Goal: Task Accomplishment & Management: Manage account settings

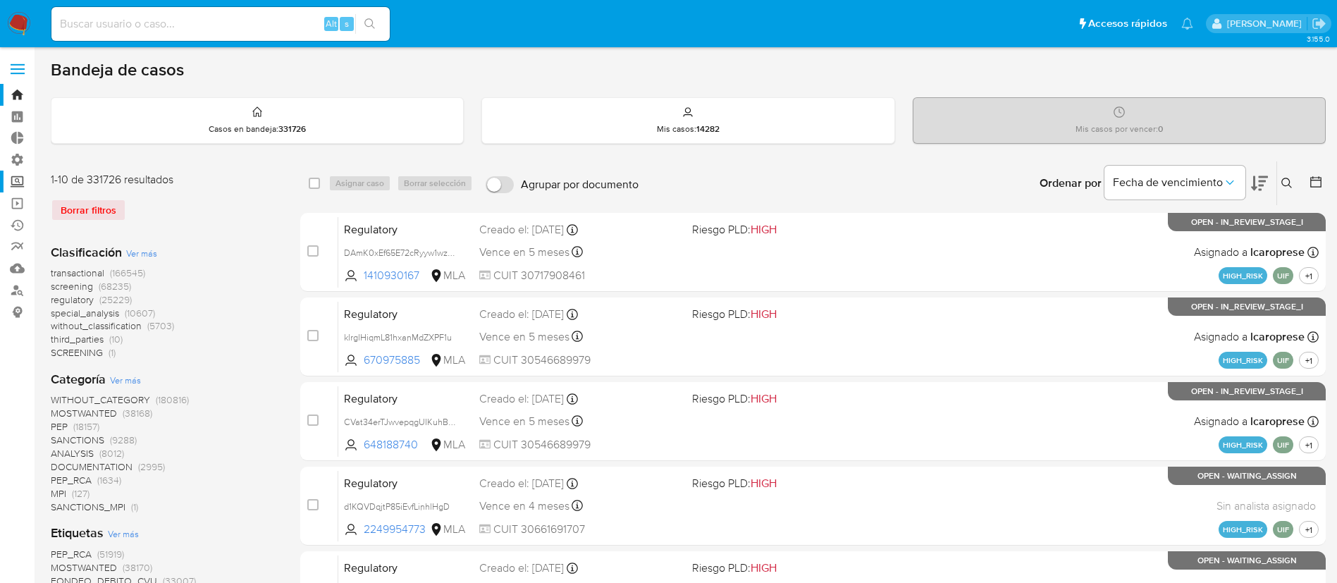
click at [16, 178] on label "Screening" at bounding box center [84, 182] width 168 height 22
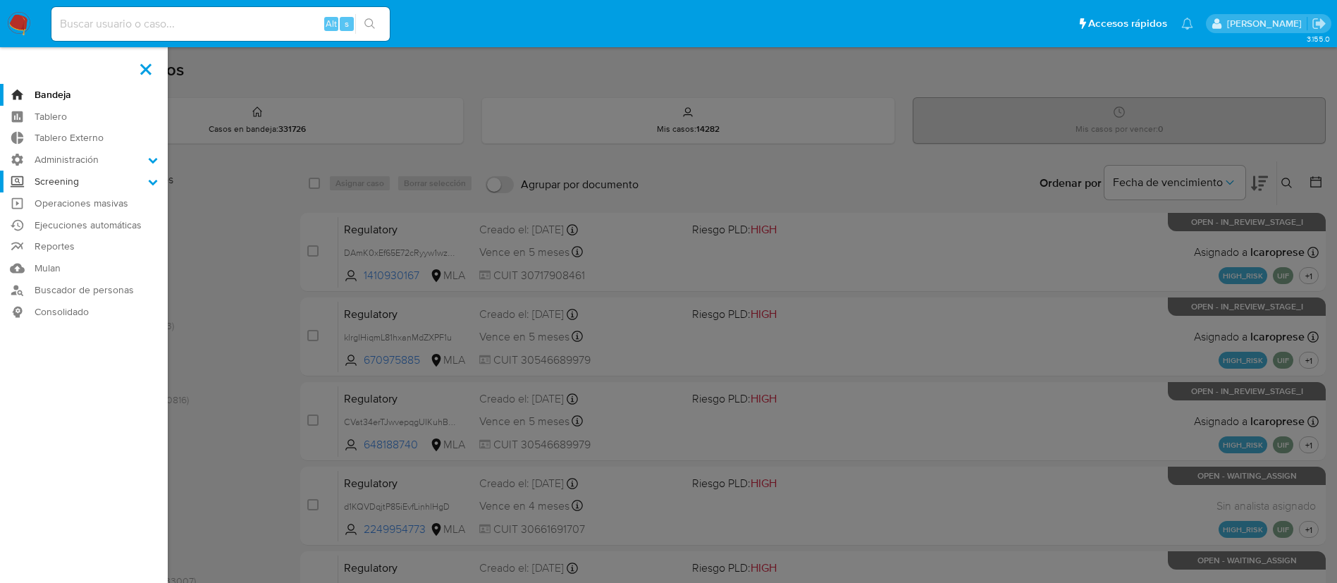
click at [0, 0] on input "Screening" at bounding box center [0, 0] width 0 height 0
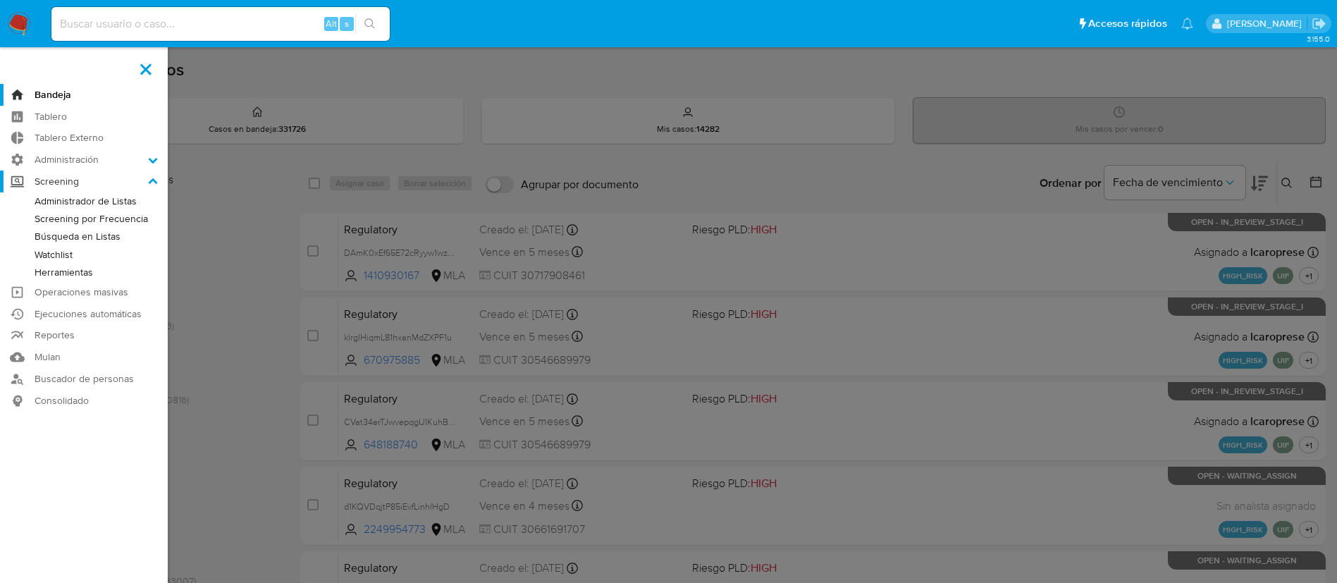
click at [23, 178] on label "Screening" at bounding box center [84, 182] width 168 height 22
click at [0, 0] on input "Screening" at bounding box center [0, 0] width 0 height 0
click at [159, 178] on label "Screening" at bounding box center [84, 182] width 168 height 22
click at [0, 0] on input "Screening" at bounding box center [0, 0] width 0 height 0
click at [154, 182] on icon at bounding box center [153, 182] width 10 height 10
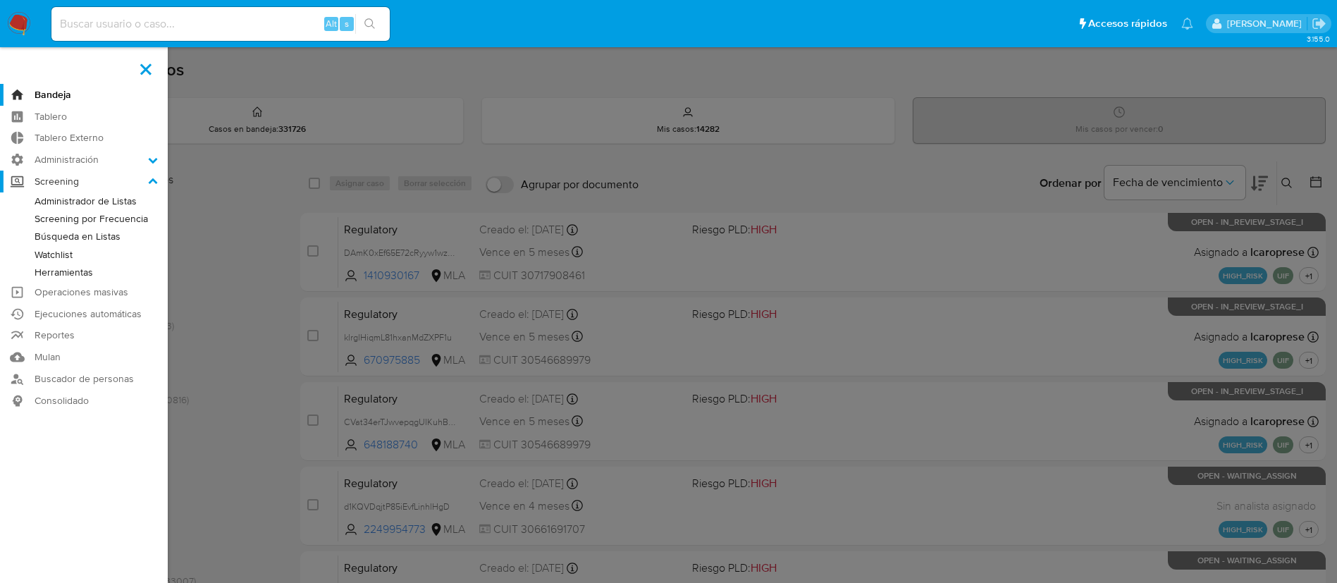
click at [67, 176] on label "Screening" at bounding box center [84, 182] width 168 height 22
click at [0, 0] on input "Screening" at bounding box center [0, 0] width 0 height 0
click at [156, 184] on icon at bounding box center [153, 182] width 10 height 10
click at [0, 0] on input "Screening" at bounding box center [0, 0] width 0 height 0
click at [85, 166] on label "Administración" at bounding box center [84, 160] width 168 height 22
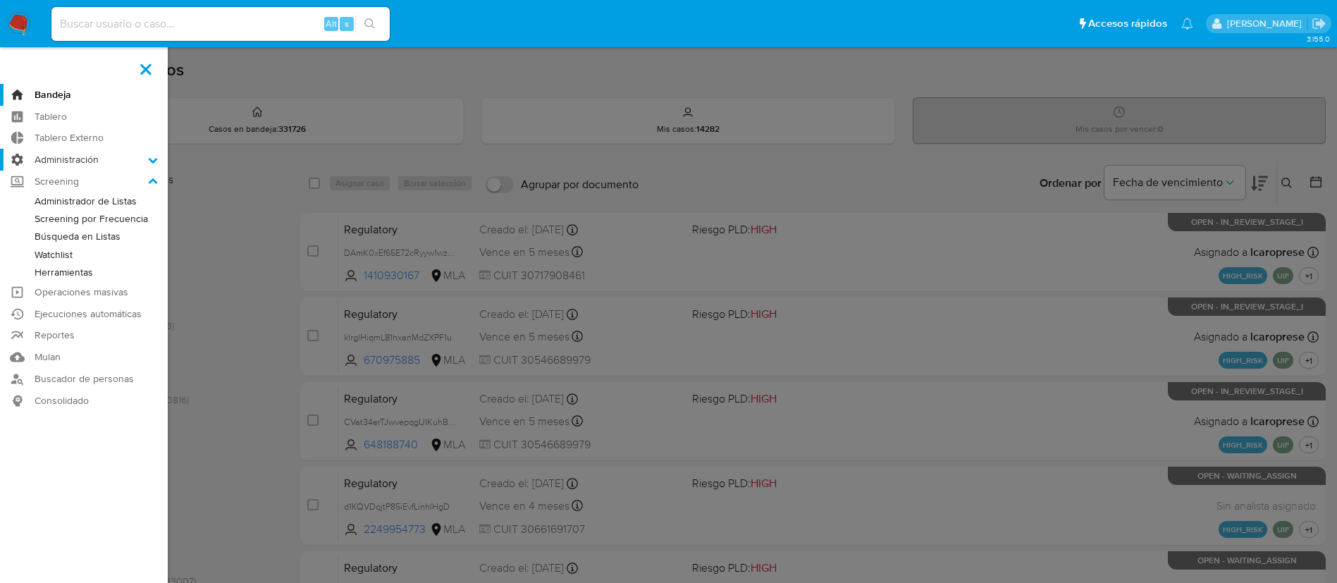
click at [0, 0] on input "Administración" at bounding box center [0, 0] width 0 height 0
click at [150, 67] on label at bounding box center [145, 69] width 35 height 30
click at [0, 0] on input "checkbox" at bounding box center [0, 0] width 0 height 0
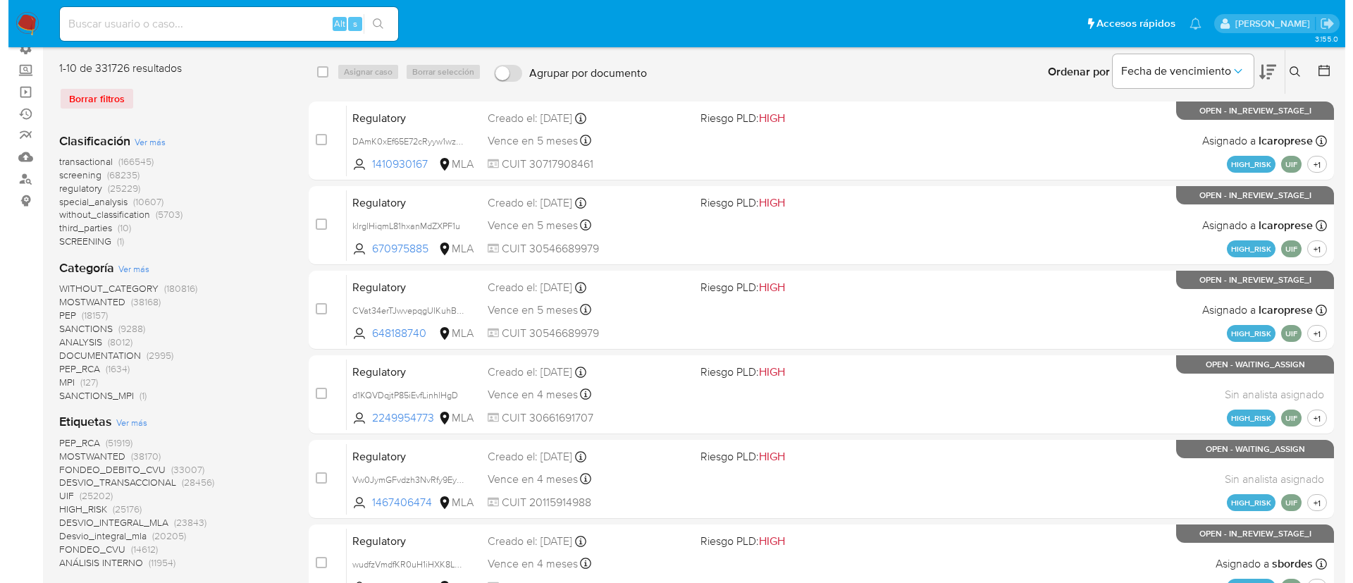
scroll to position [211, 0]
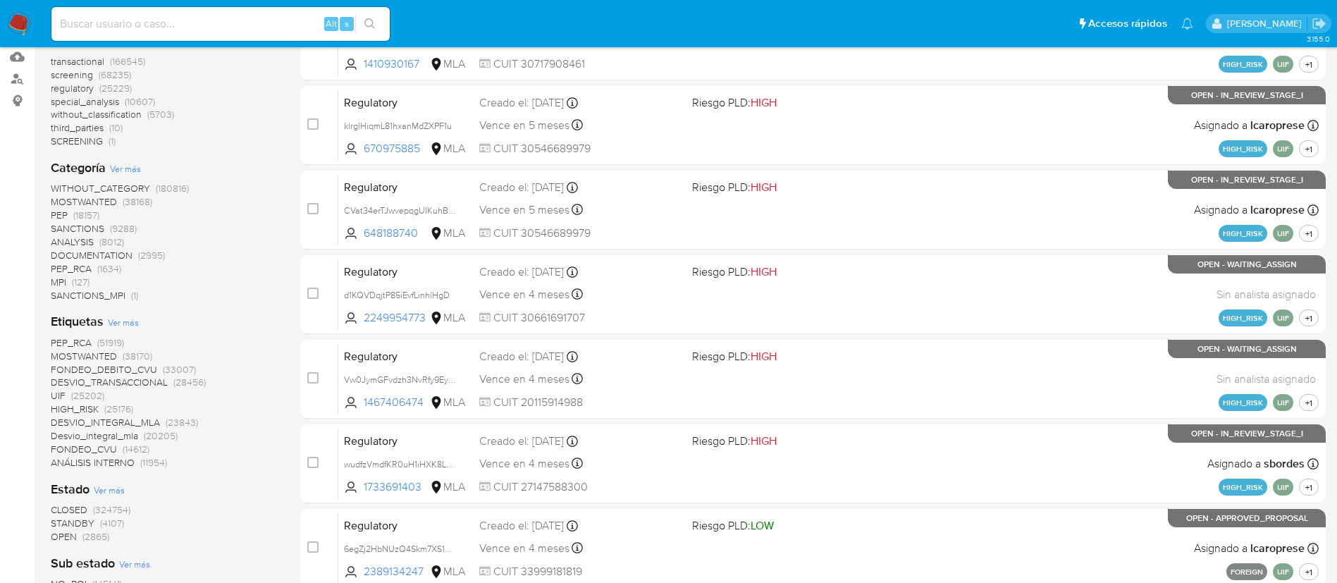
click at [137, 167] on span "Ver más" at bounding box center [125, 168] width 31 height 13
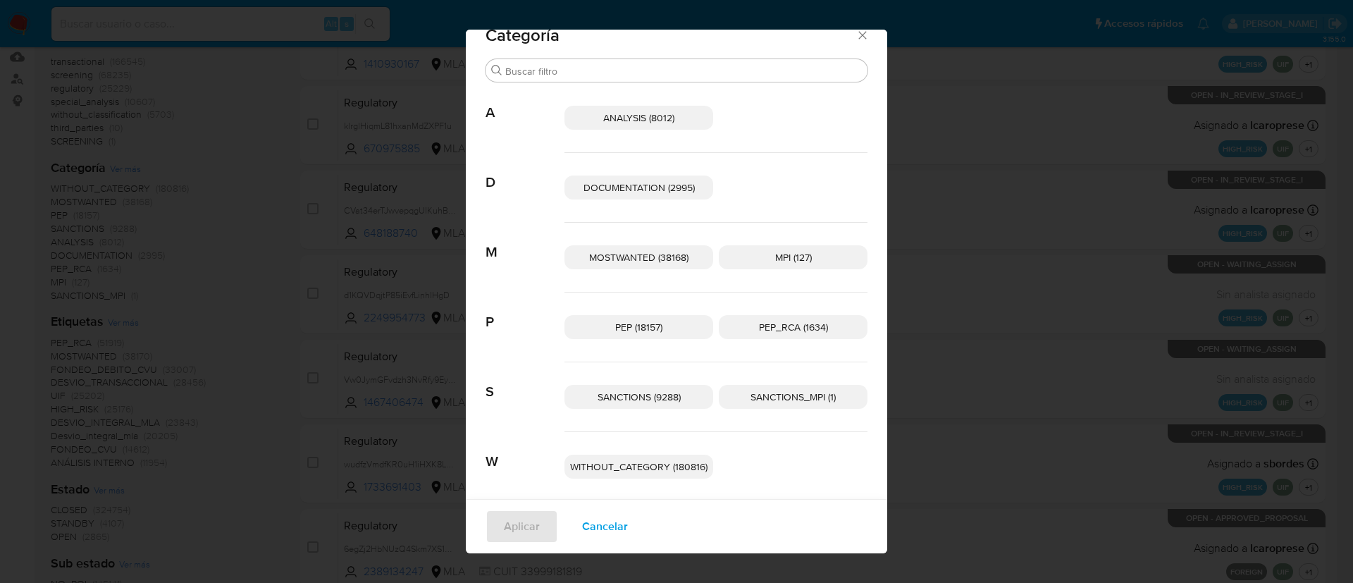
scroll to position [35, 0]
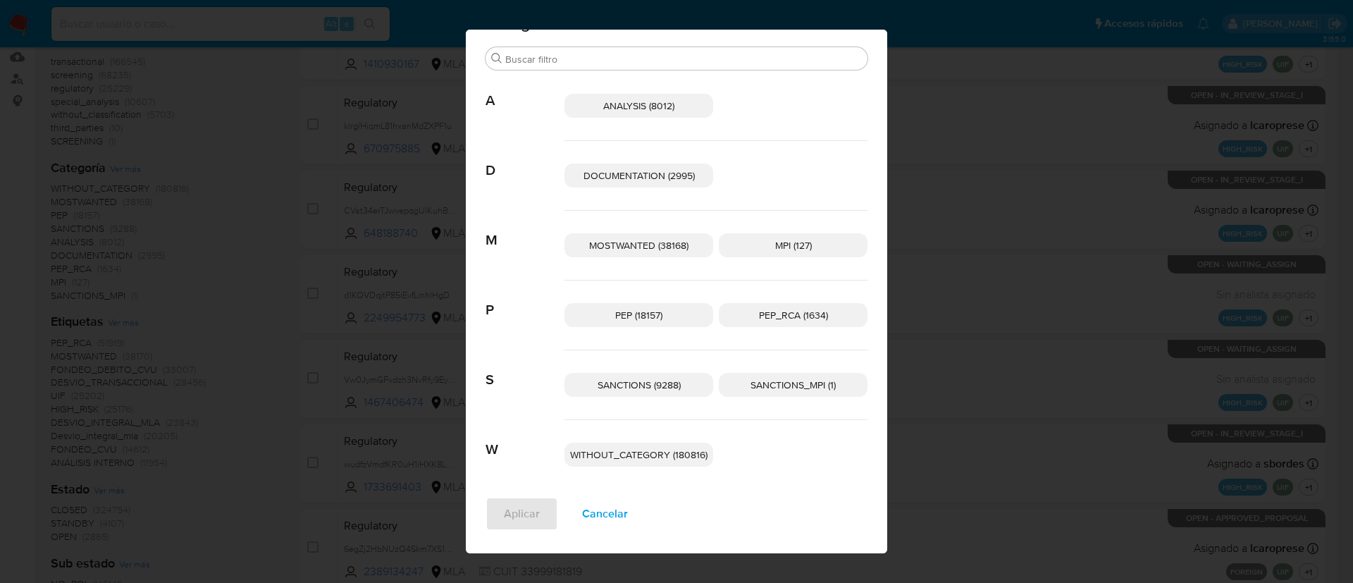
click at [603, 485] on span "Cancelar" at bounding box center [605, 513] width 46 height 31
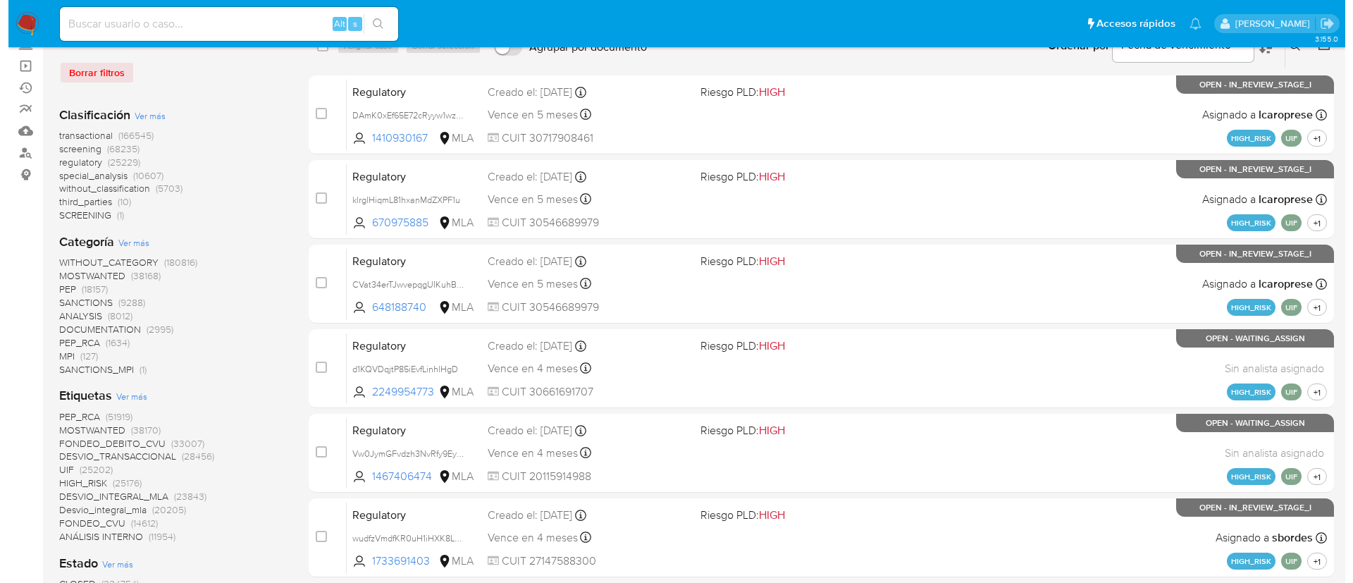
scroll to position [106, 0]
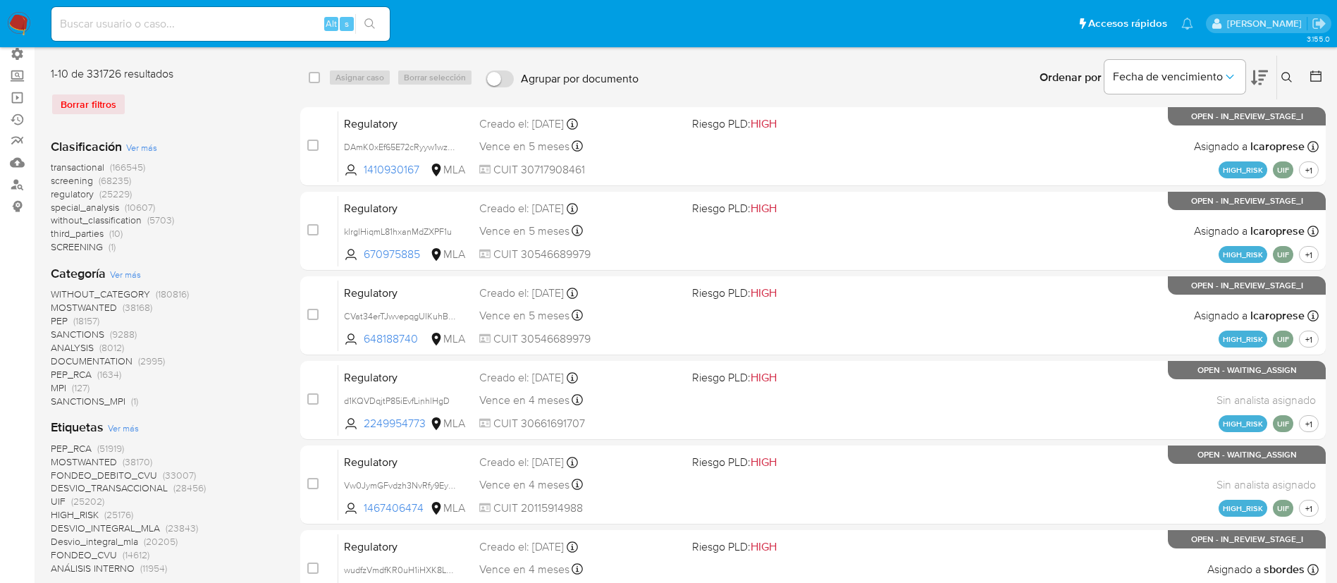
click at [134, 431] on span "Ver más" at bounding box center [123, 427] width 31 height 13
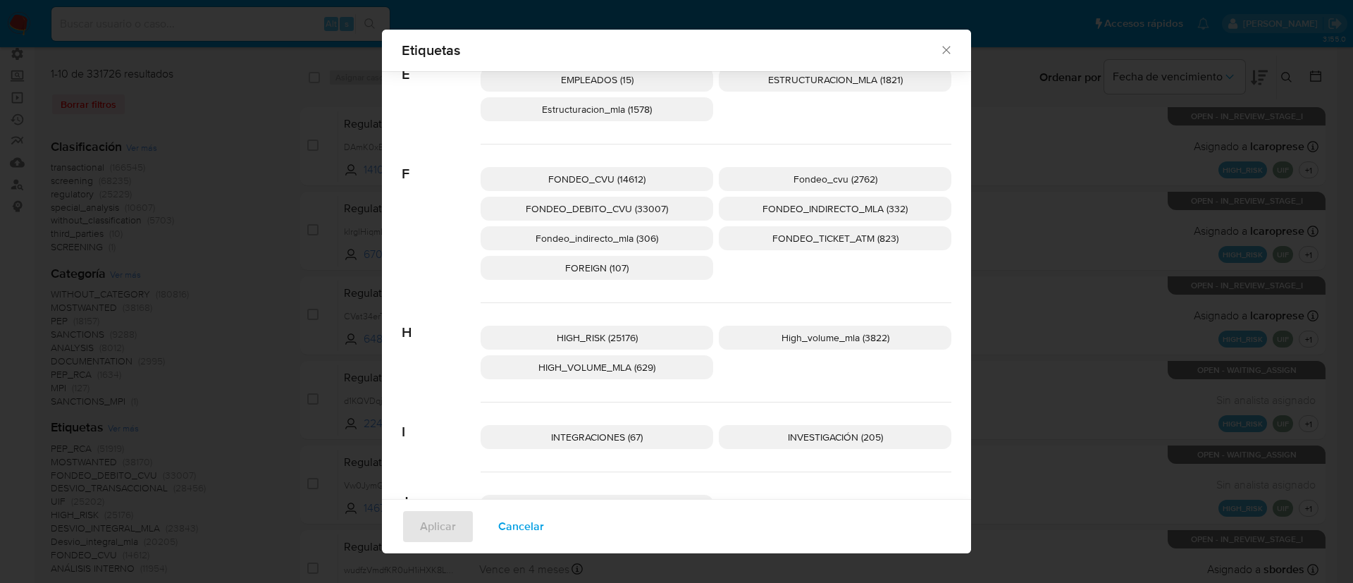
scroll to position [836, 0]
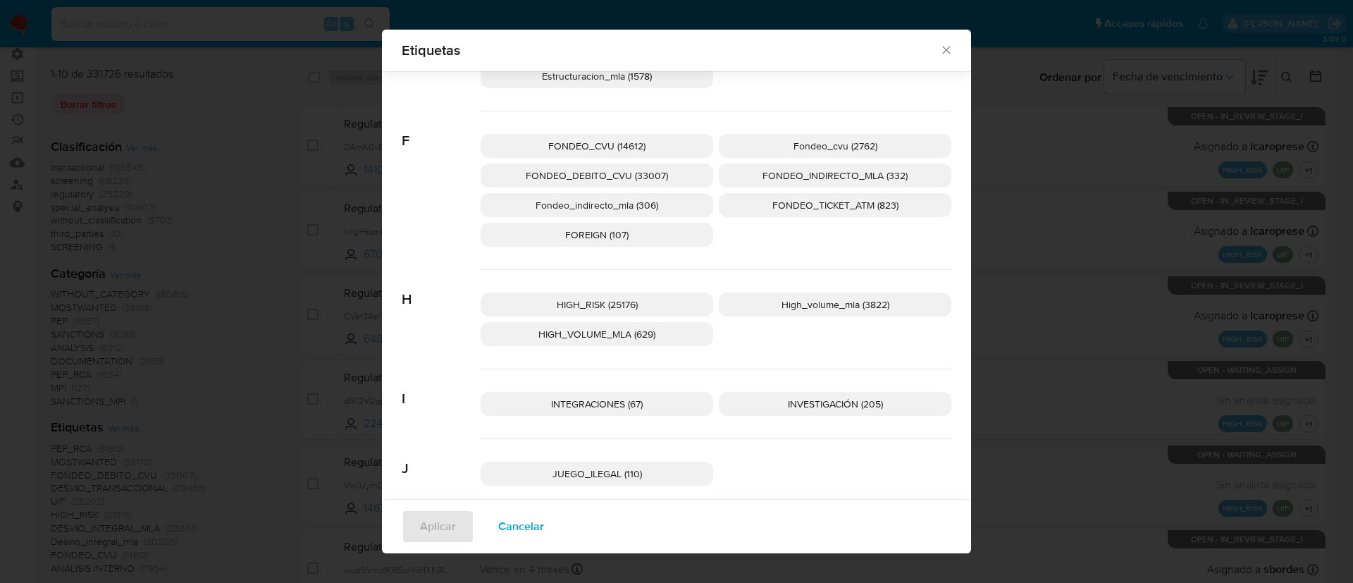
click at [659, 307] on p "HIGH_RISK (25176)" at bounding box center [597, 304] width 233 height 24
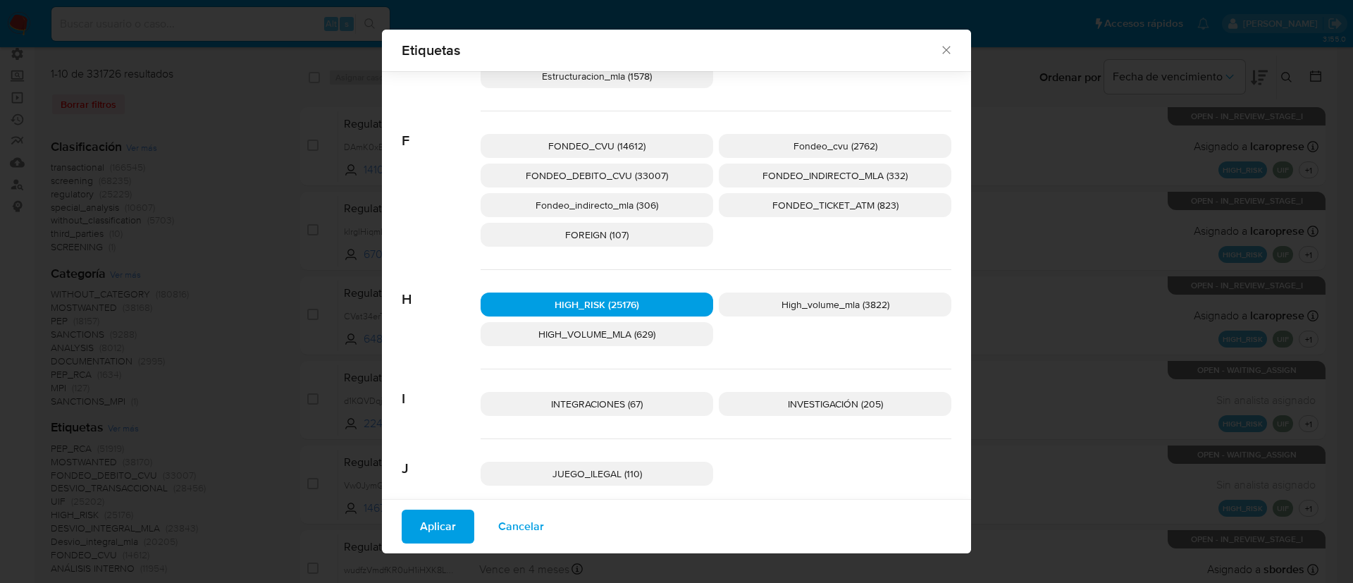
click at [440, 485] on span "Aplicar" at bounding box center [438, 526] width 36 height 31
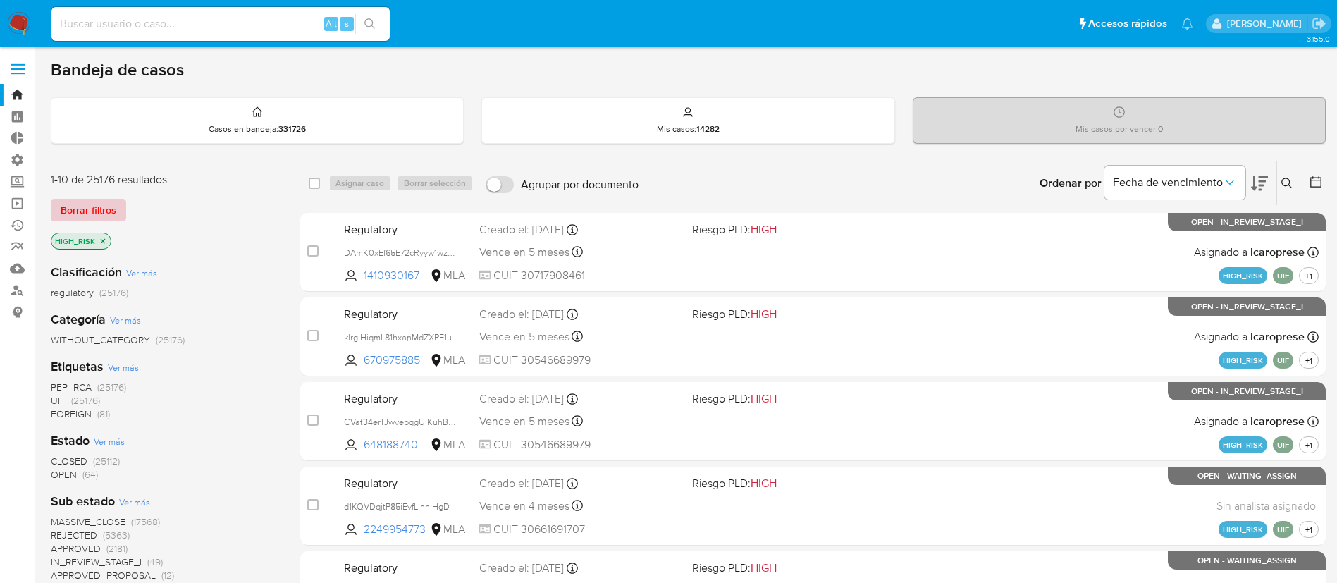
click at [105, 209] on span "Borrar filtros" at bounding box center [89, 210] width 56 height 20
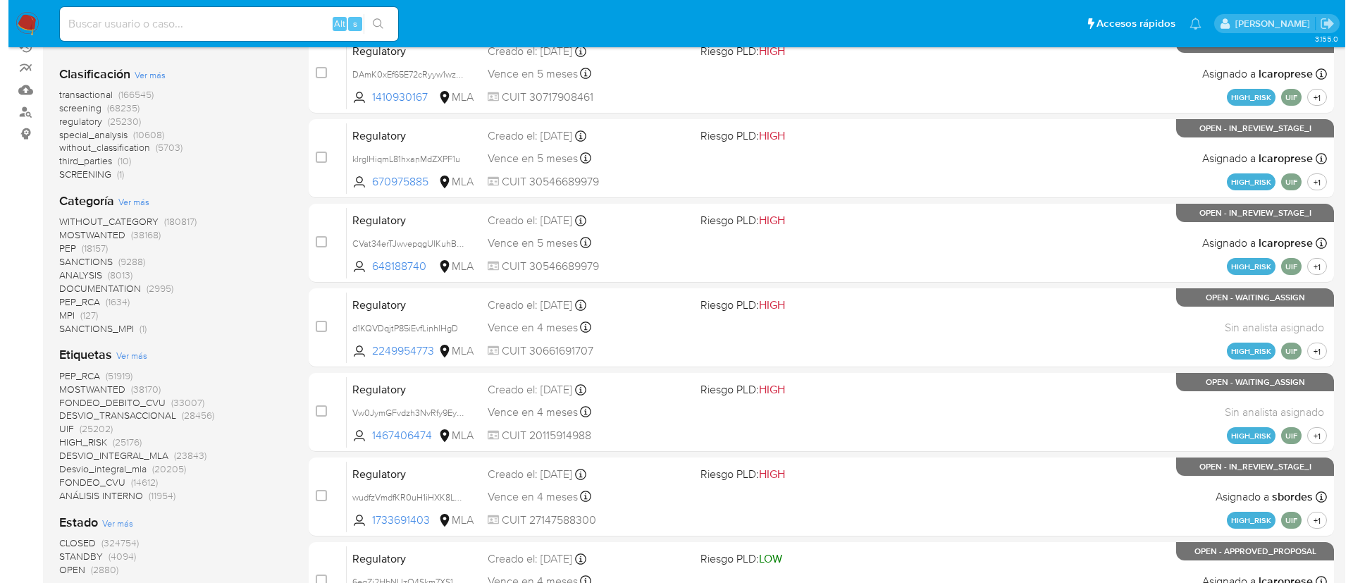
scroll to position [211, 0]
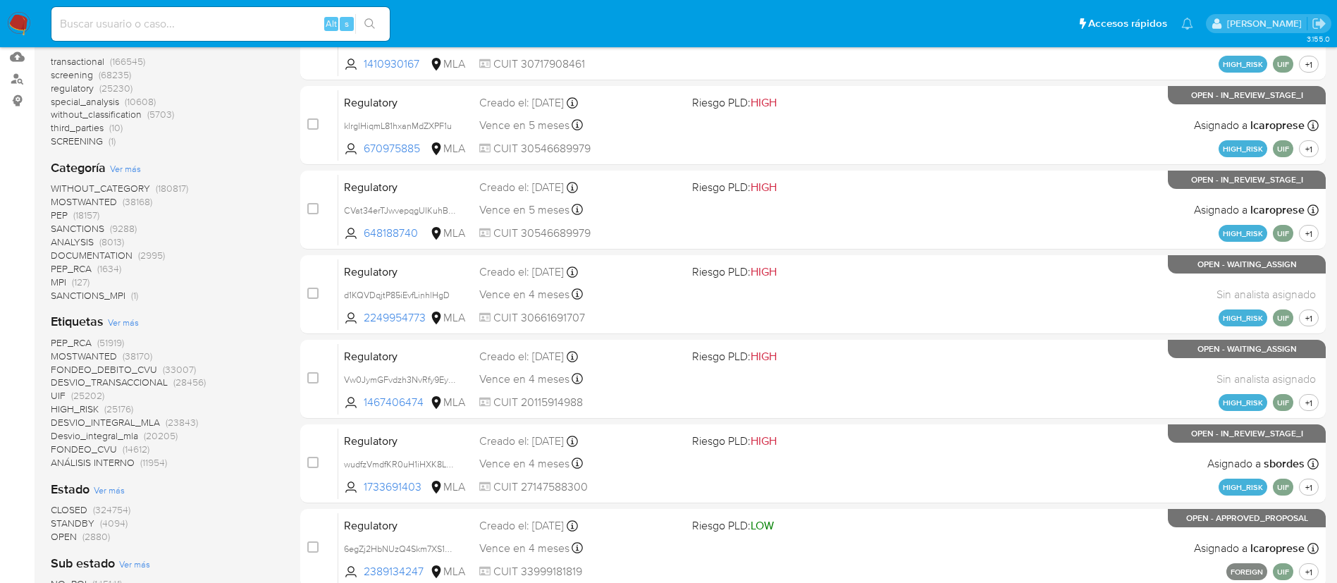
click at [129, 168] on span "Ver más" at bounding box center [125, 168] width 31 height 13
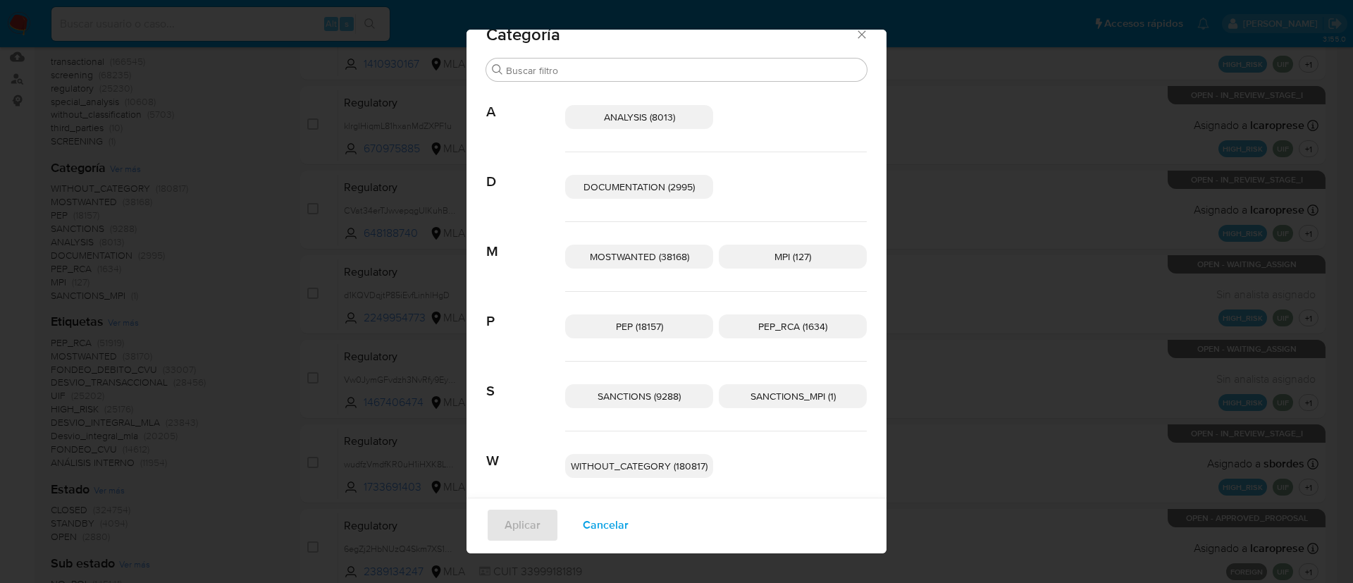
scroll to position [36, 0]
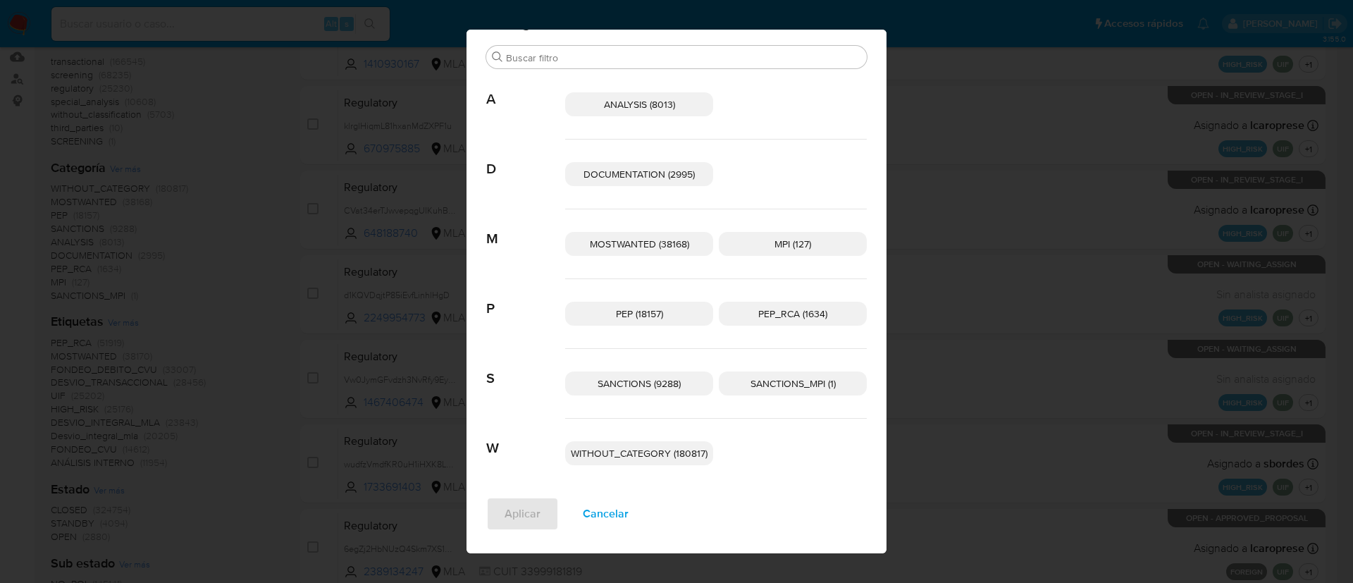
click at [615, 485] on span "Cancelar" at bounding box center [606, 513] width 46 height 31
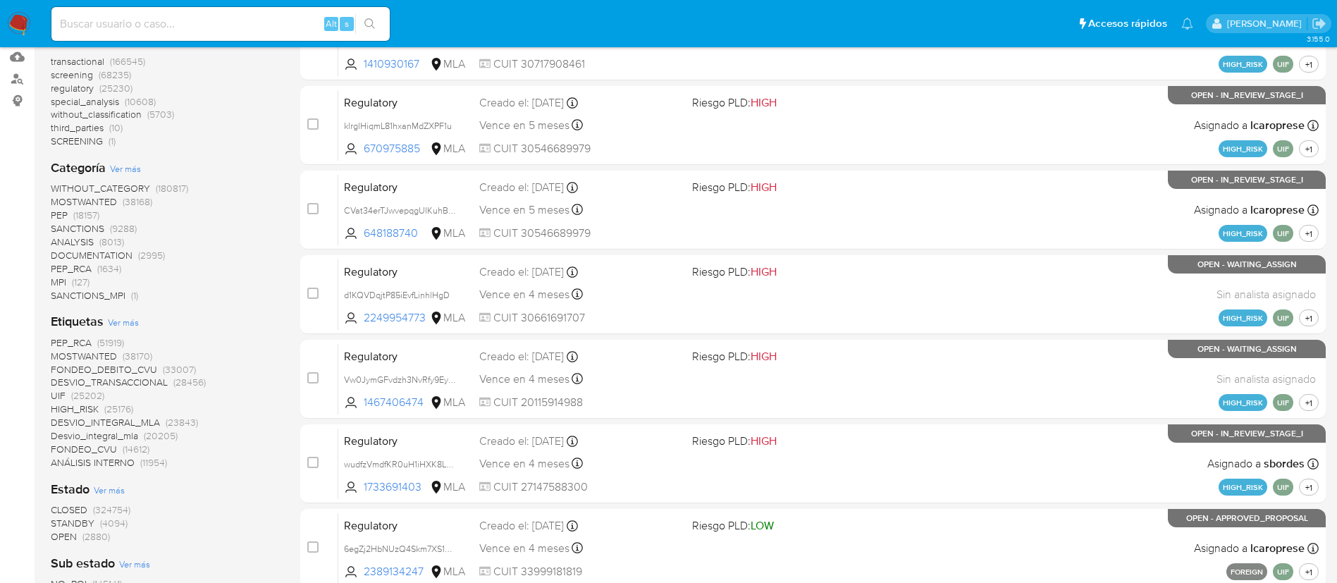
scroll to position [106, 0]
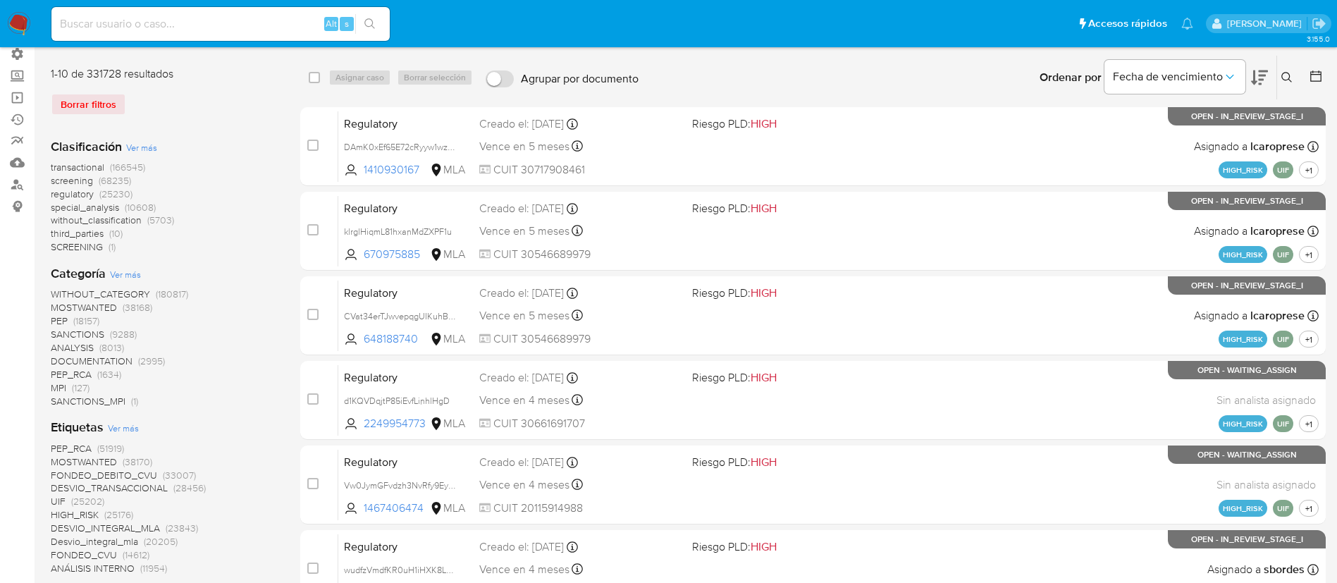
click at [254, 350] on div "WITHOUT_CATEGORY (180817) MOSTWANTED (38168) PEP (18157) SANCTIONS (9288) ANALY…" at bounding box center [164, 347] width 227 height 120
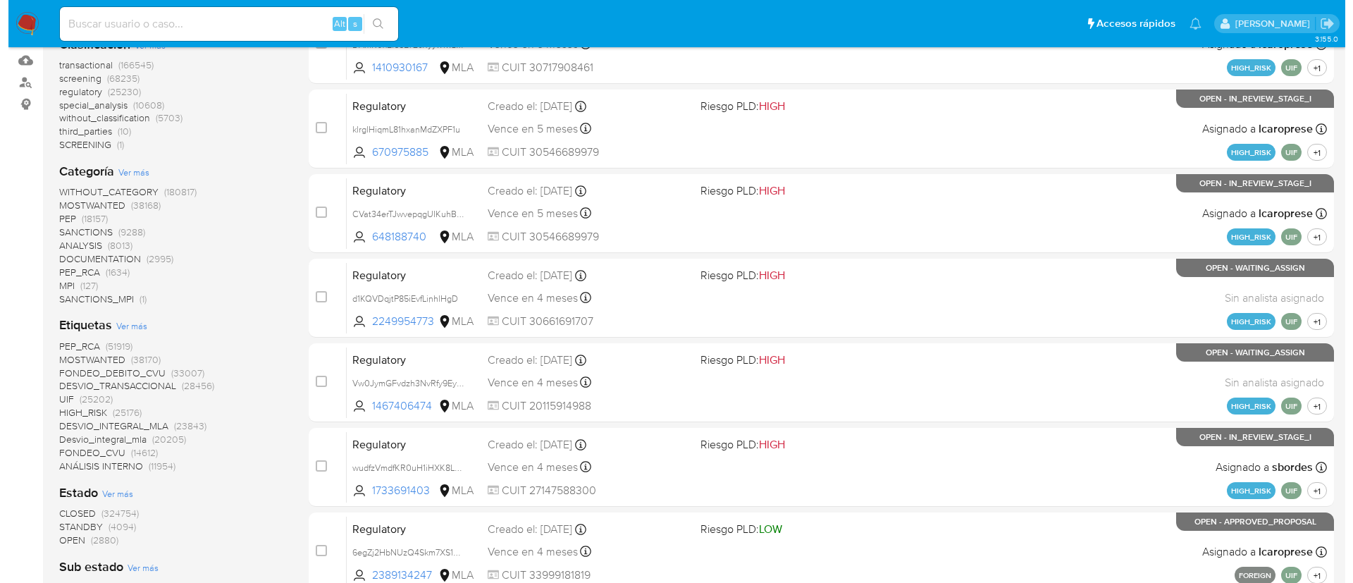
scroll to position [211, 0]
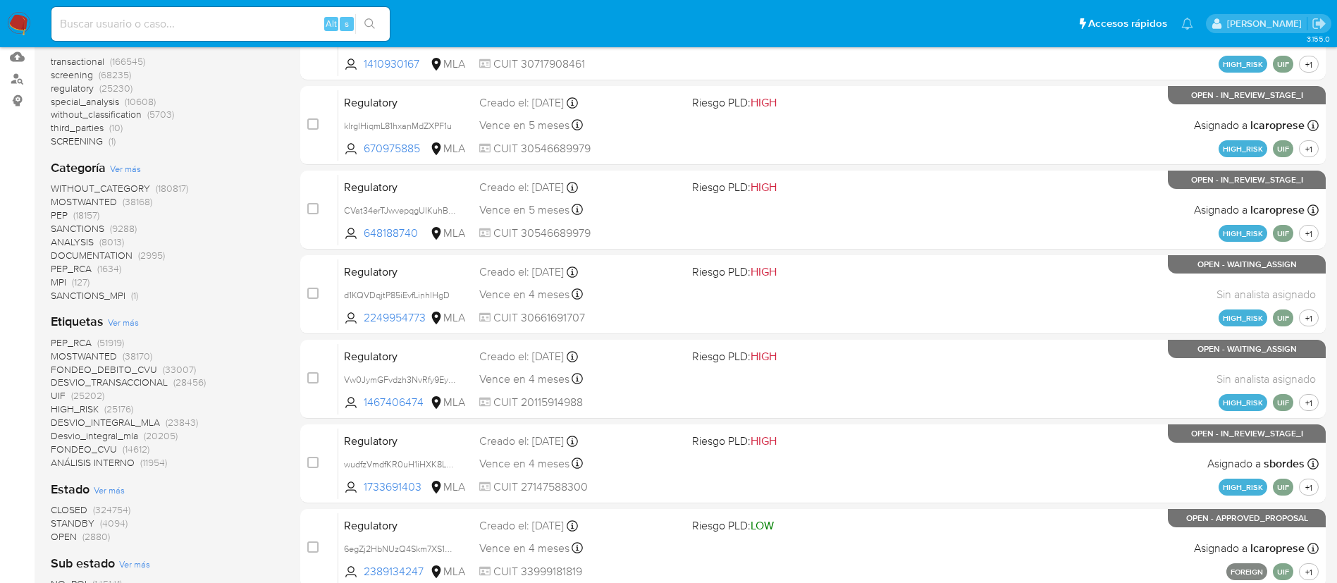
click at [111, 318] on span "Ver más" at bounding box center [123, 322] width 31 height 13
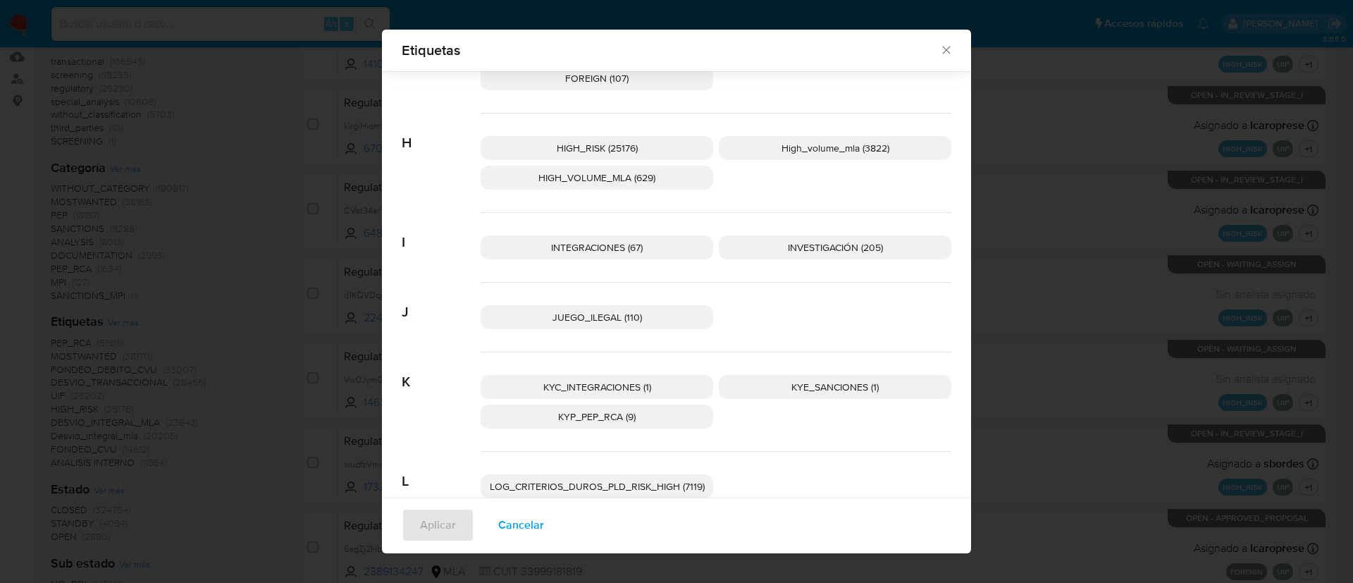
scroll to position [886, 0]
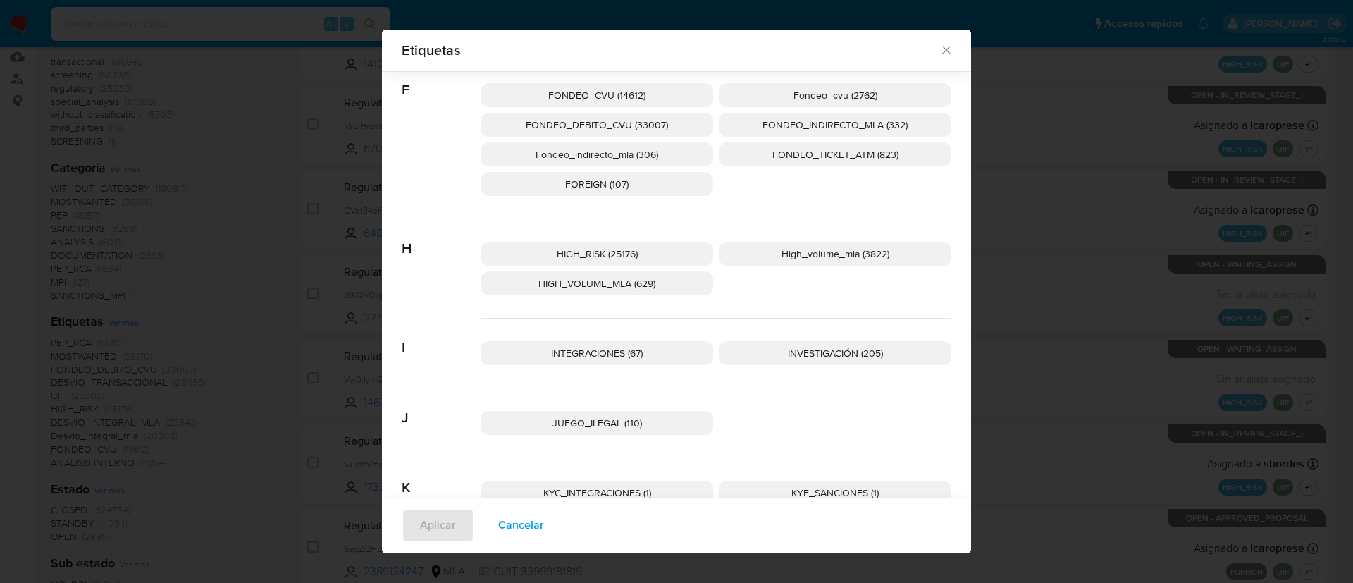
click at [786, 252] on span "High_volume_mla (3822)" at bounding box center [835, 254] width 108 height 14
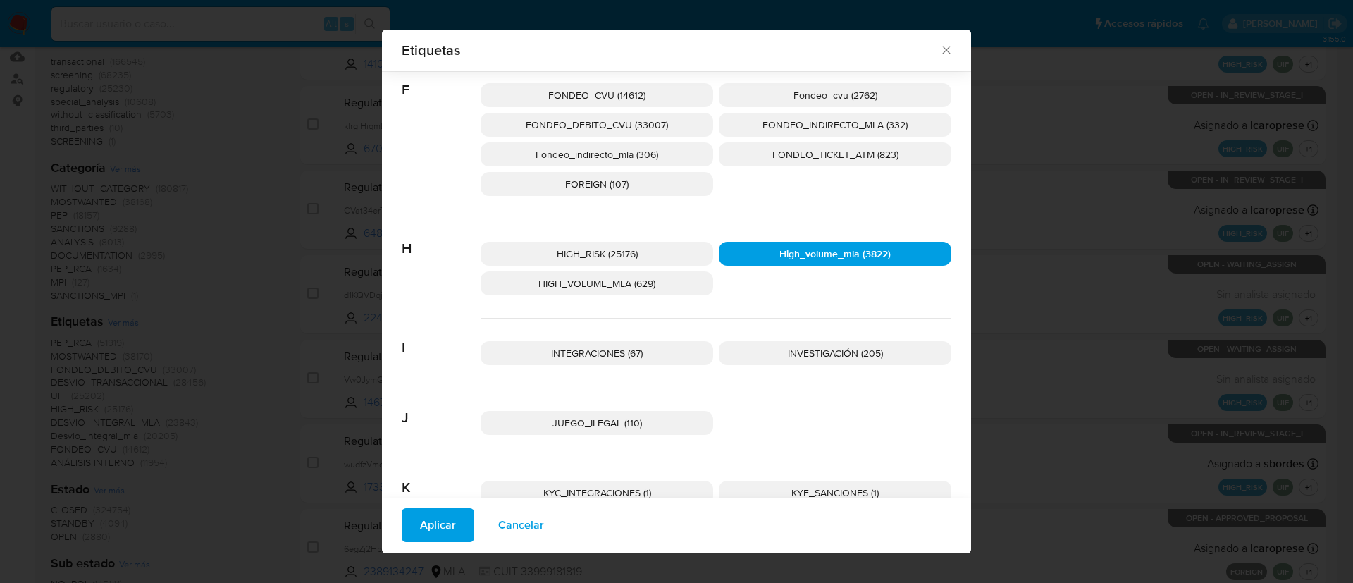
click at [786, 253] on span "High_volume_mla (3822)" at bounding box center [834, 254] width 111 height 14
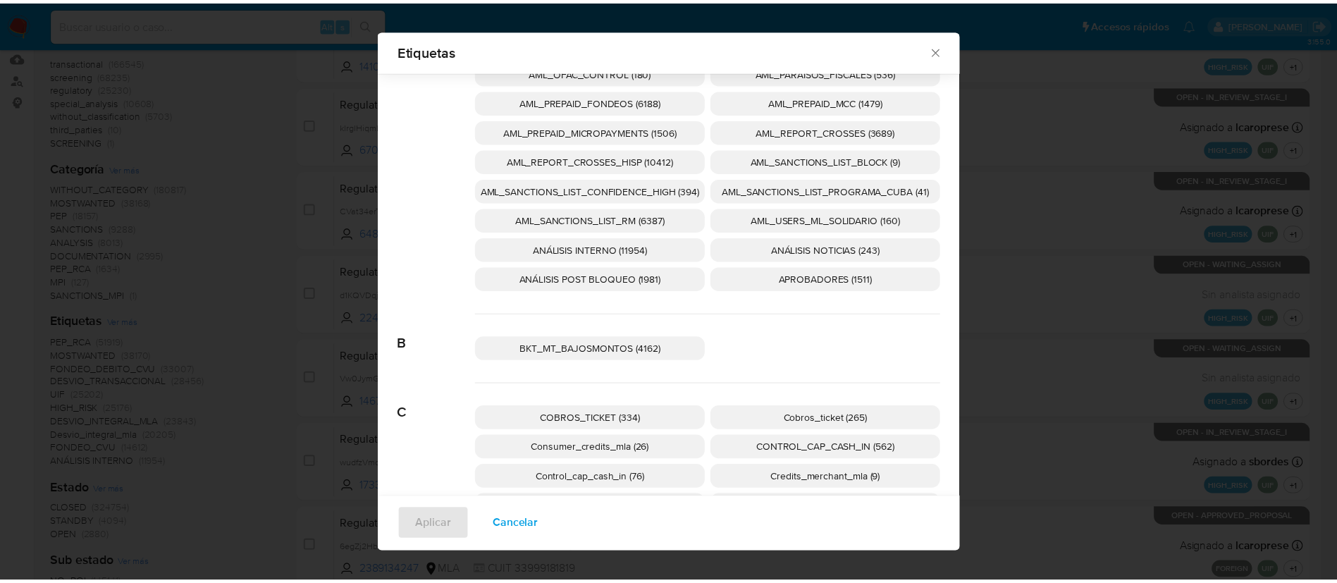
scroll to position [0, 0]
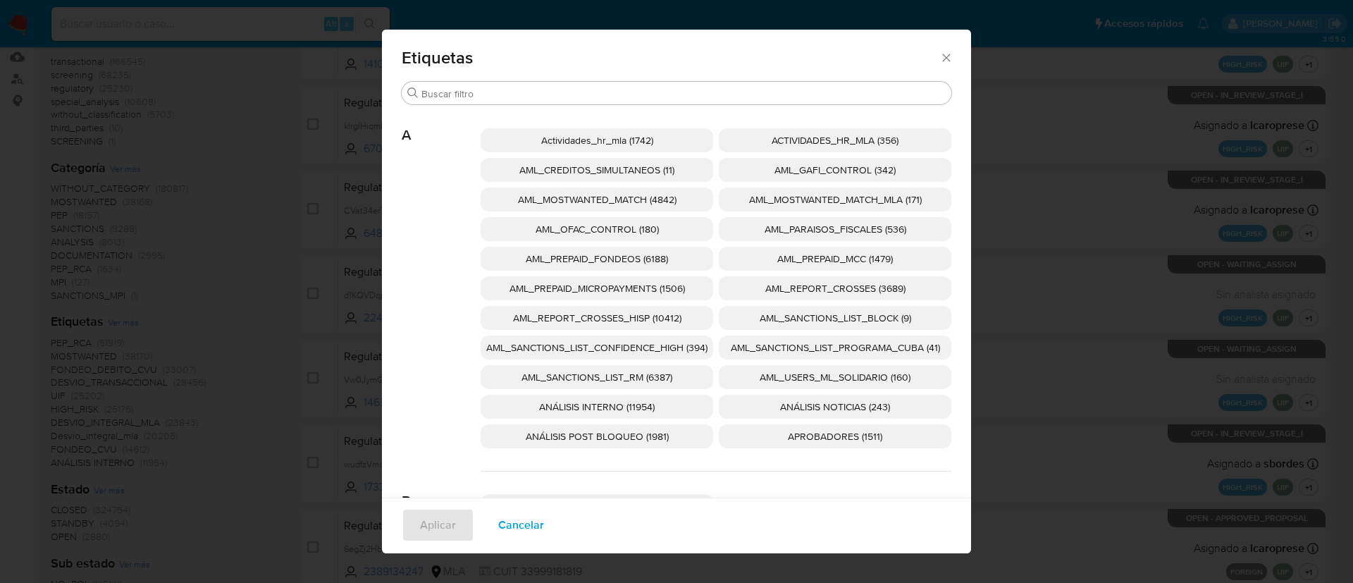
click at [523, 485] on span "Cancelar" at bounding box center [521, 524] width 46 height 31
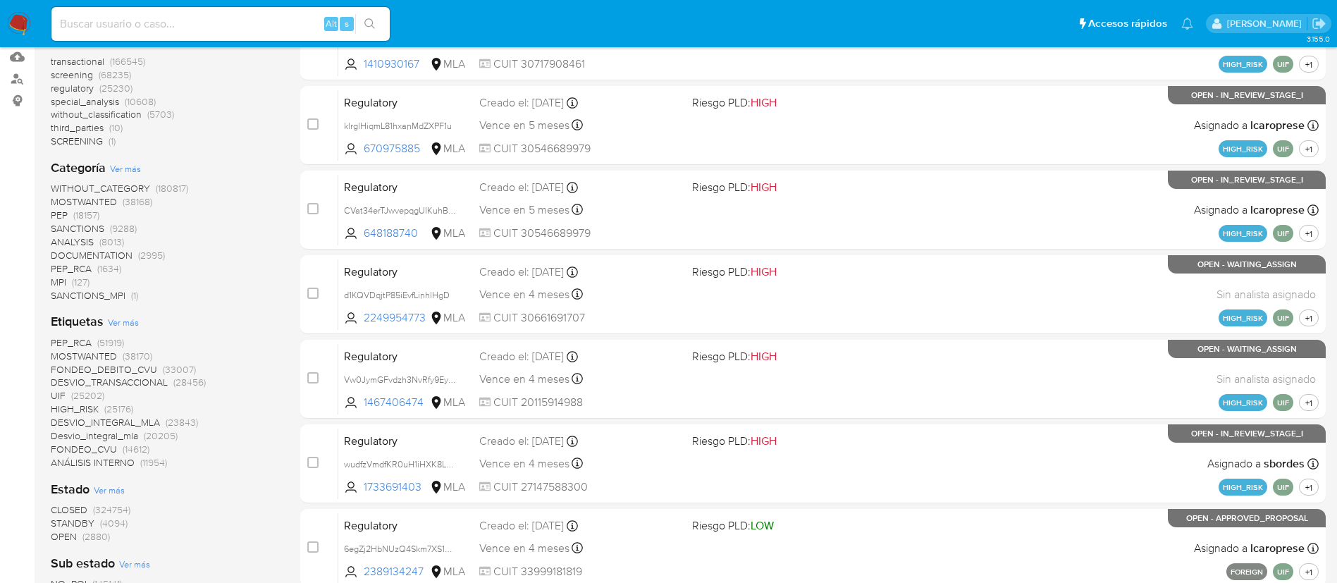
click at [87, 409] on span "HIGH_RISK" at bounding box center [75, 409] width 48 height 14
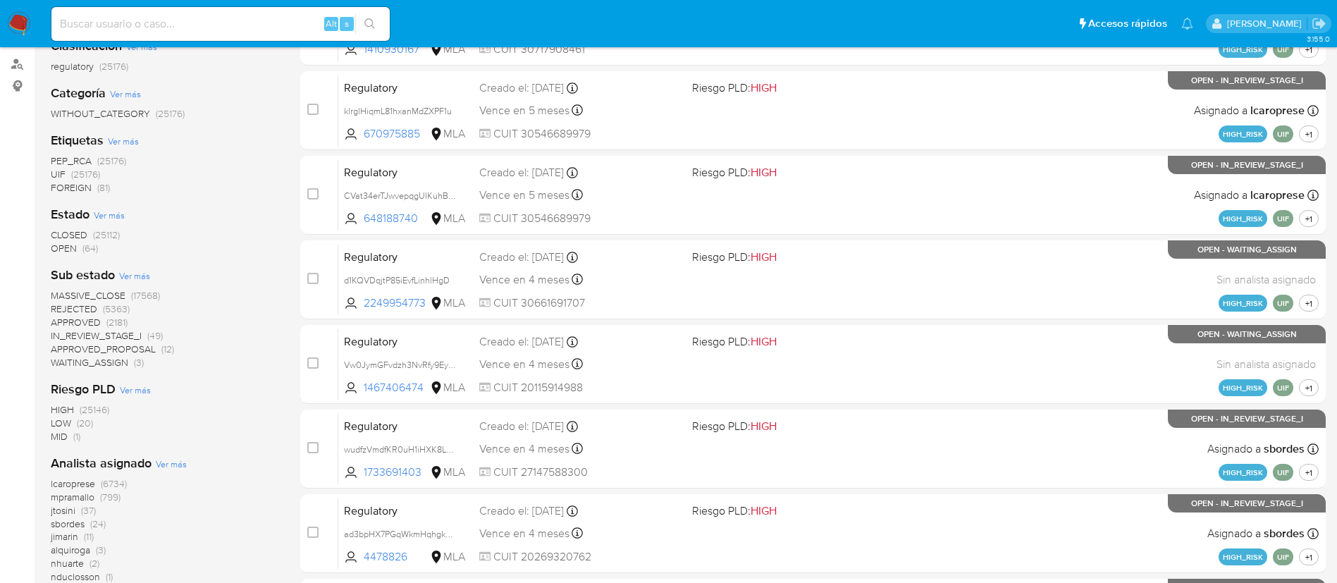
scroll to position [317, 0]
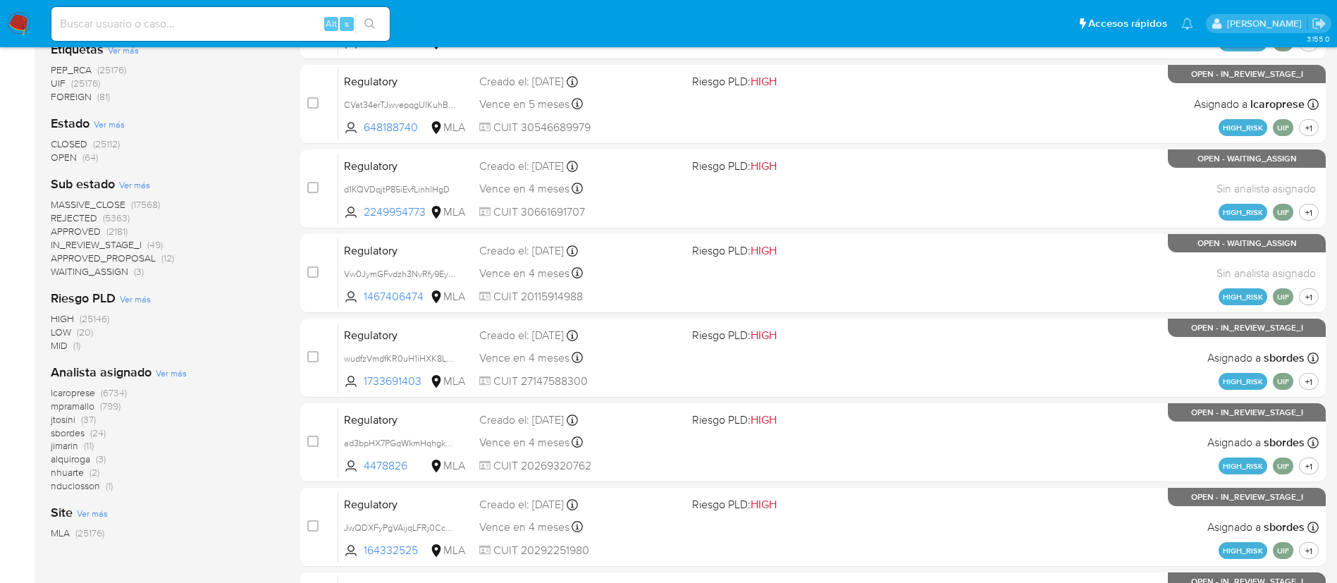
click at [61, 159] on span "OPEN" at bounding box center [64, 157] width 26 height 14
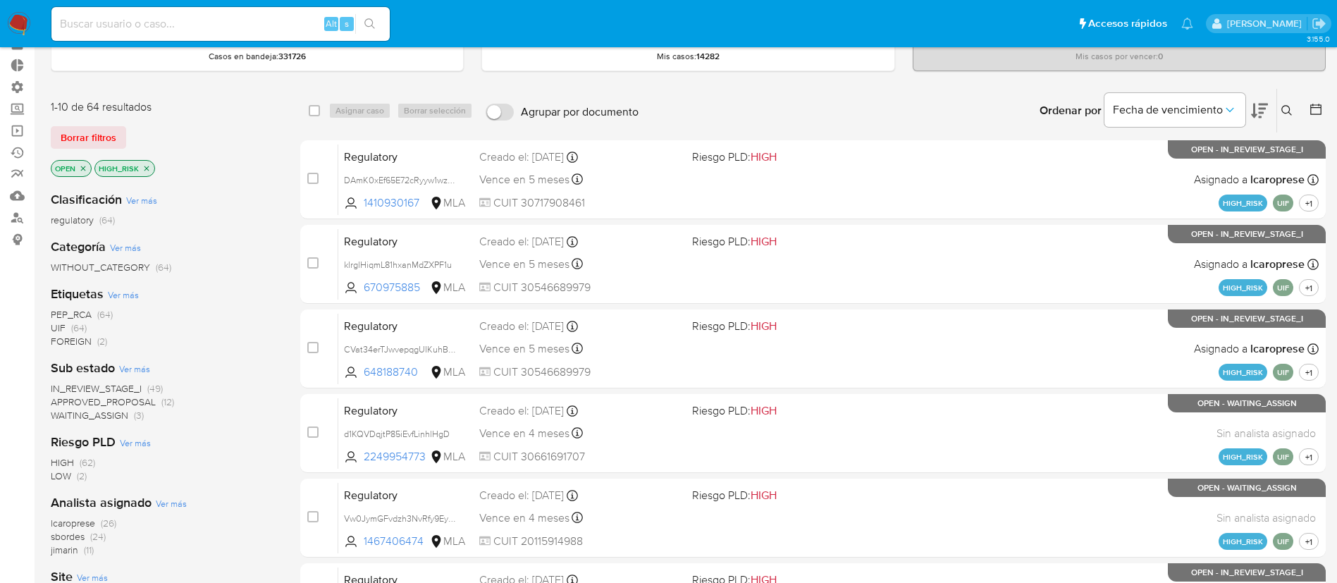
scroll to position [106, 0]
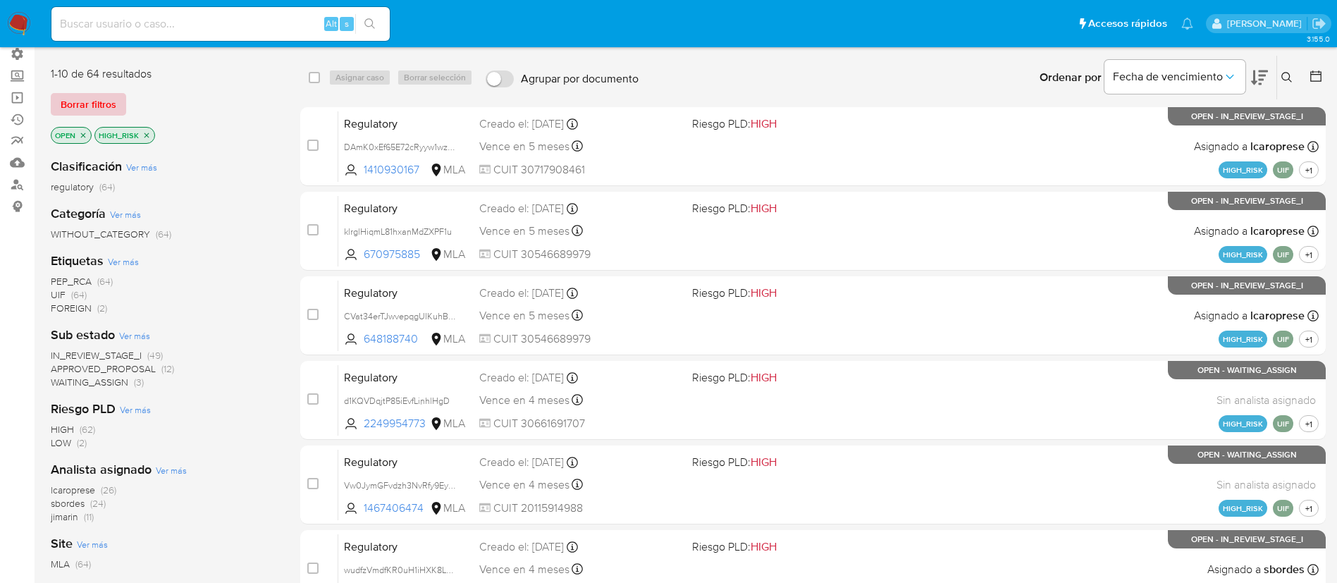
click at [104, 99] on span "Borrar filtros" at bounding box center [89, 104] width 56 height 20
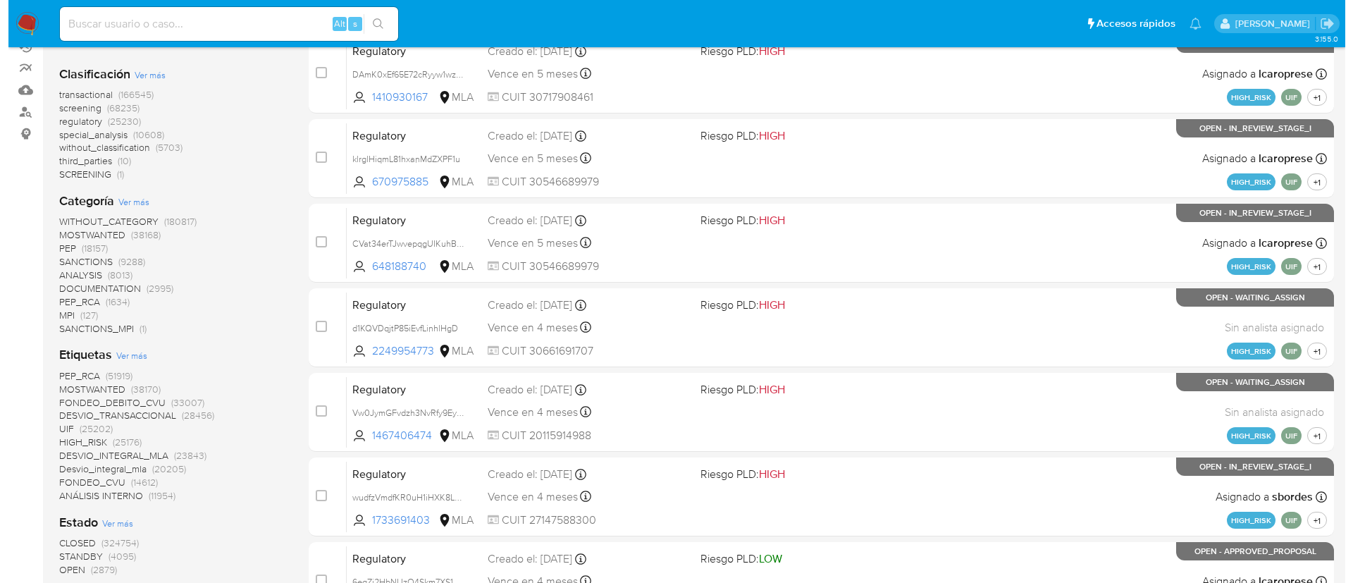
scroll to position [211, 0]
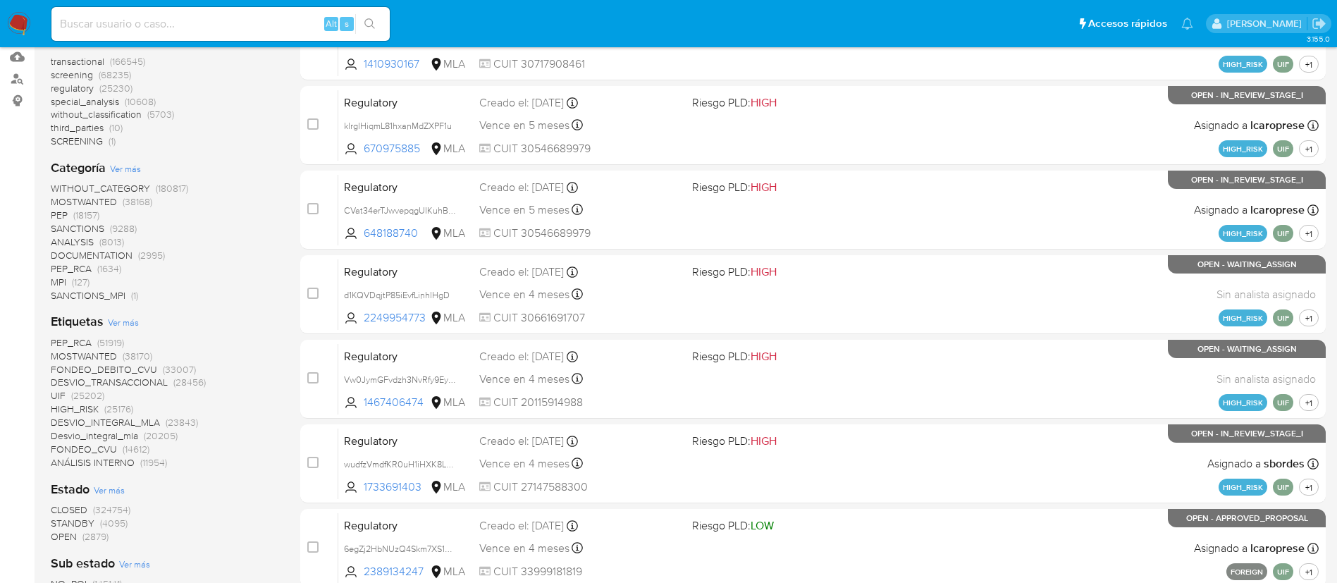
click at [132, 324] on span "Ver más" at bounding box center [123, 322] width 31 height 13
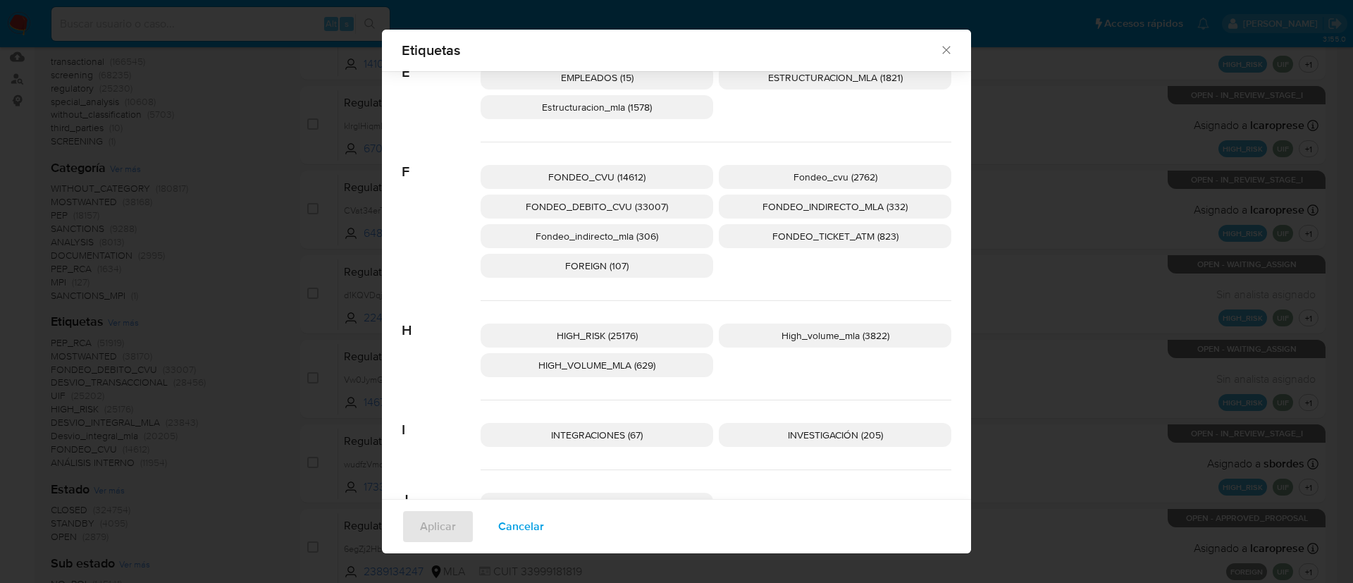
scroll to position [836, 0]
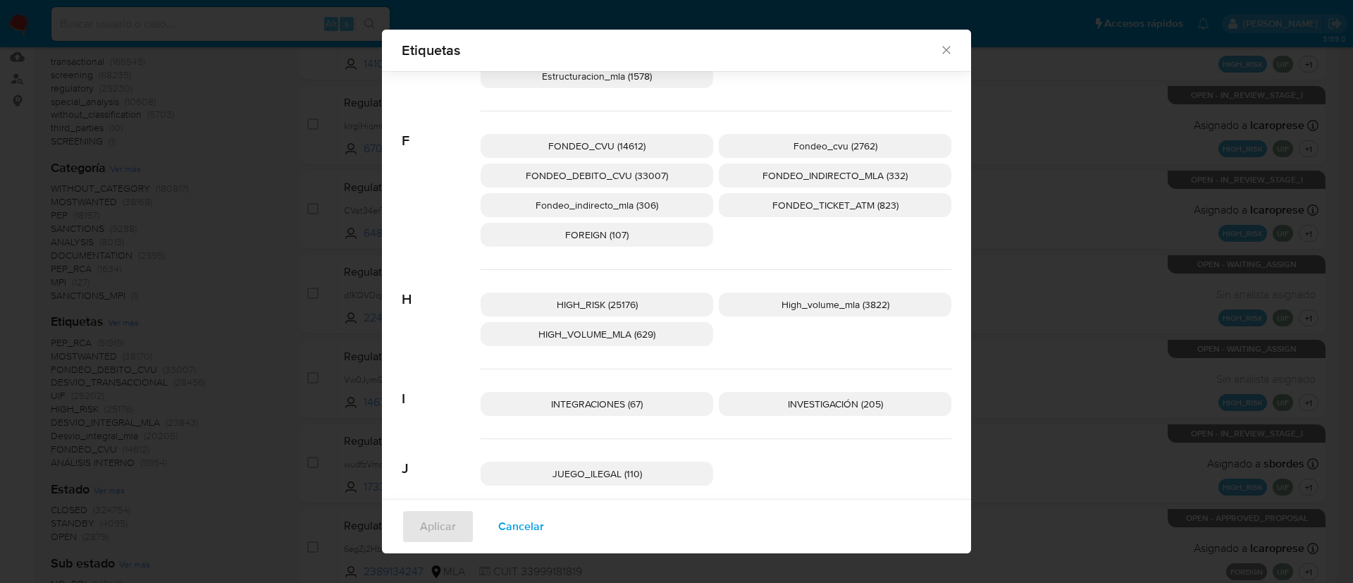
click at [667, 306] on p "HIGH_RISK (25176)" at bounding box center [597, 304] width 233 height 24
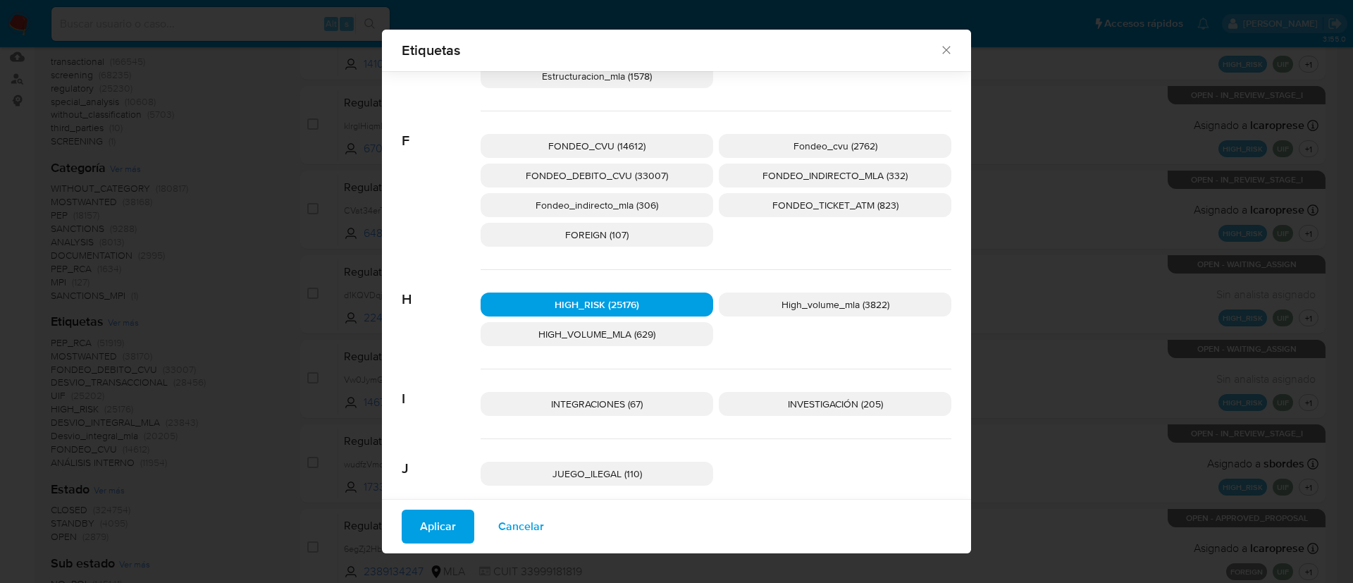
click at [454, 485] on button "Aplicar" at bounding box center [438, 526] width 73 height 34
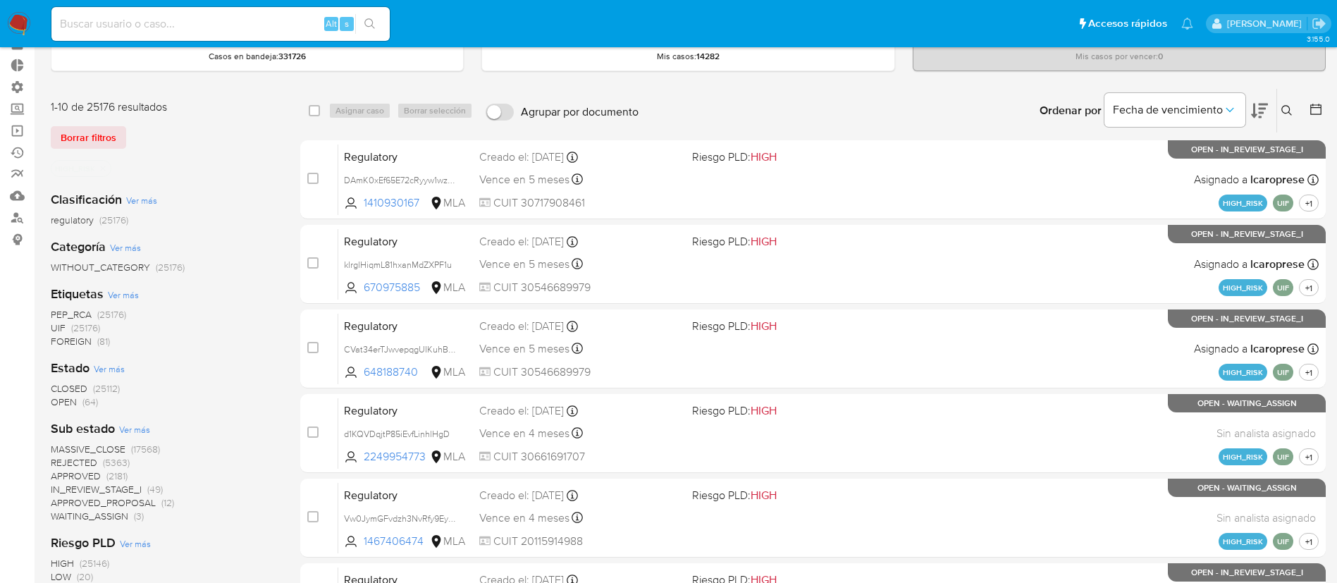
scroll to position [106, 0]
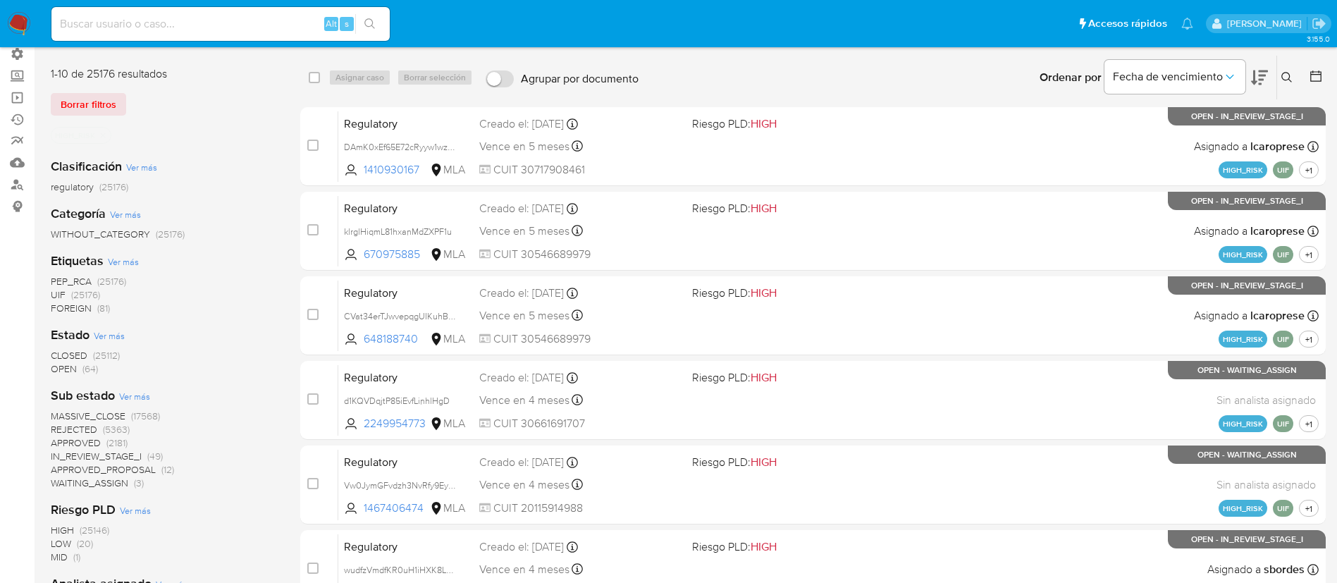
click at [59, 371] on span "OPEN" at bounding box center [64, 368] width 26 height 14
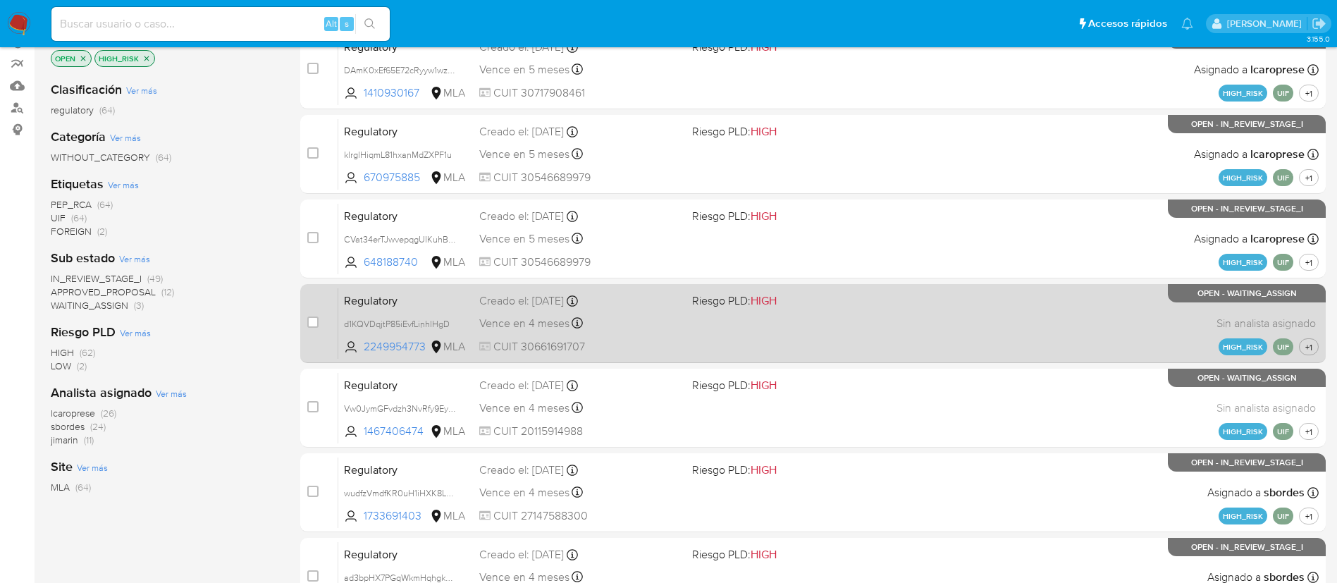
scroll to position [211, 0]
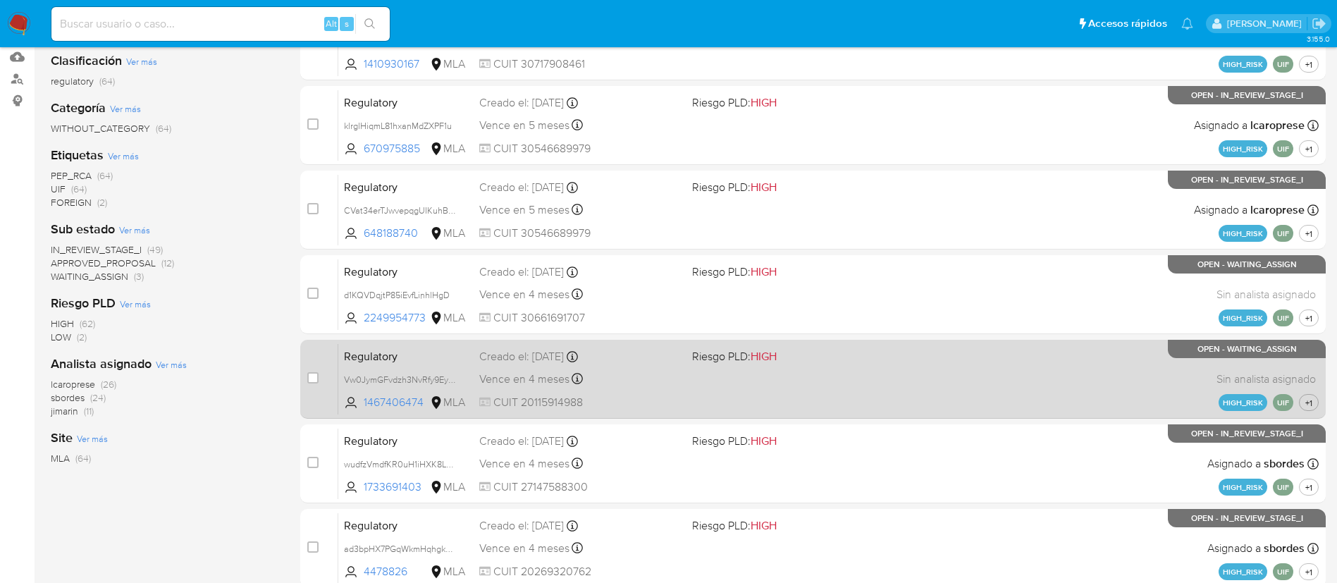
click at [632, 367] on div "Regulatory Vw0JymGFvdzh3NvRfy9Eybvf 1467406474 MLA Riesgo PLD: HIGH Creado el: …" at bounding box center [828, 378] width 980 height 71
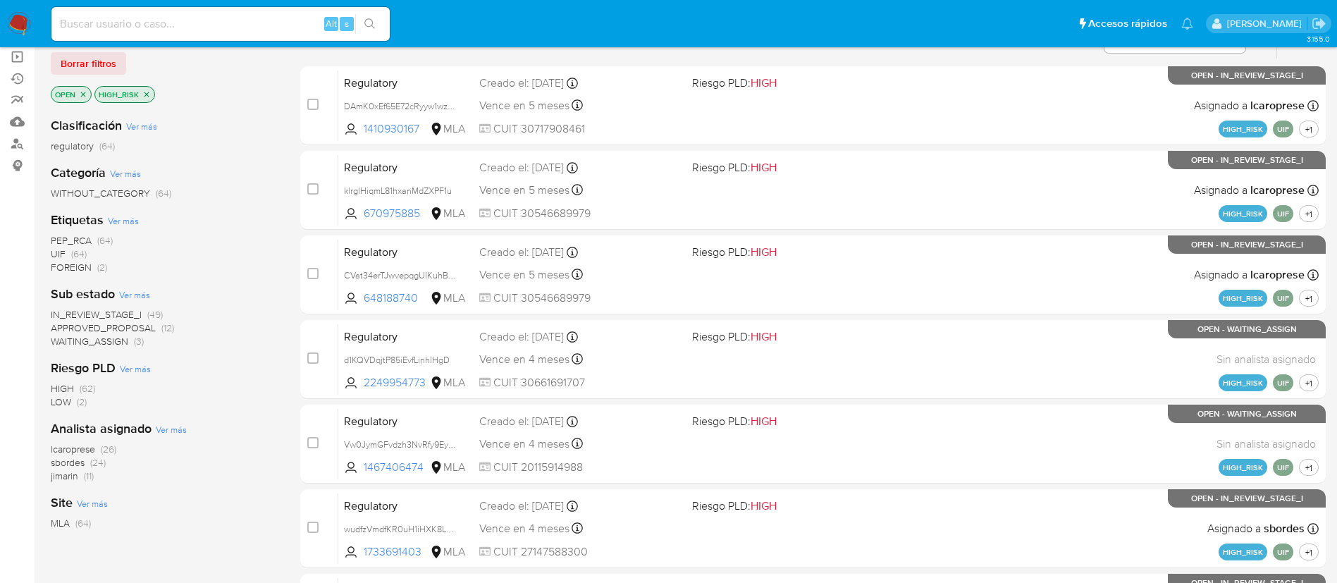
scroll to position [0, 0]
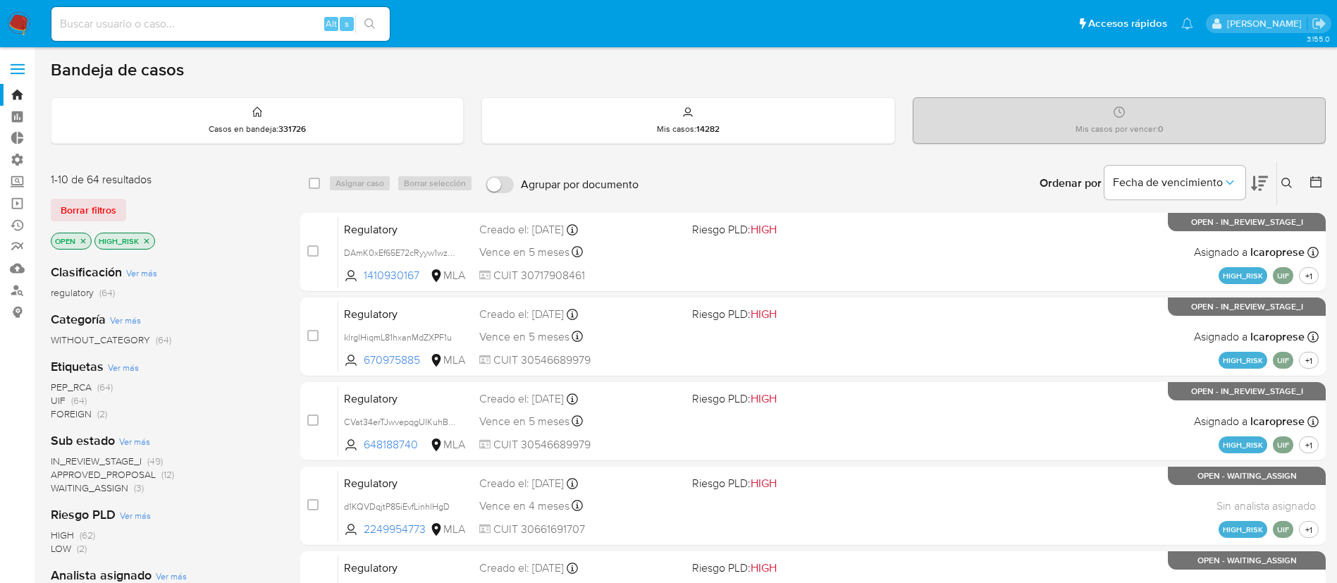
click at [83, 242] on icon "close-filter" at bounding box center [83, 241] width 8 height 8
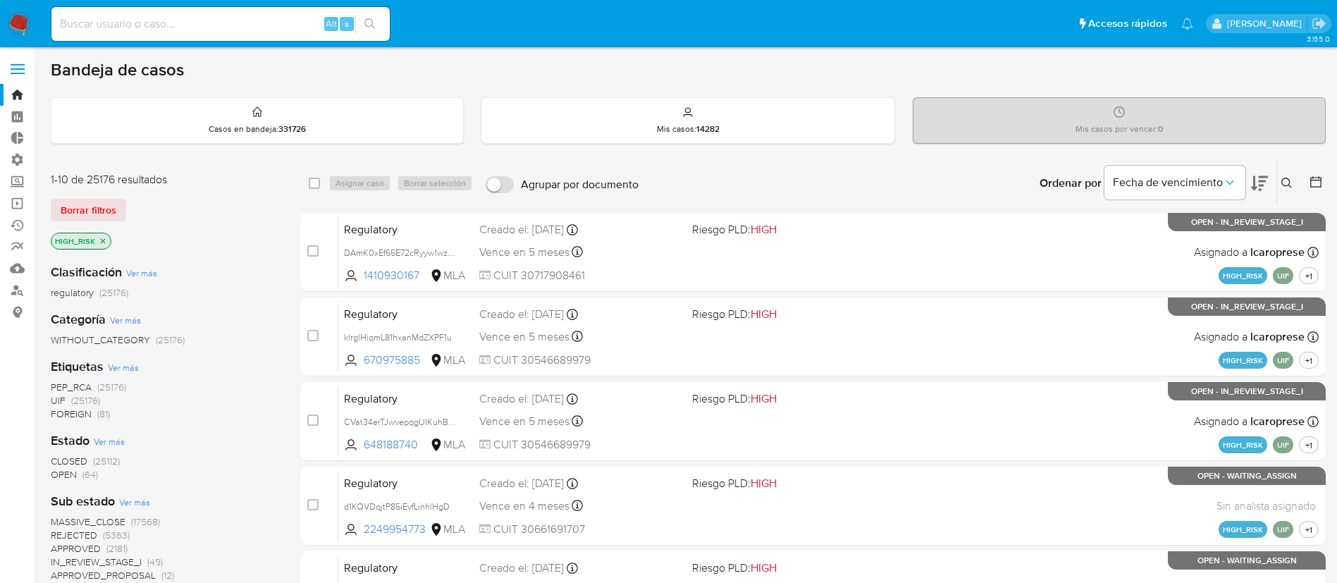
click at [104, 243] on icon "close-filter" at bounding box center [103, 241] width 8 height 8
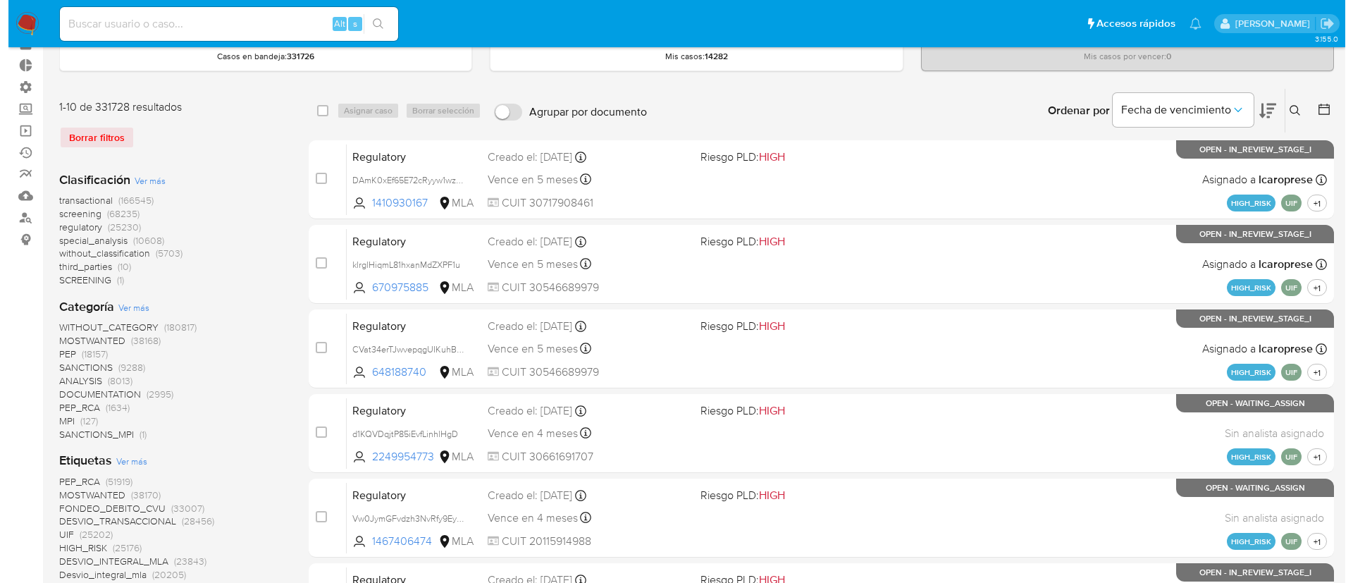
scroll to position [106, 0]
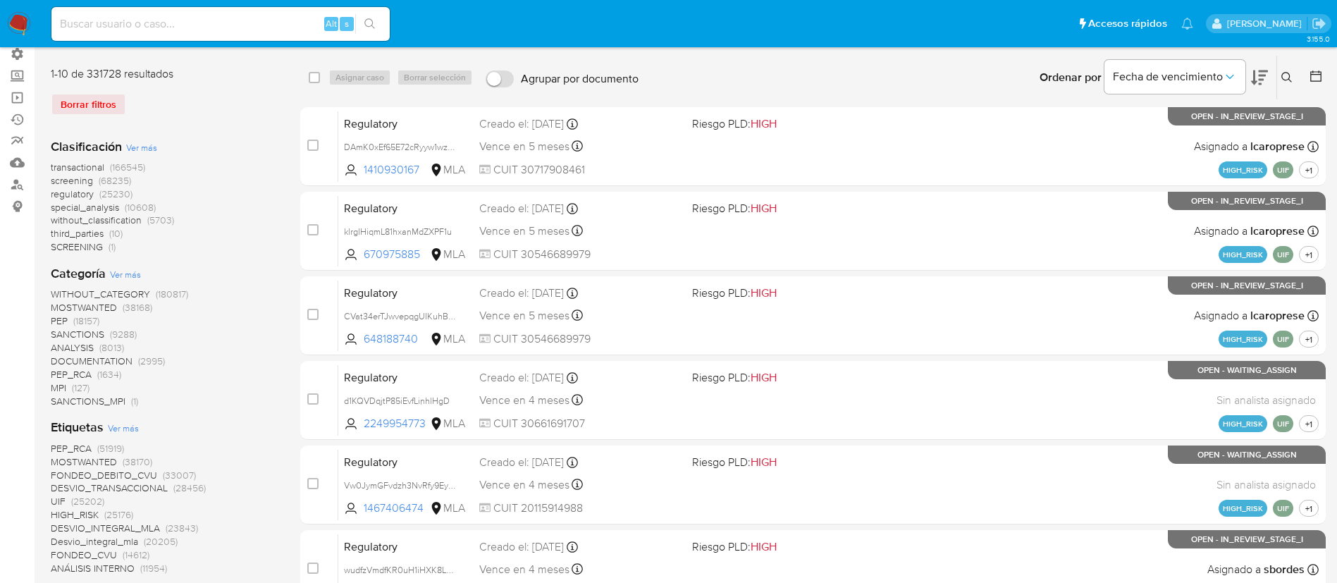
click at [123, 279] on span "Ver más" at bounding box center [125, 274] width 31 height 13
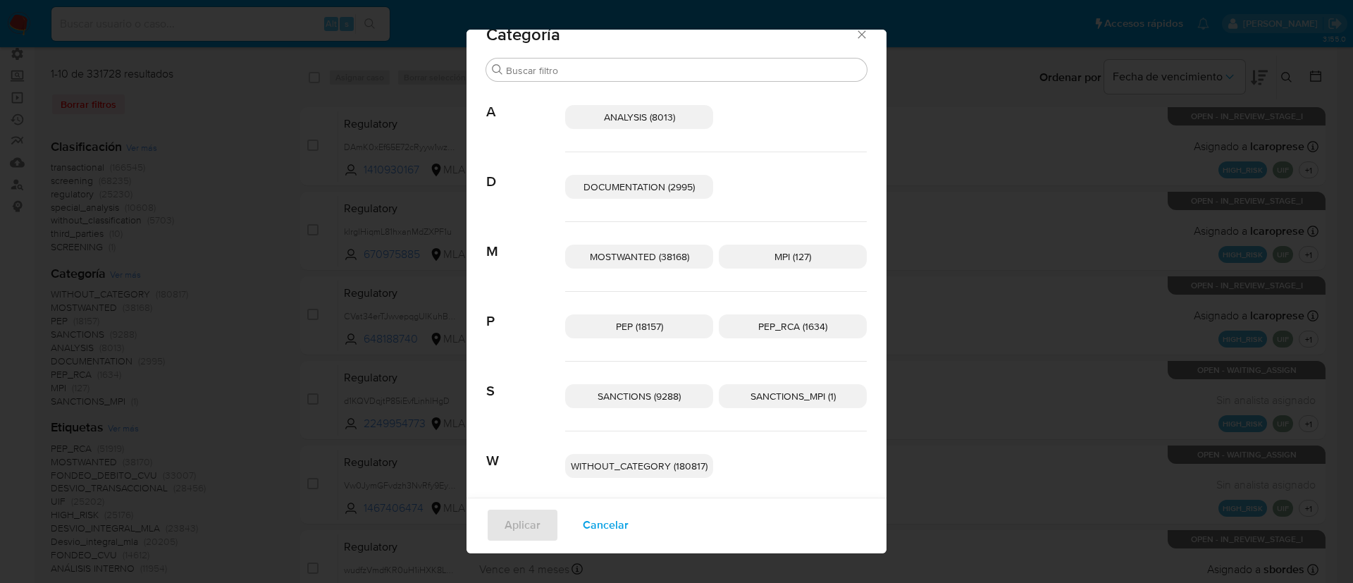
scroll to position [36, 0]
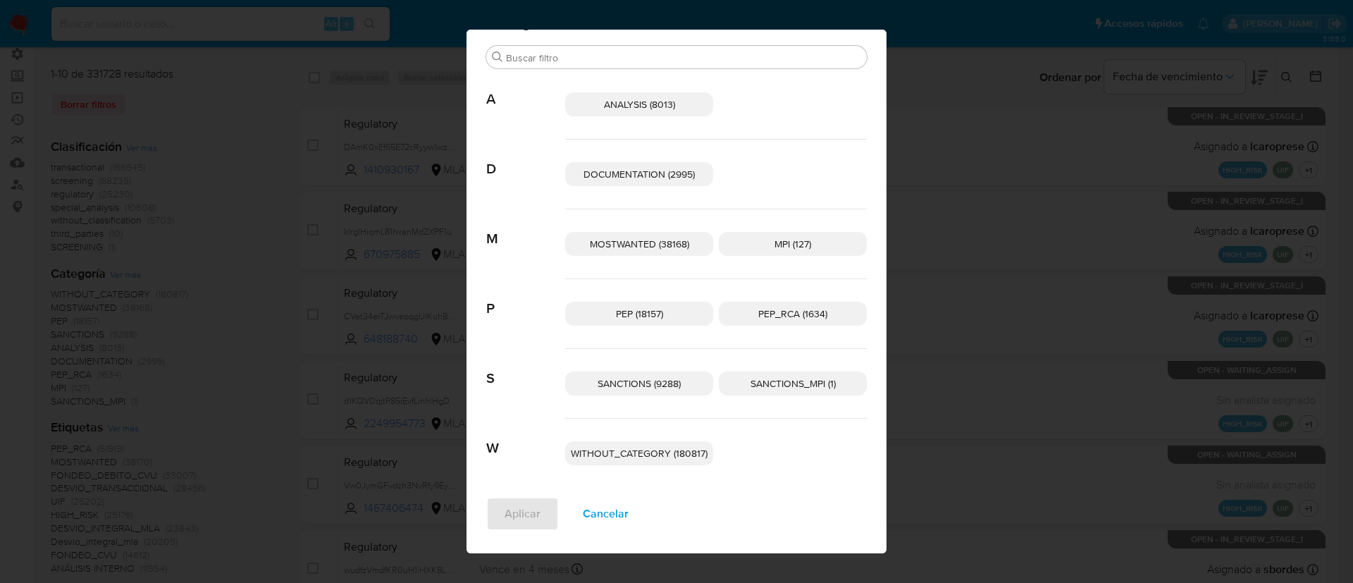
click at [621, 454] on span "WITHOUT_CATEGORY (180817)" at bounding box center [639, 453] width 137 height 14
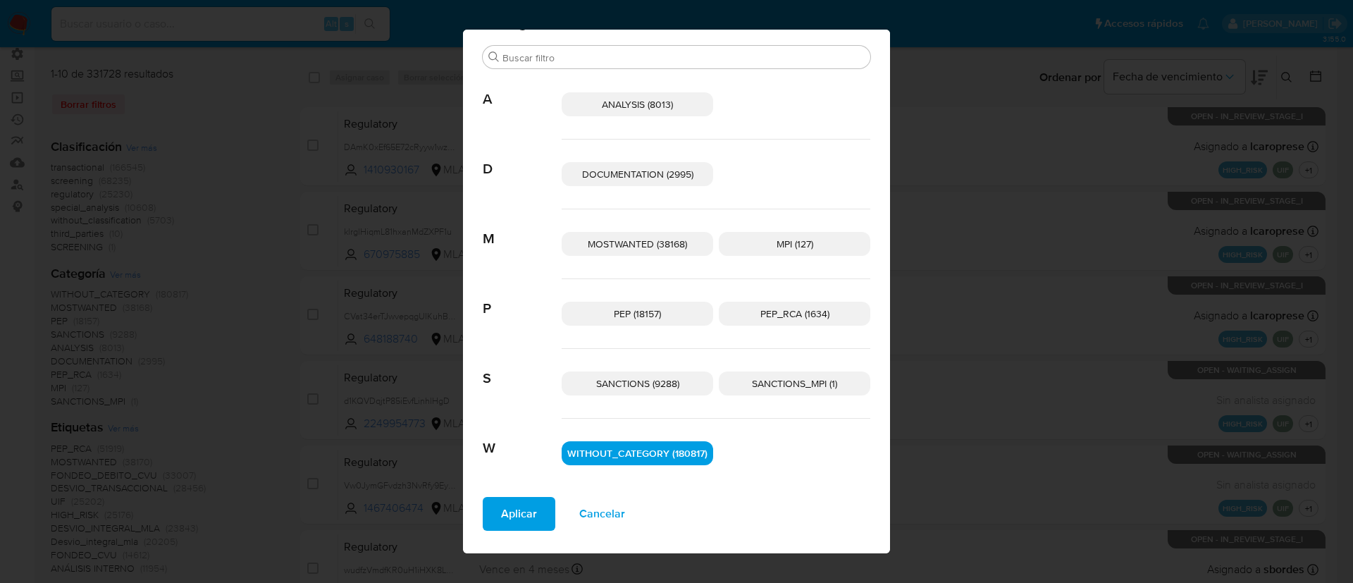
click at [501, 485] on span "Aplicar" at bounding box center [519, 513] width 36 height 31
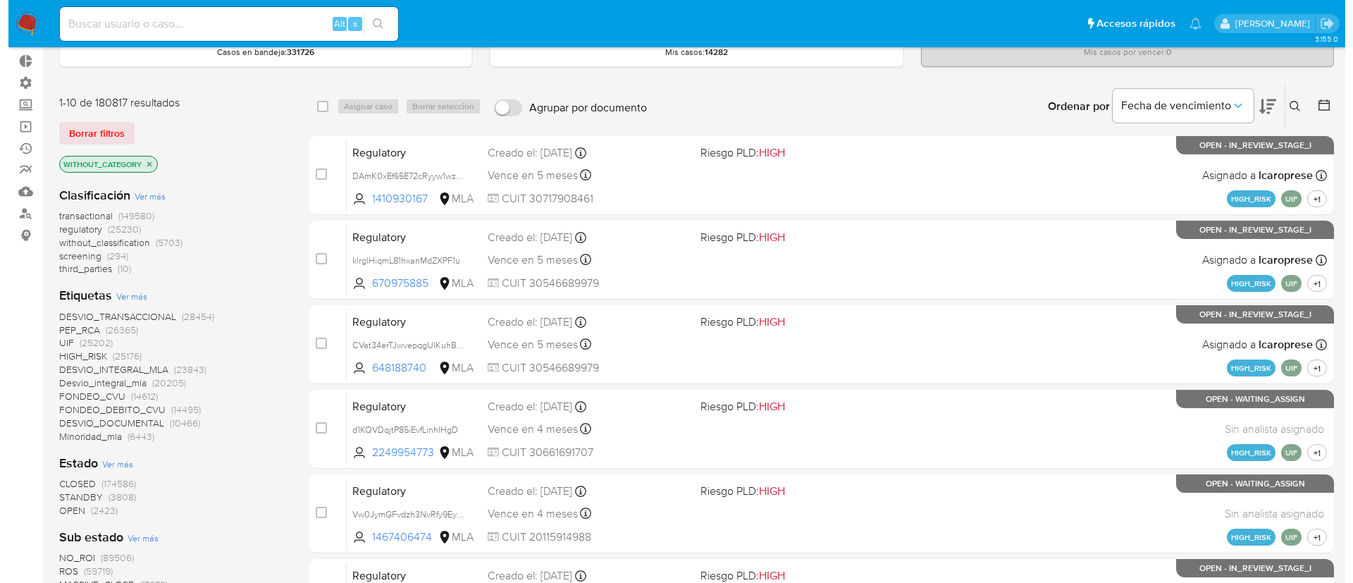
scroll to position [211, 0]
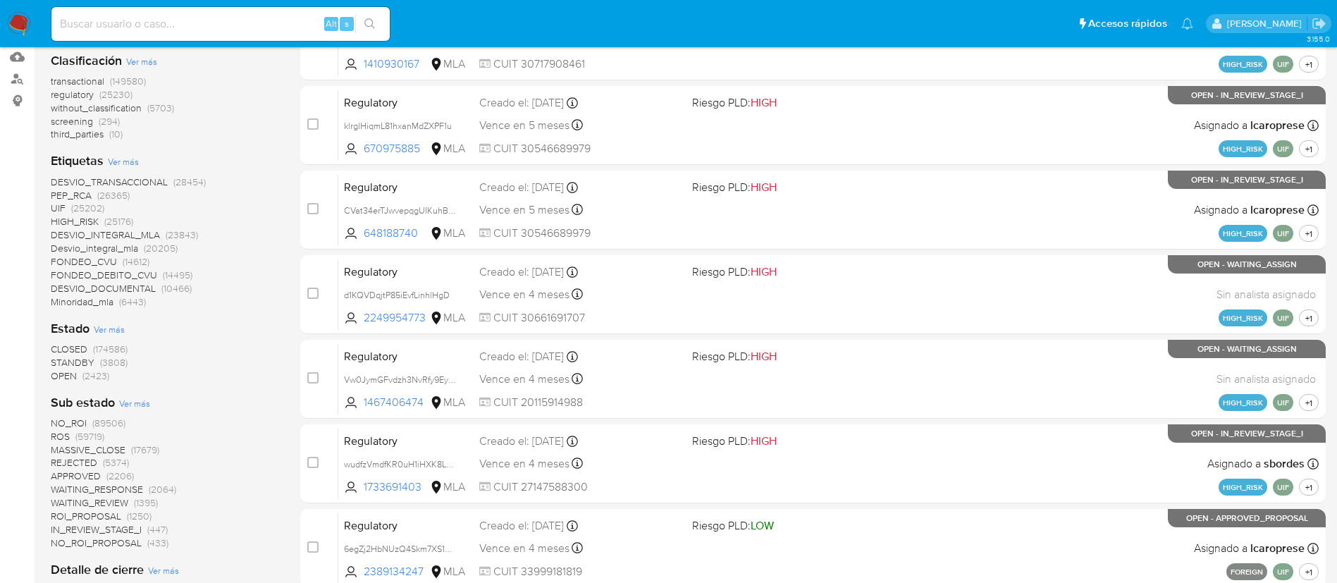
click at [125, 157] on span "Ver más" at bounding box center [123, 161] width 31 height 13
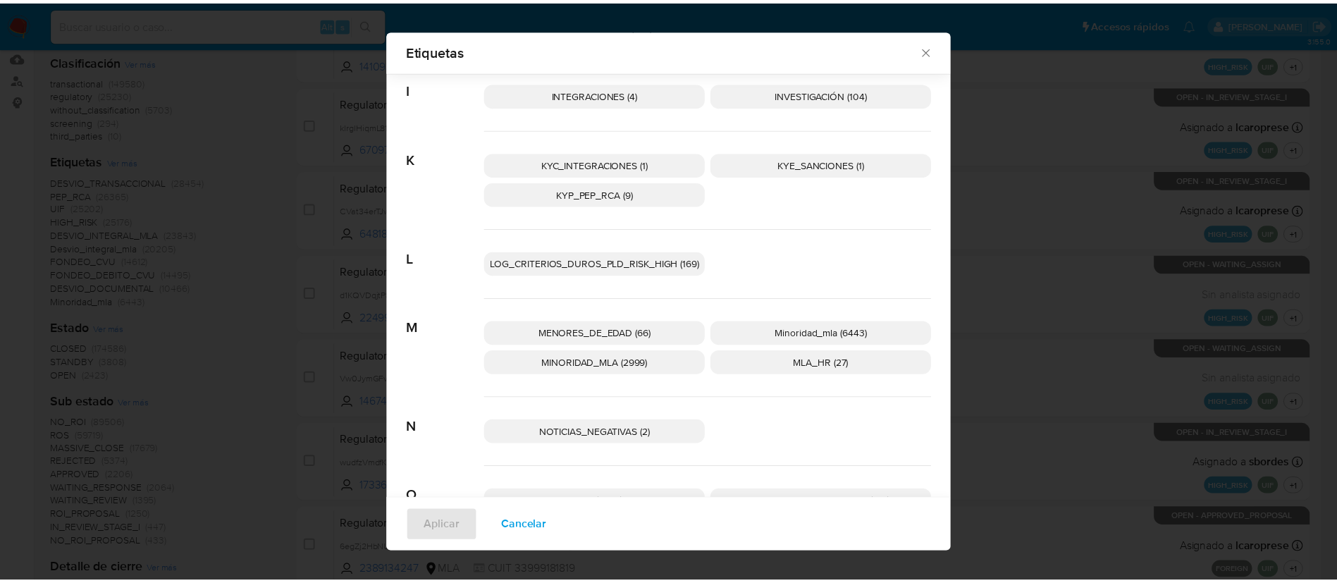
scroll to position [941, 0]
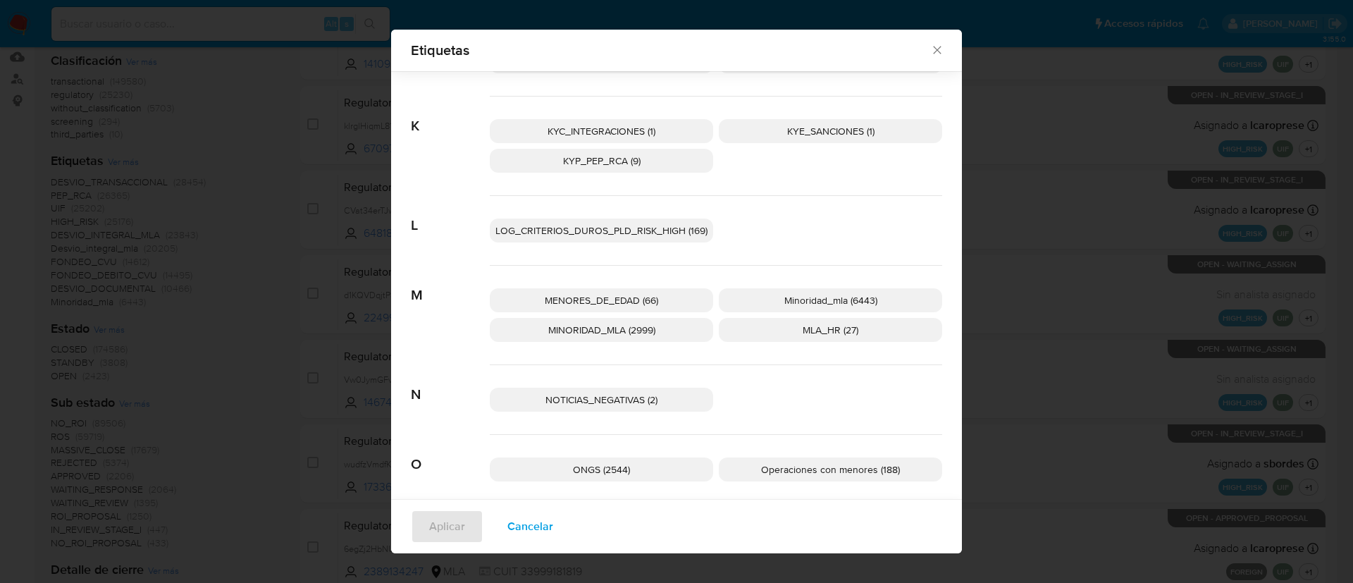
click at [664, 228] on span "LOG_CRITERIOS_DUROS_PLD_RISK_HIGH (169)" at bounding box center [601, 230] width 212 height 14
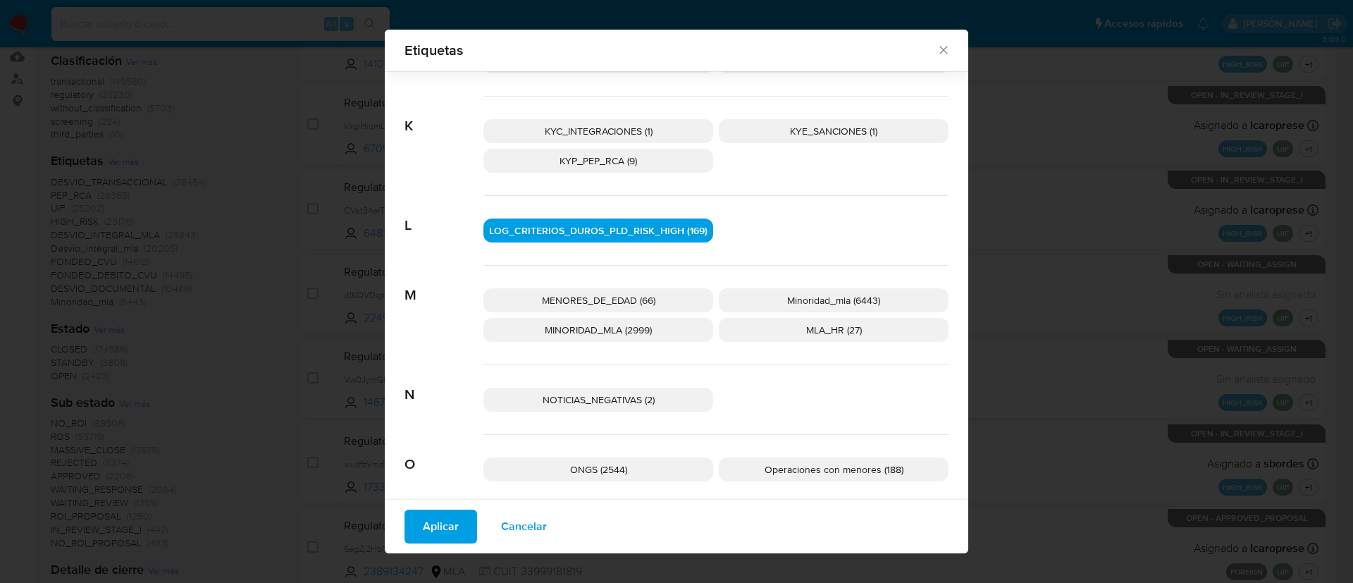
click at [446, 485] on span "Aplicar" at bounding box center [441, 526] width 36 height 31
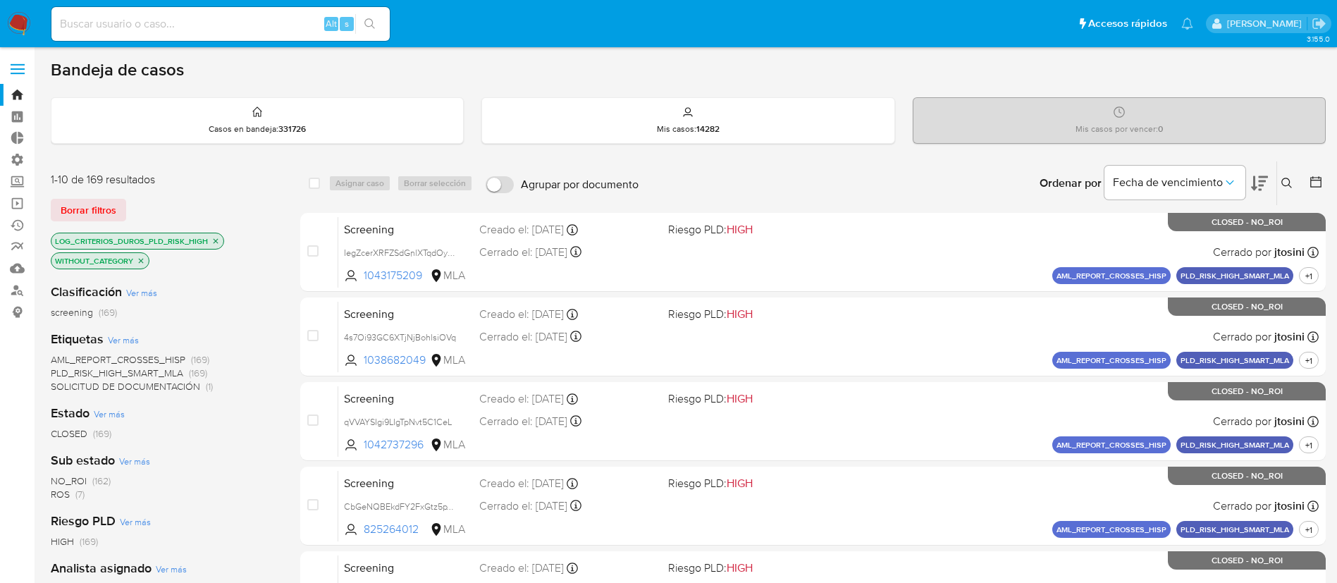
click at [218, 238] on icon "close-filter" at bounding box center [215, 241] width 8 height 8
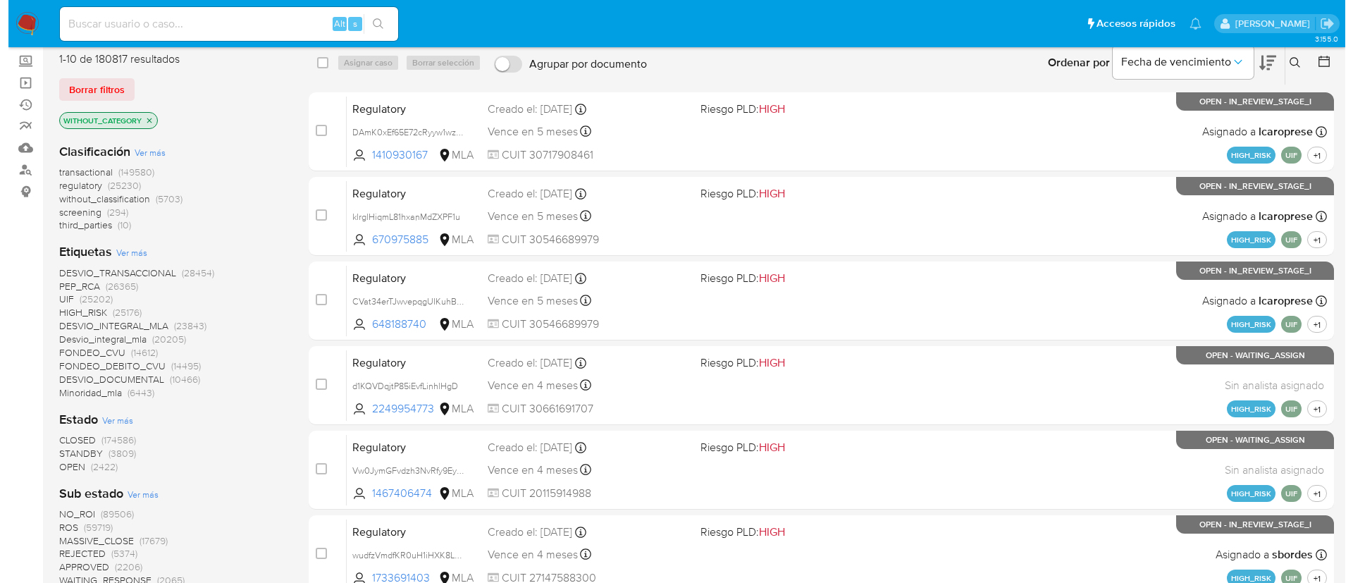
scroll to position [317, 0]
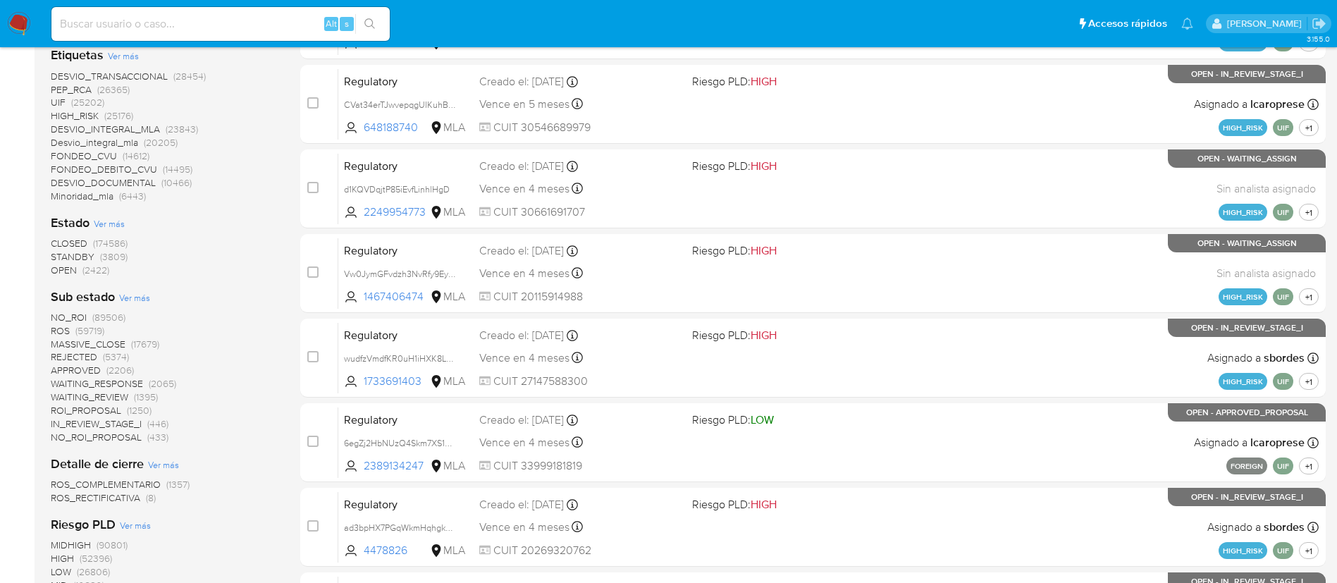
click at [138, 292] on span "Ver más" at bounding box center [134, 297] width 31 height 13
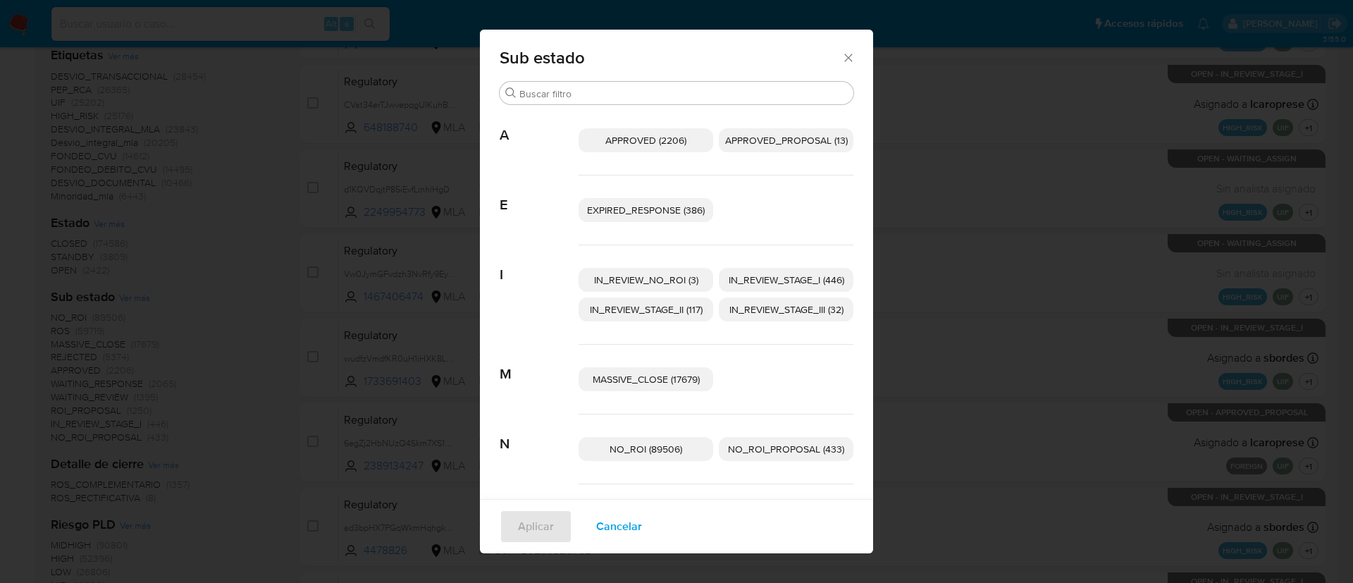
click at [616, 485] on span "Cancelar" at bounding box center [619, 526] width 46 height 31
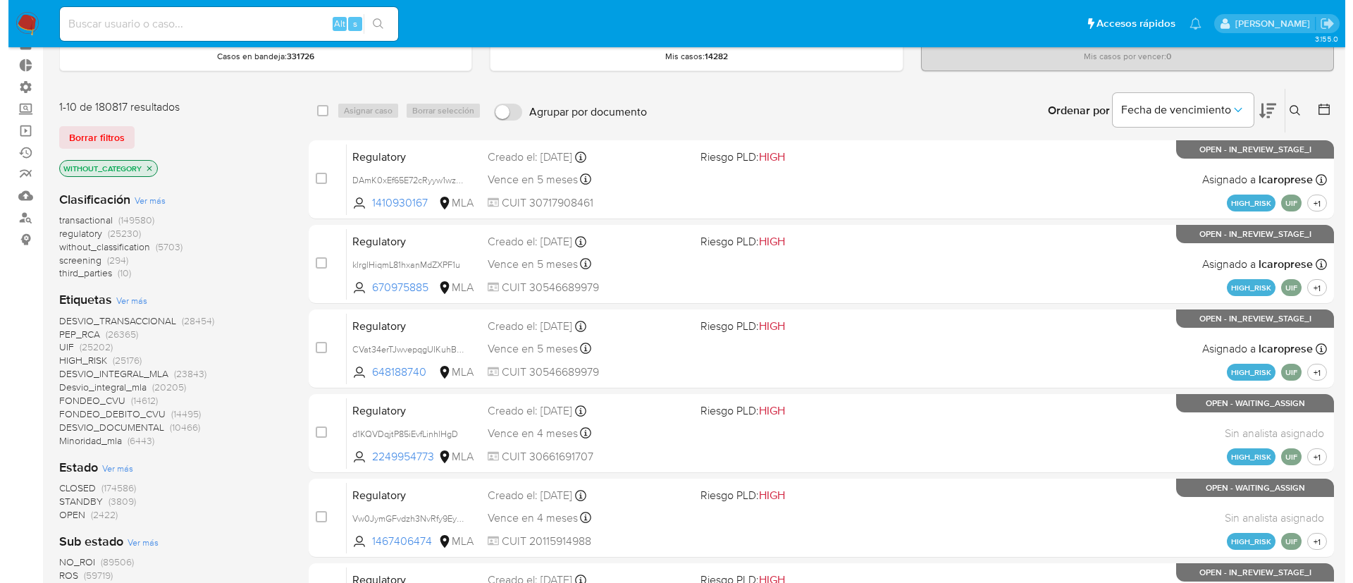
scroll to position [106, 0]
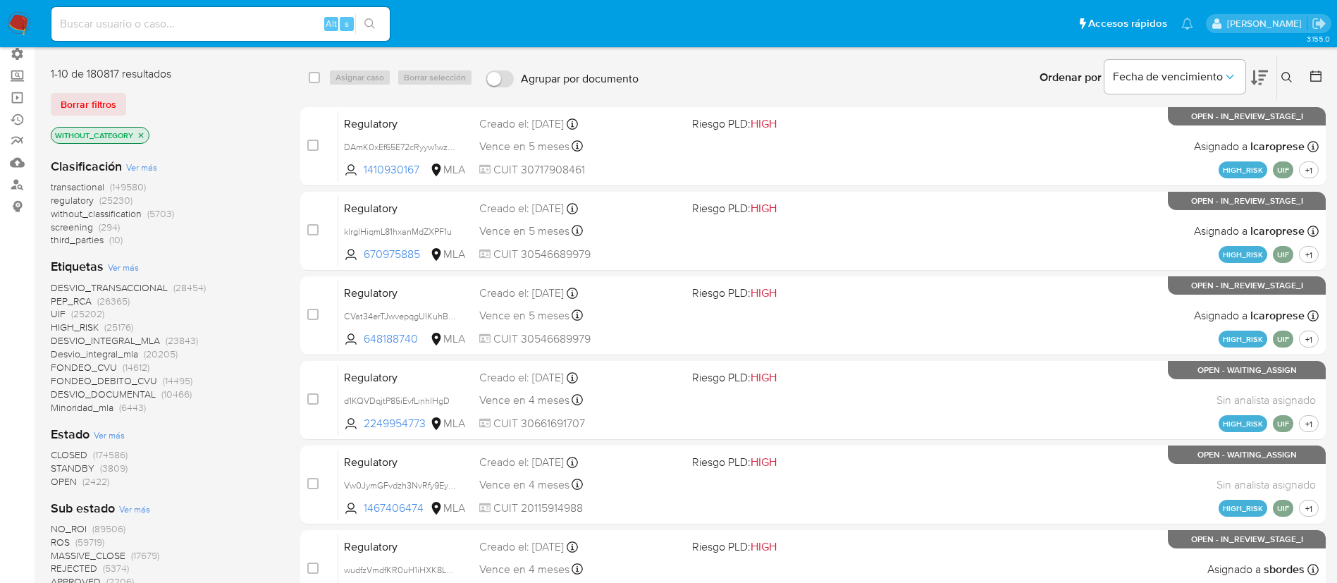
click at [127, 264] on span "Ver más" at bounding box center [123, 267] width 31 height 13
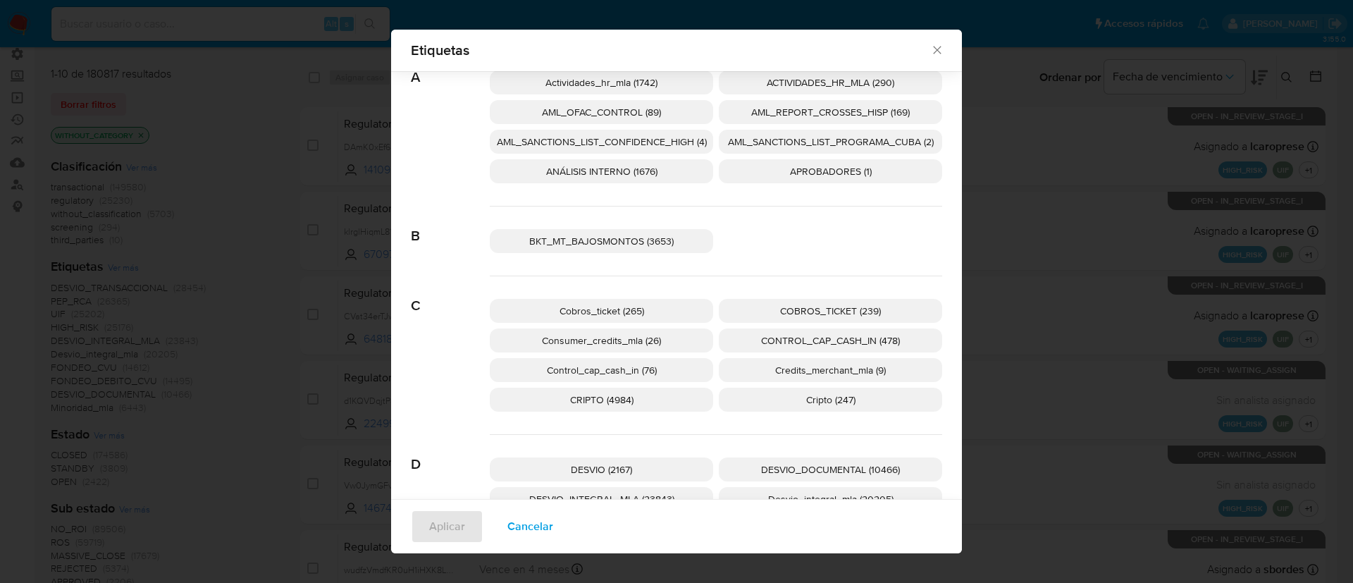
scroll to position [96, 0]
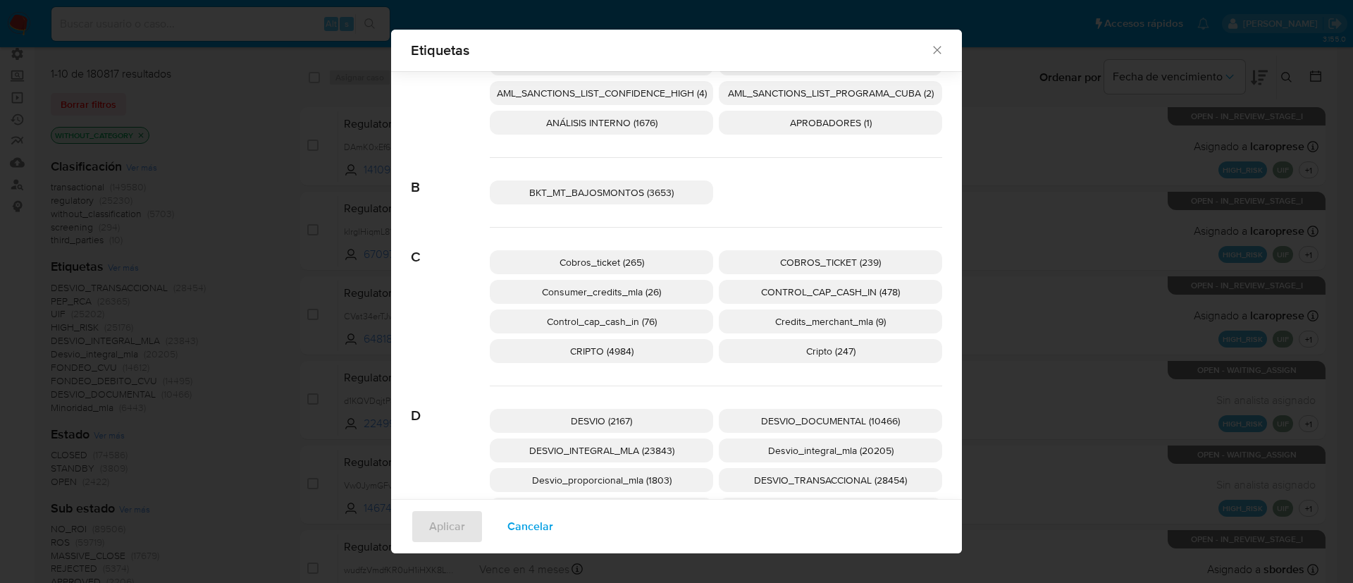
click at [521, 485] on span "Cancelar" at bounding box center [530, 526] width 46 height 31
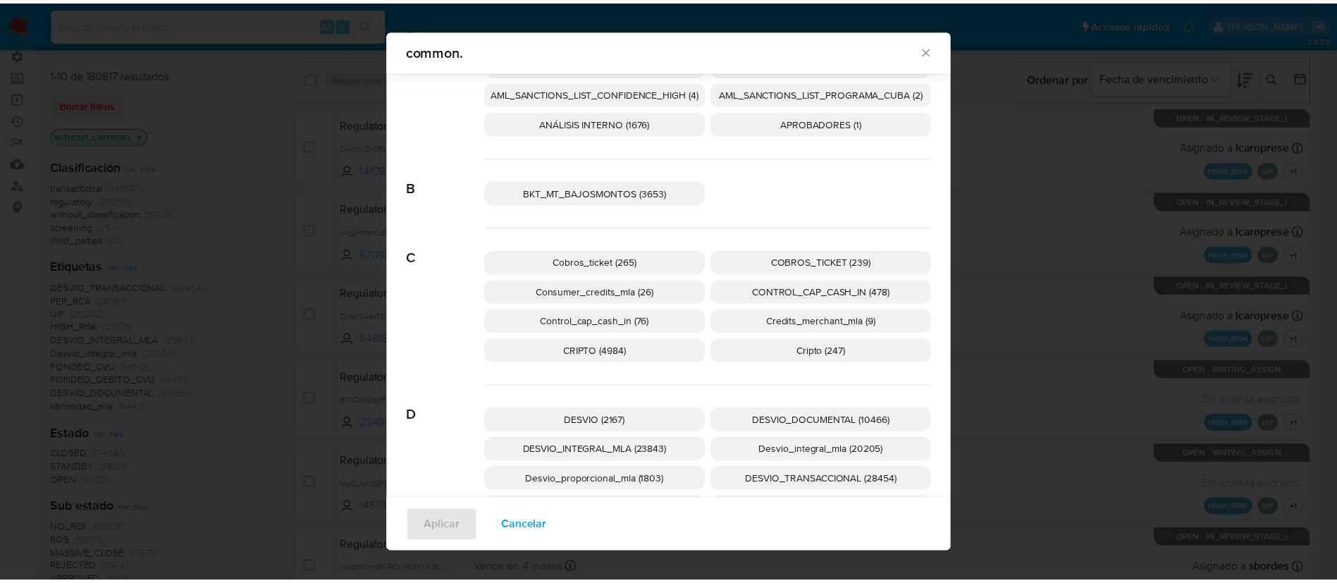
scroll to position [0, 0]
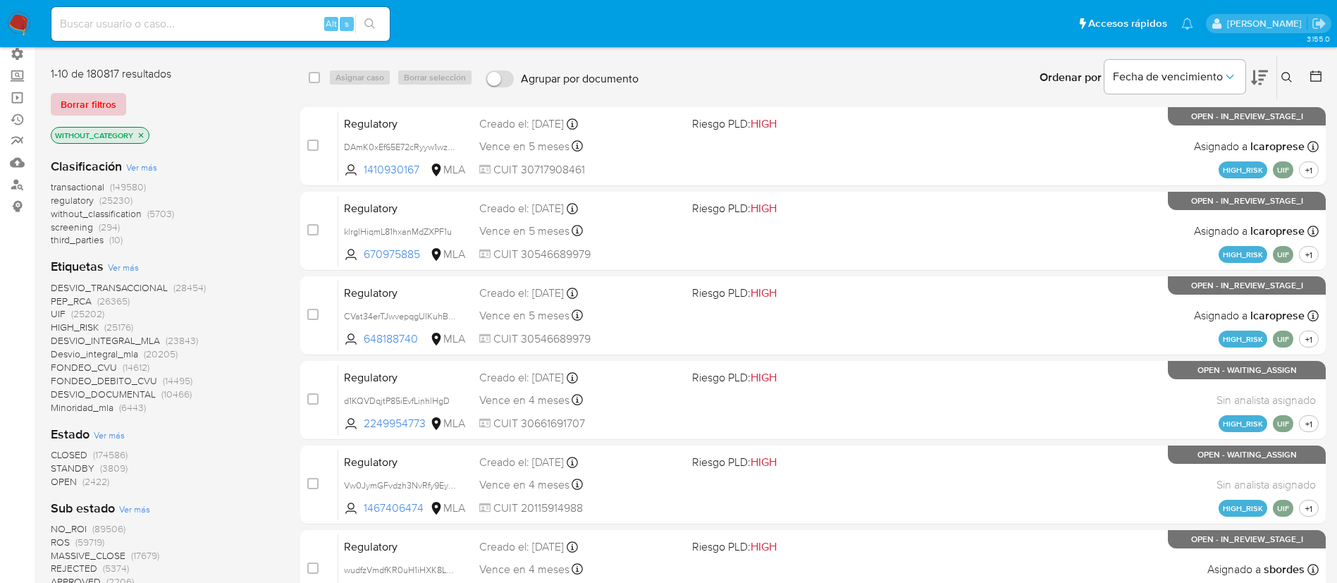
click at [95, 106] on span "Borrar filtros" at bounding box center [89, 104] width 56 height 20
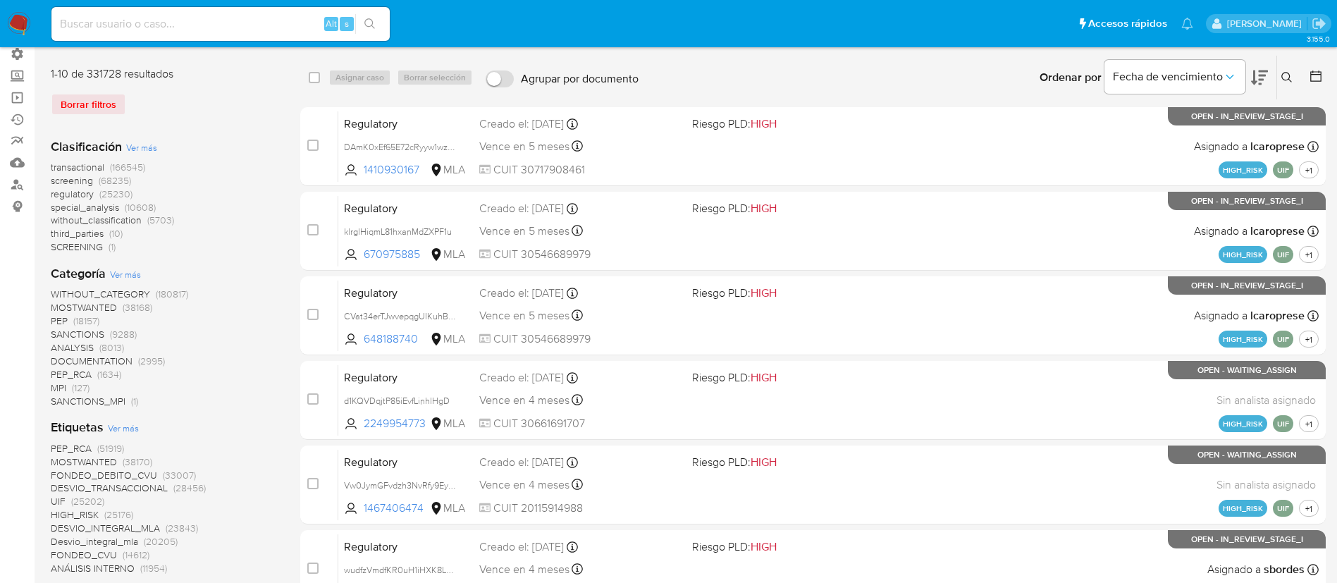
click at [75, 194] on span "regulatory" at bounding box center [72, 194] width 43 height 14
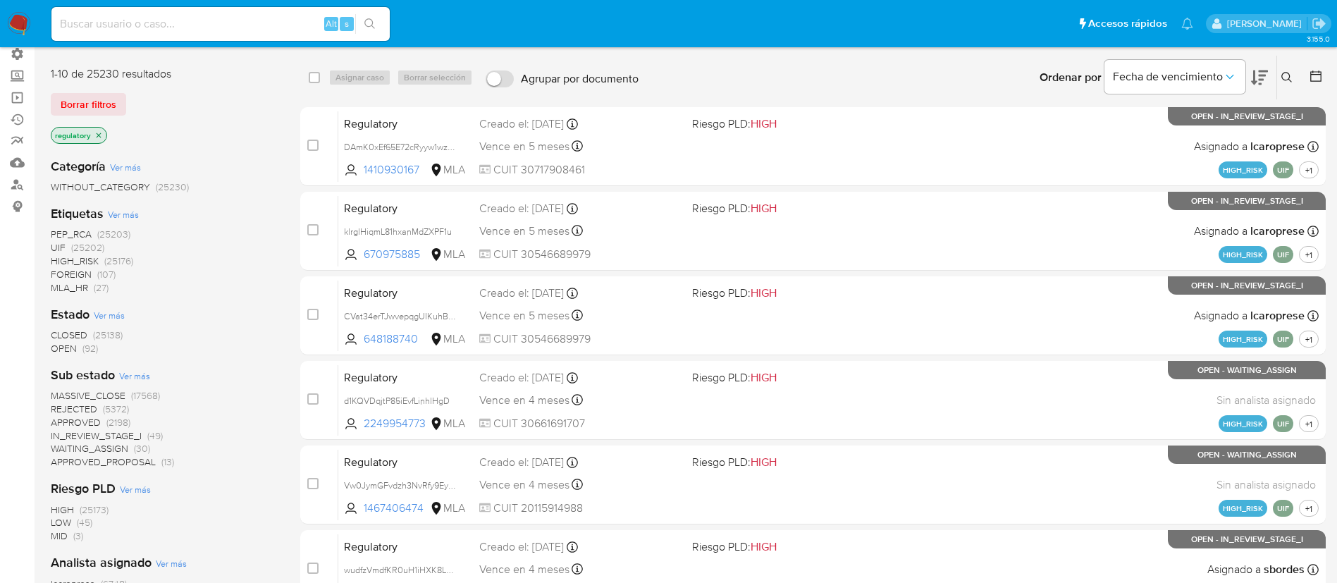
click at [69, 290] on span "MLA_HR" at bounding box center [69, 287] width 37 height 14
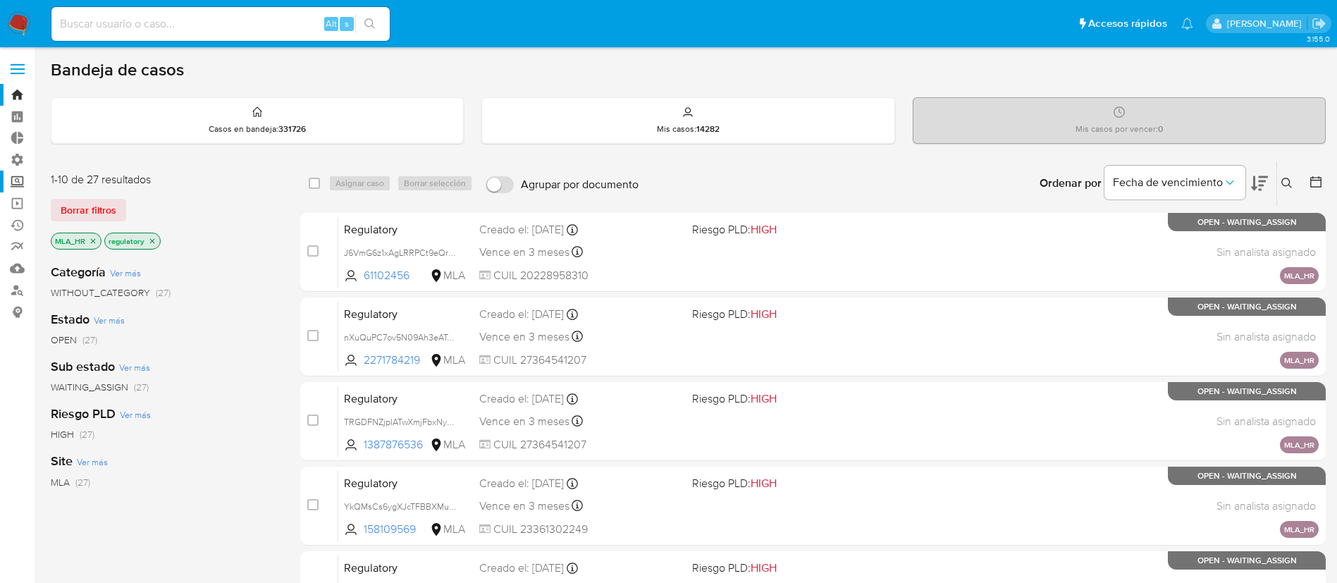
click at [27, 180] on label "Screening" at bounding box center [84, 182] width 168 height 22
click at [0, 0] on input "Screening" at bounding box center [0, 0] width 0 height 0
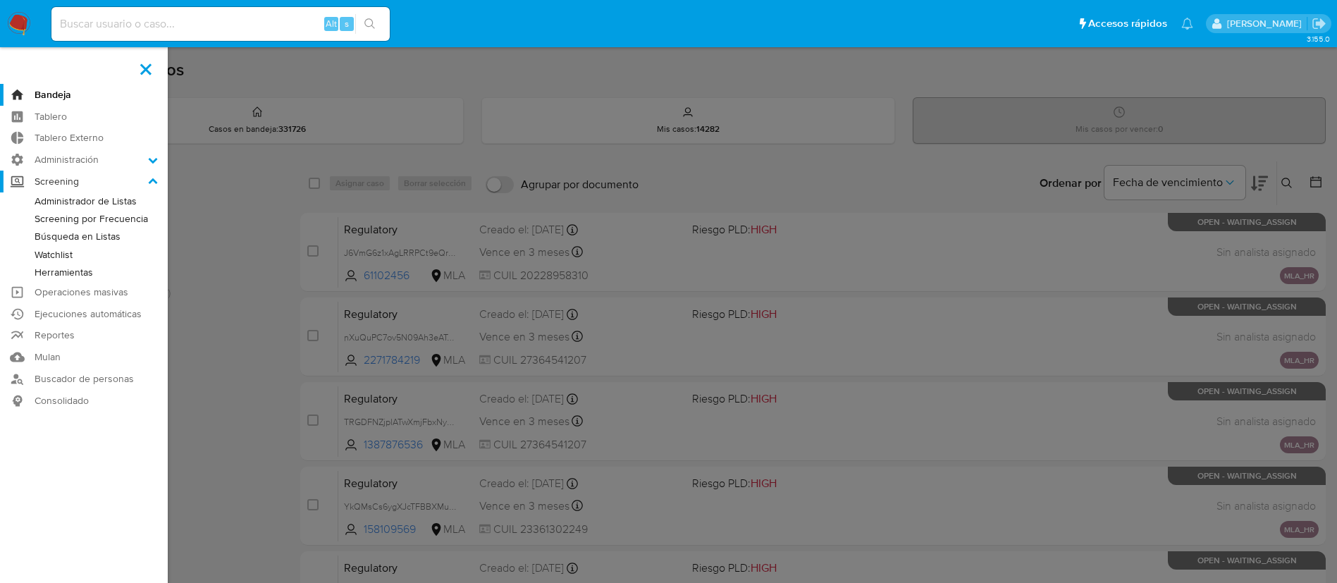
click at [24, 173] on label "Screening" at bounding box center [84, 182] width 168 height 22
click at [0, 0] on input "Screening" at bounding box center [0, 0] width 0 height 0
click at [55, 157] on label "Administración" at bounding box center [84, 160] width 168 height 22
click at [0, 0] on input "Administración" at bounding box center [0, 0] width 0 height 0
click at [88, 249] on link "Configuración de Casos" at bounding box center [84, 251] width 168 height 18
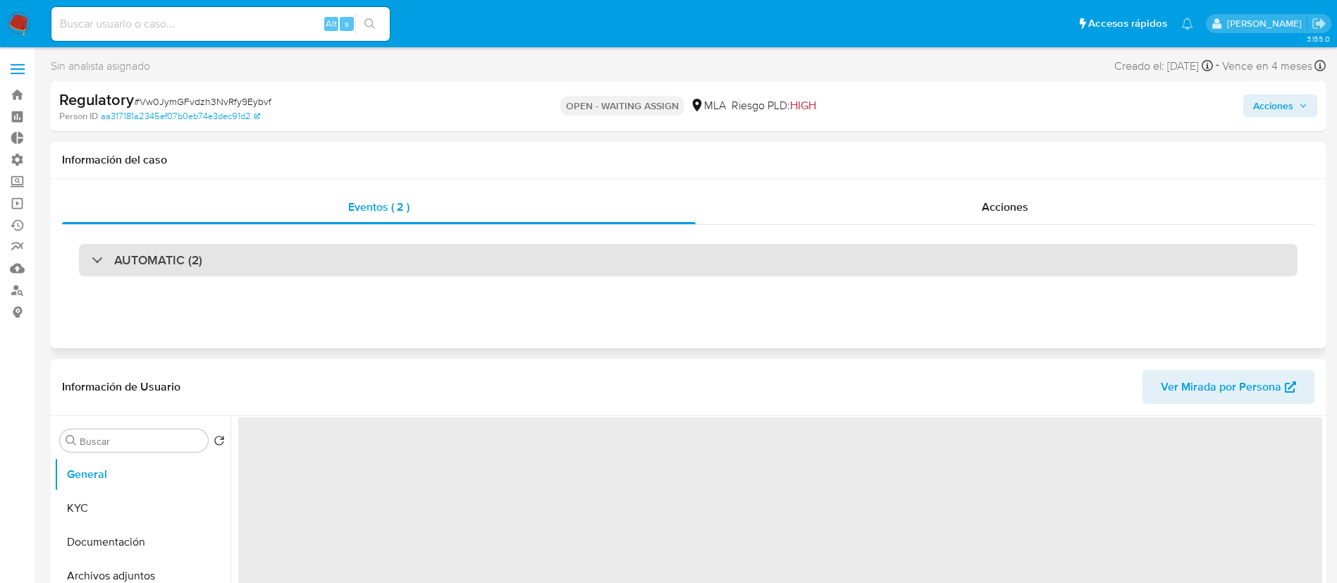
click at [464, 255] on div "AUTOMATIC (2)" at bounding box center [688, 260] width 1218 height 32
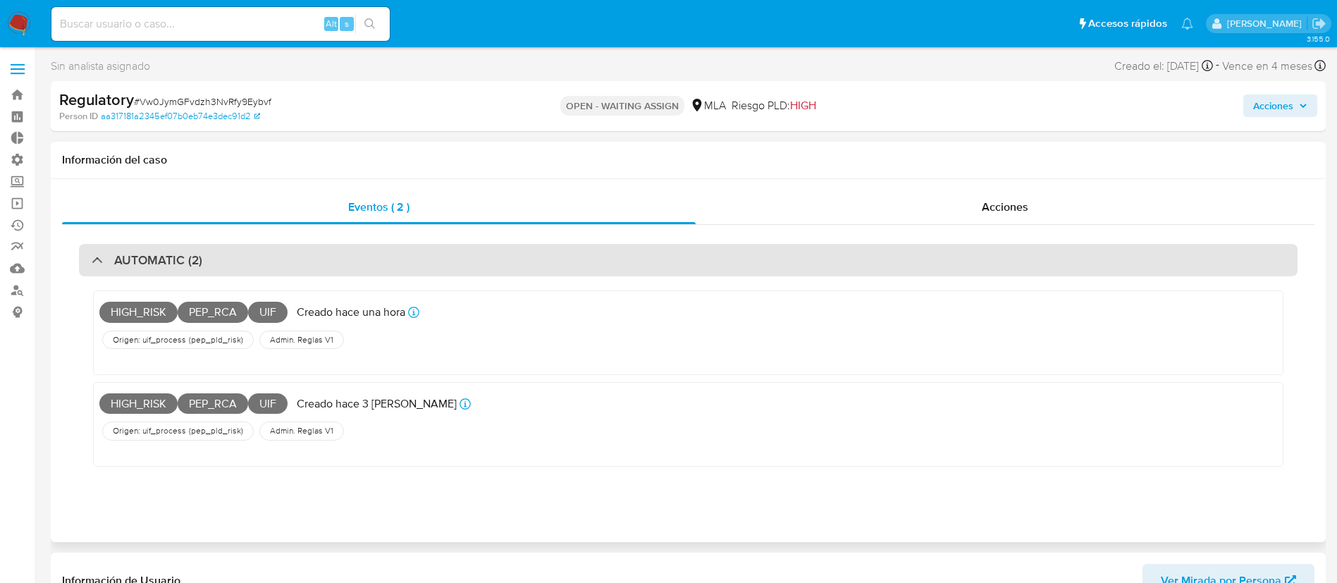
click at [463, 256] on div "AUTOMATIC (2)" at bounding box center [688, 260] width 1218 height 32
select select "10"
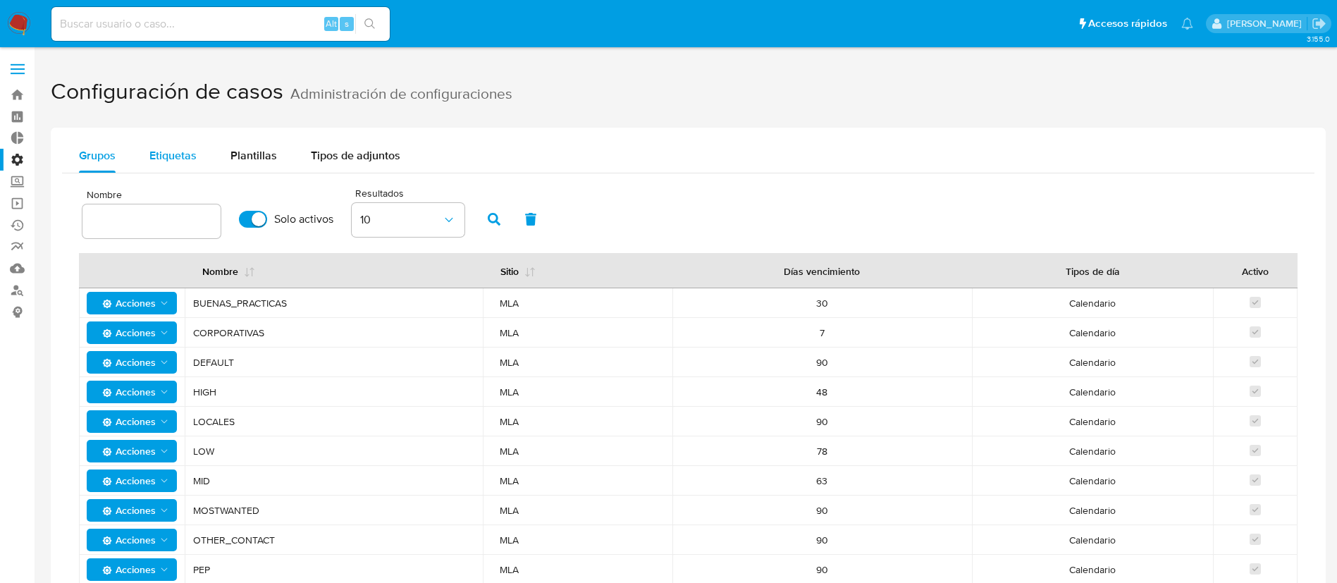
click at [178, 142] on div "Etiquetas" at bounding box center [172, 156] width 47 height 34
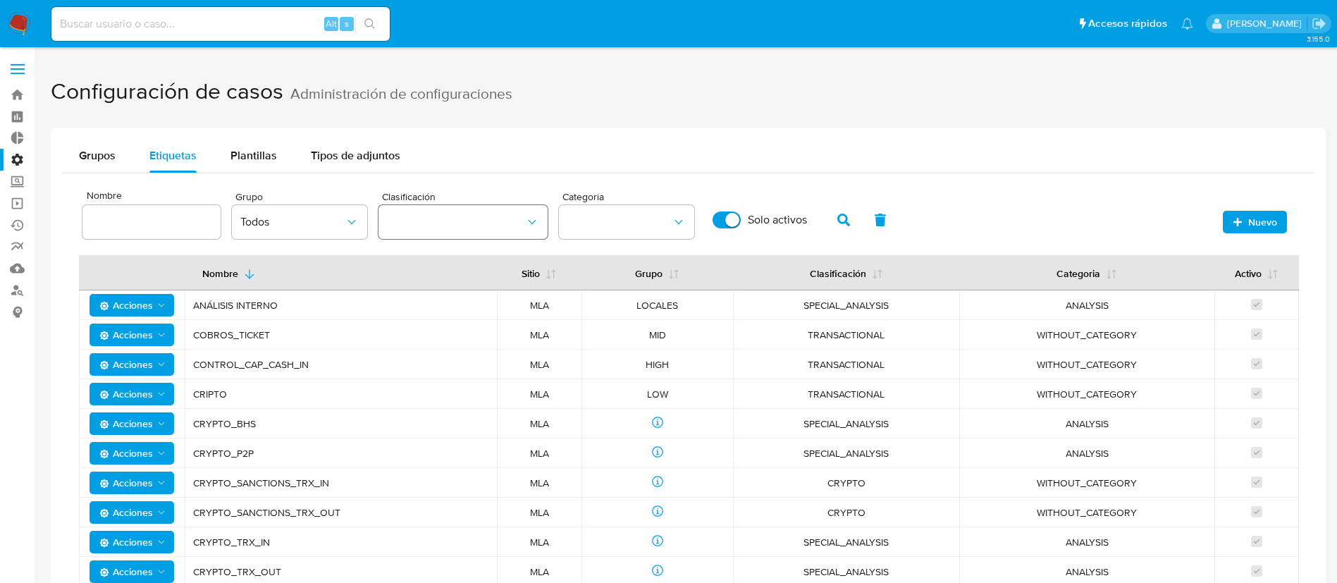
click at [543, 234] on button "classification" at bounding box center [462, 222] width 169 height 34
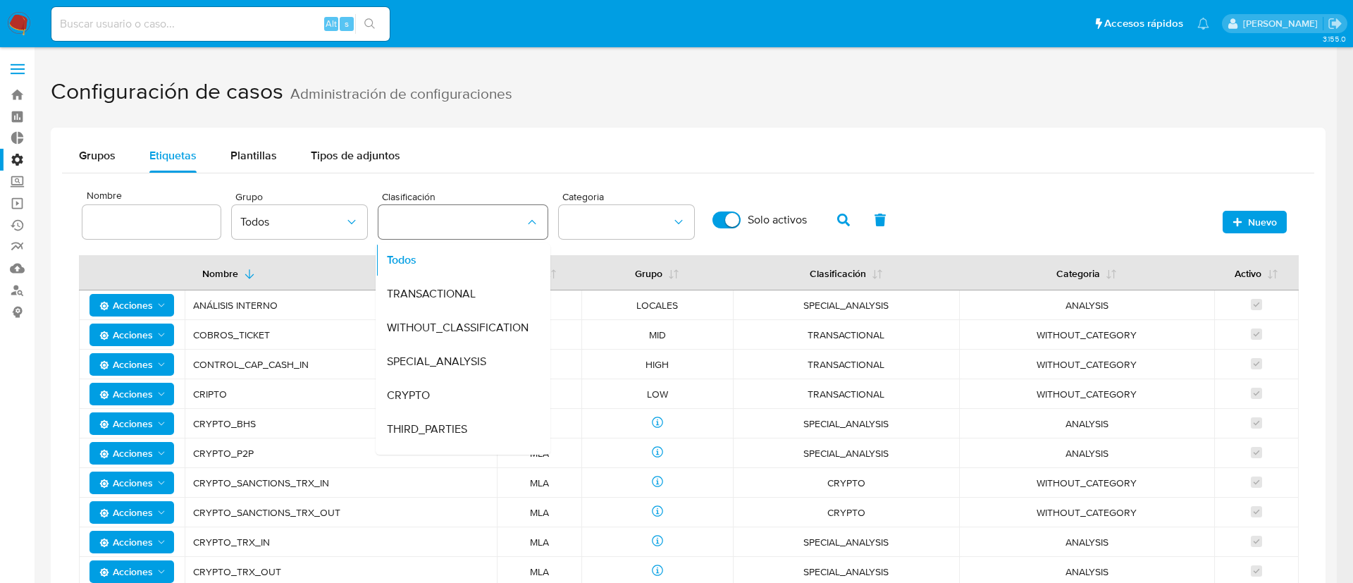
click at [543, 233] on button "classification" at bounding box center [462, 222] width 169 height 34
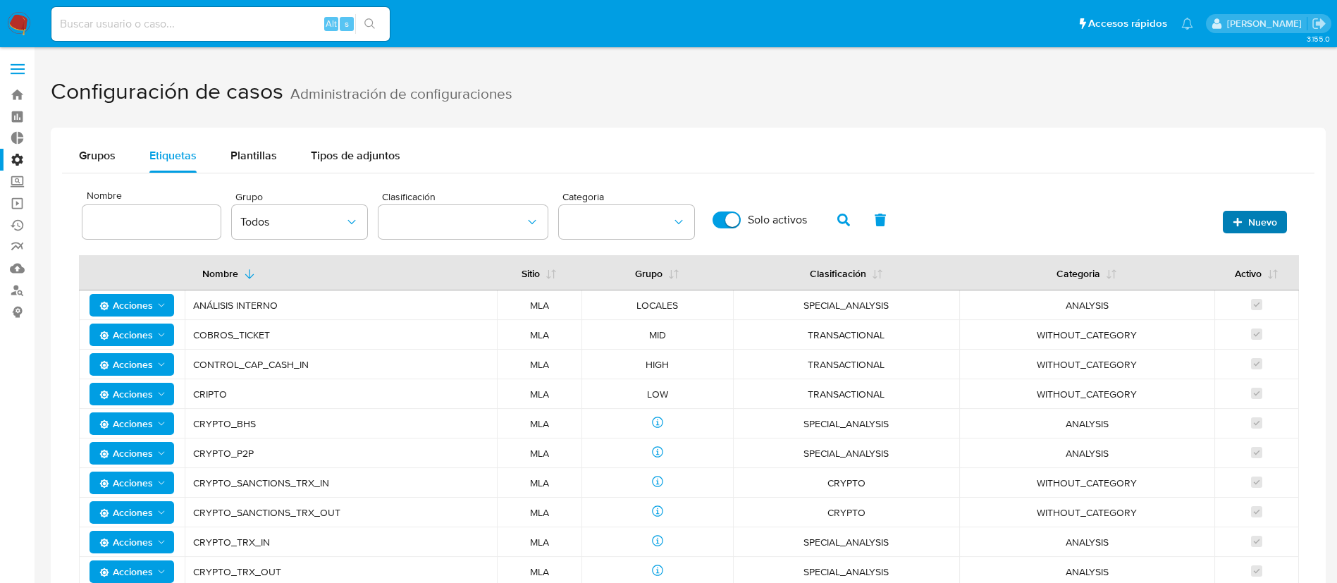
click at [1237, 229] on span "Nuevo" at bounding box center [1254, 222] width 44 height 20
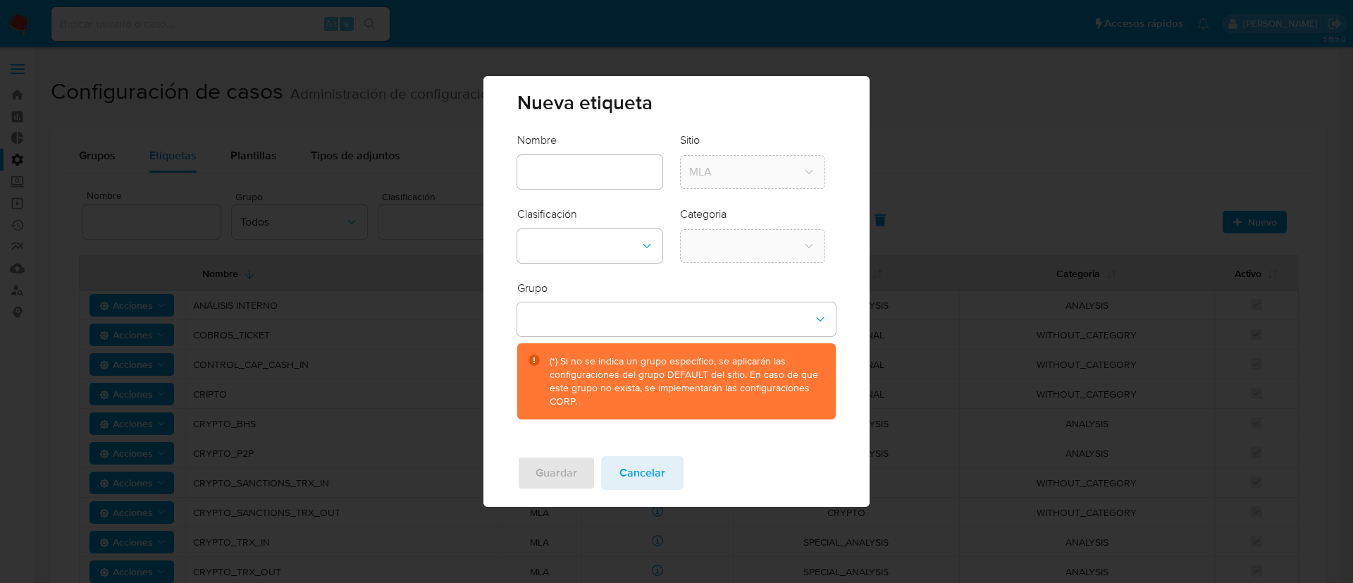
click at [640, 171] on input "text" at bounding box center [589, 172] width 145 height 18
type input "MLA HR"
click at [648, 245] on icon "classification-dropdown" at bounding box center [647, 246] width 14 height 14
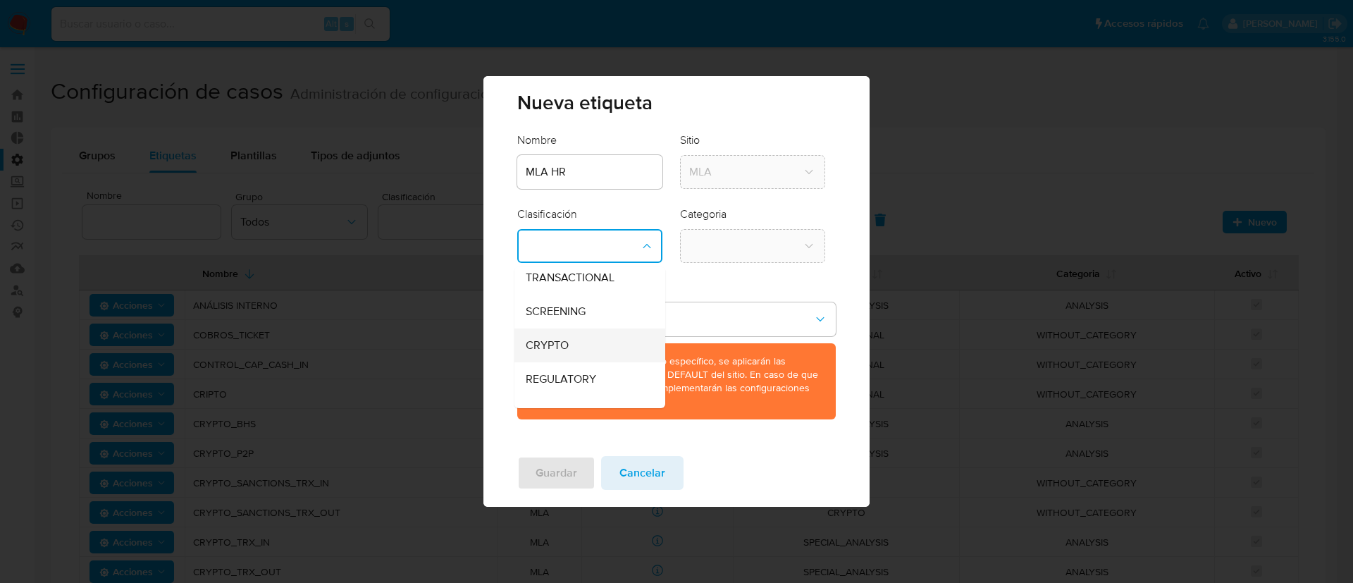
scroll to position [62, 0]
click at [598, 352] on div "REGULATORY" at bounding box center [586, 357] width 120 height 34
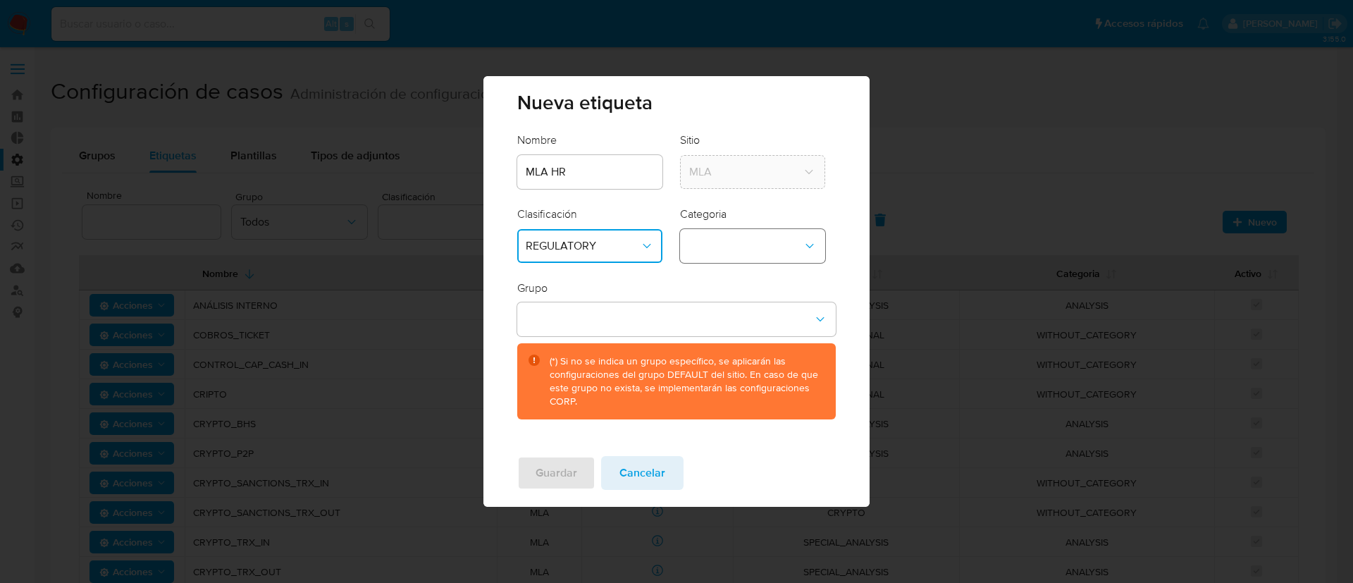
click at [716, 256] on button "category-dropdown" at bounding box center [752, 246] width 145 height 34
click at [741, 280] on span "WITHOUT_CATEGORY" at bounding box center [744, 284] width 113 height 14
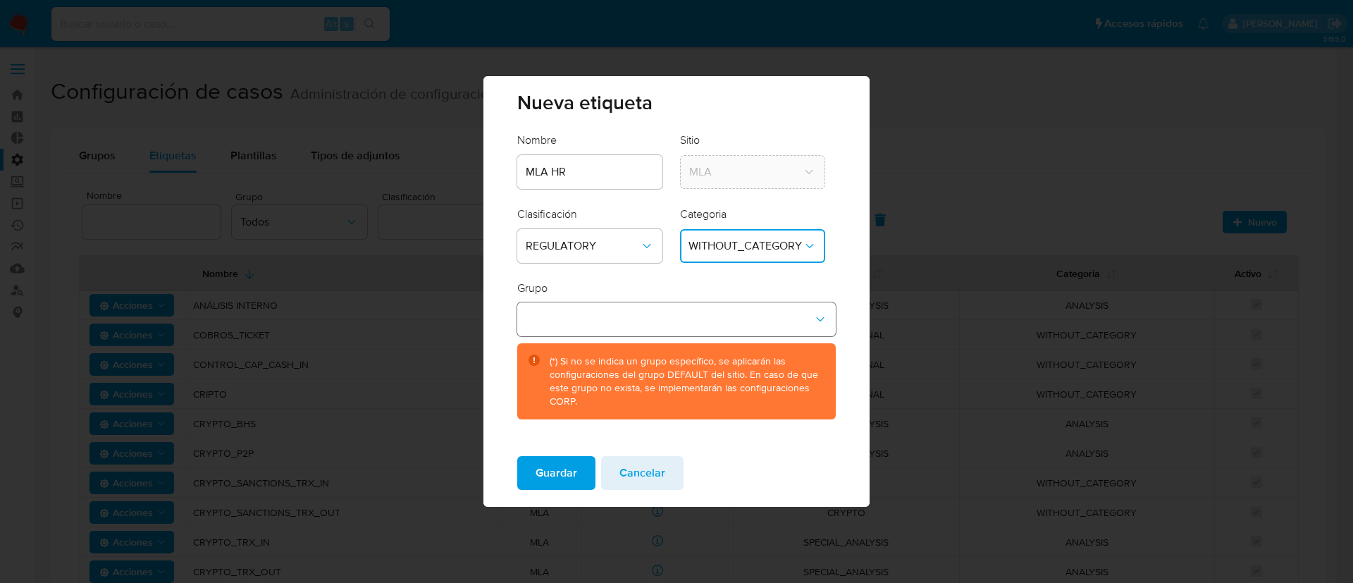
click at [749, 309] on button "group-dropdown" at bounding box center [676, 319] width 318 height 34
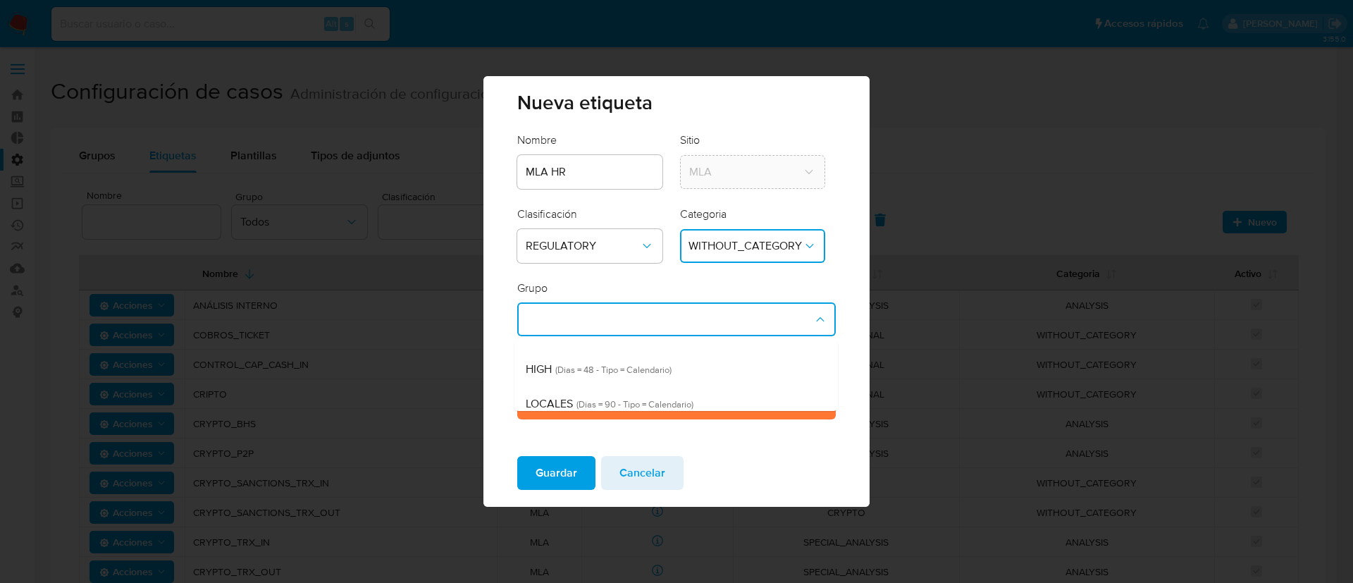
scroll to position [0, 0]
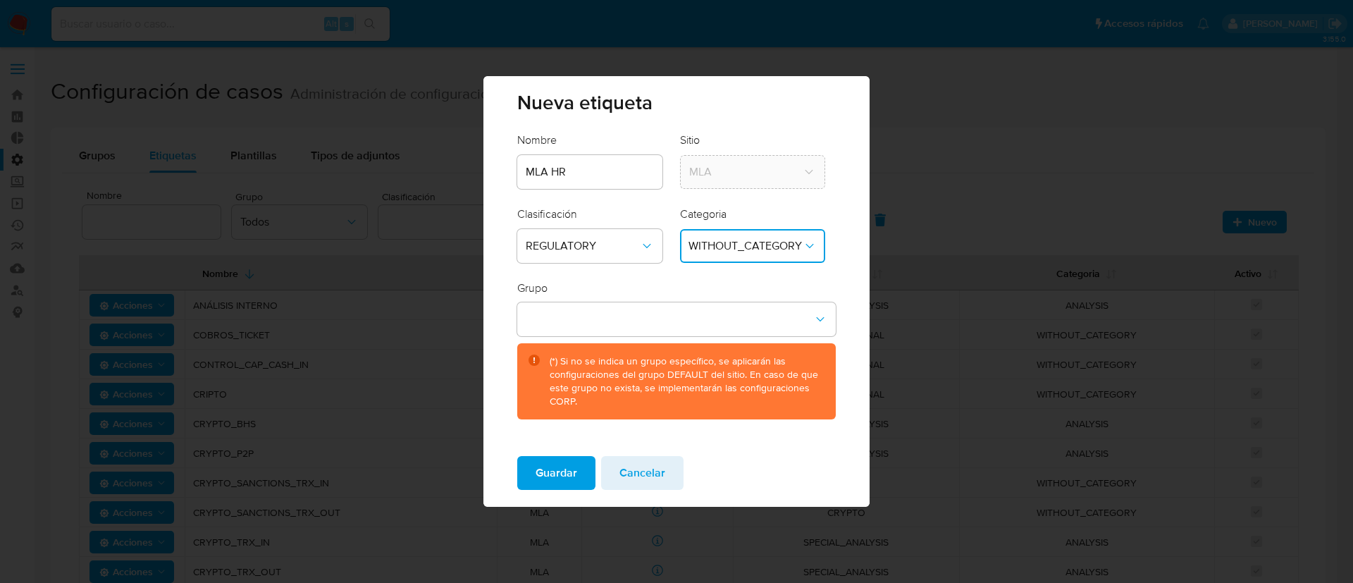
click at [805, 461] on div "Guardar Cancelar" at bounding box center [675, 476] width 385 height 62
click at [824, 316] on icon "group-dropdown" at bounding box center [820, 319] width 14 height 14
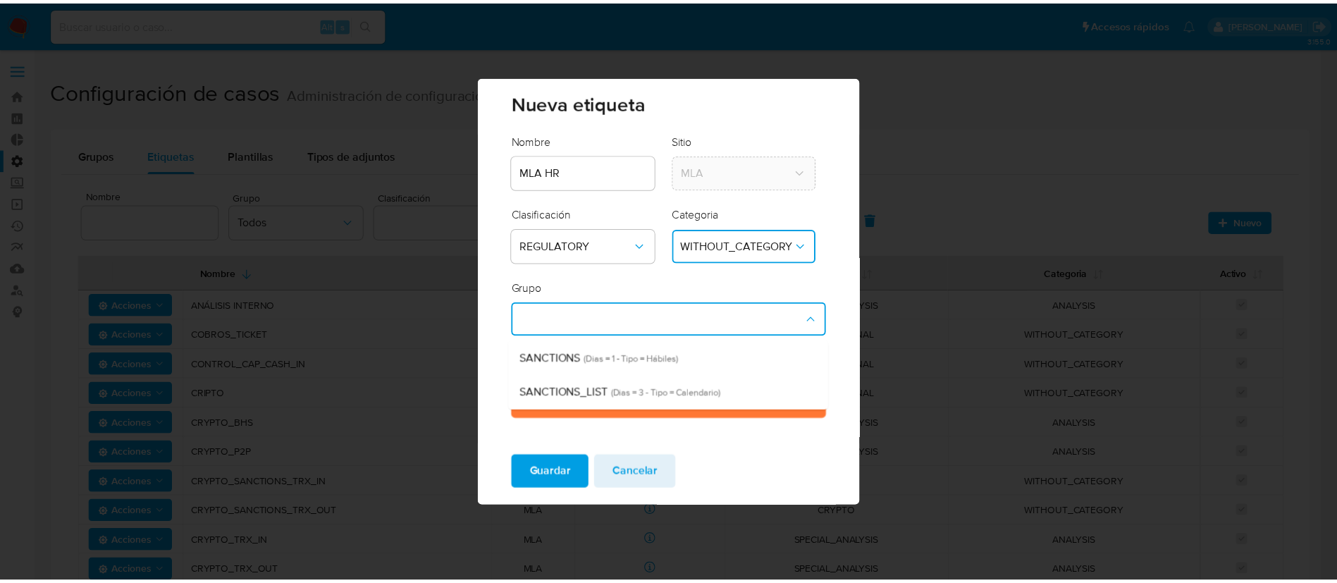
scroll to position [335, 0]
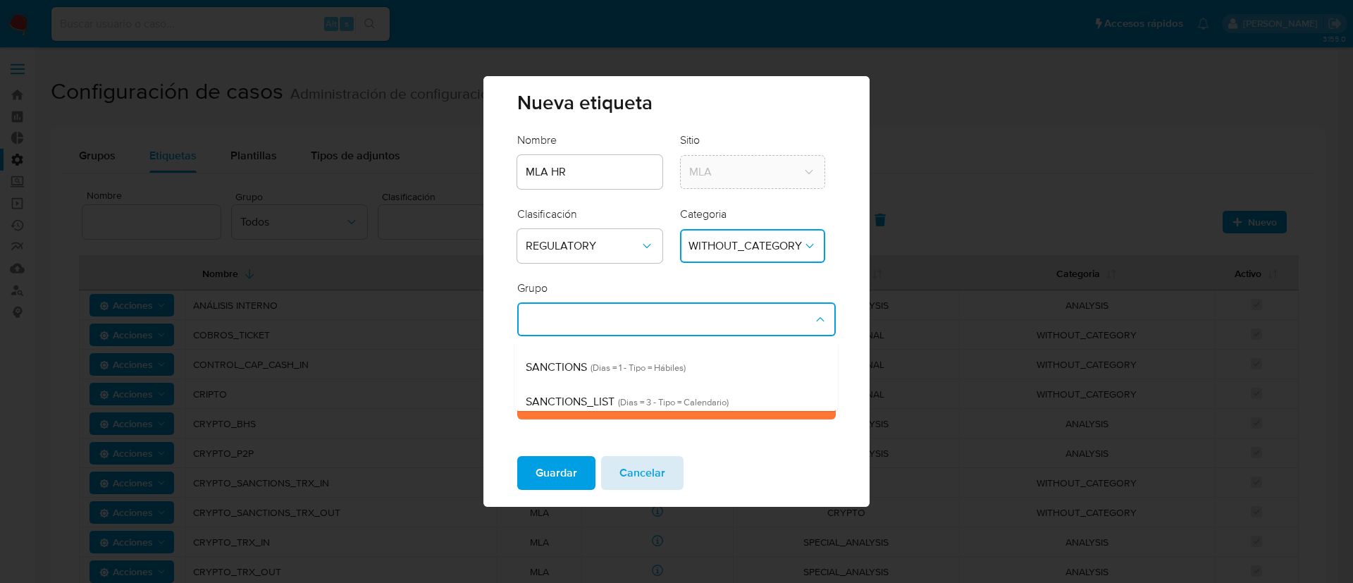
click at [679, 470] on button "Cancelar" at bounding box center [642, 473] width 82 height 34
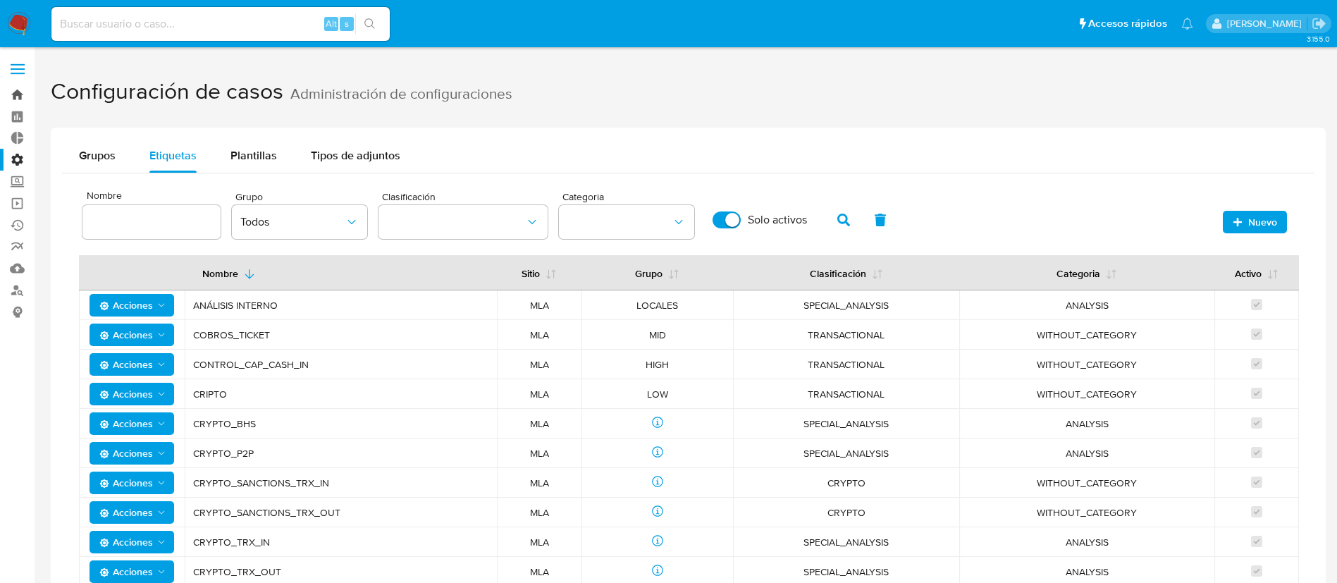
click at [20, 91] on link "Bandeja" at bounding box center [84, 95] width 168 height 22
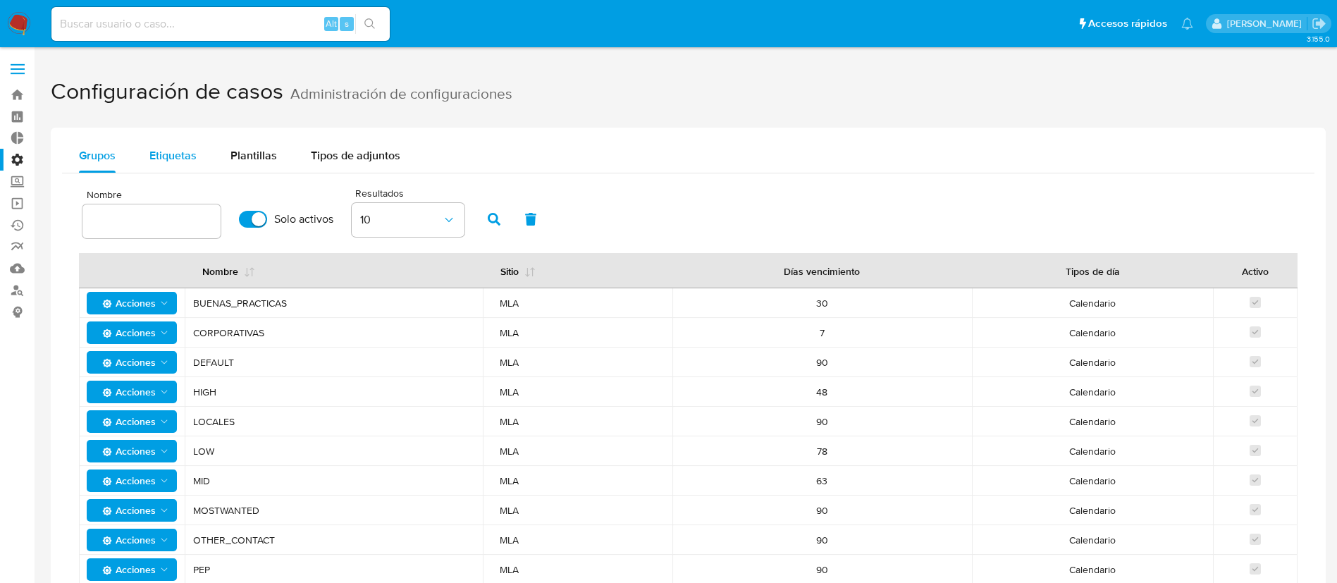
click at [179, 152] on span "Etiquetas" at bounding box center [172, 155] width 47 height 16
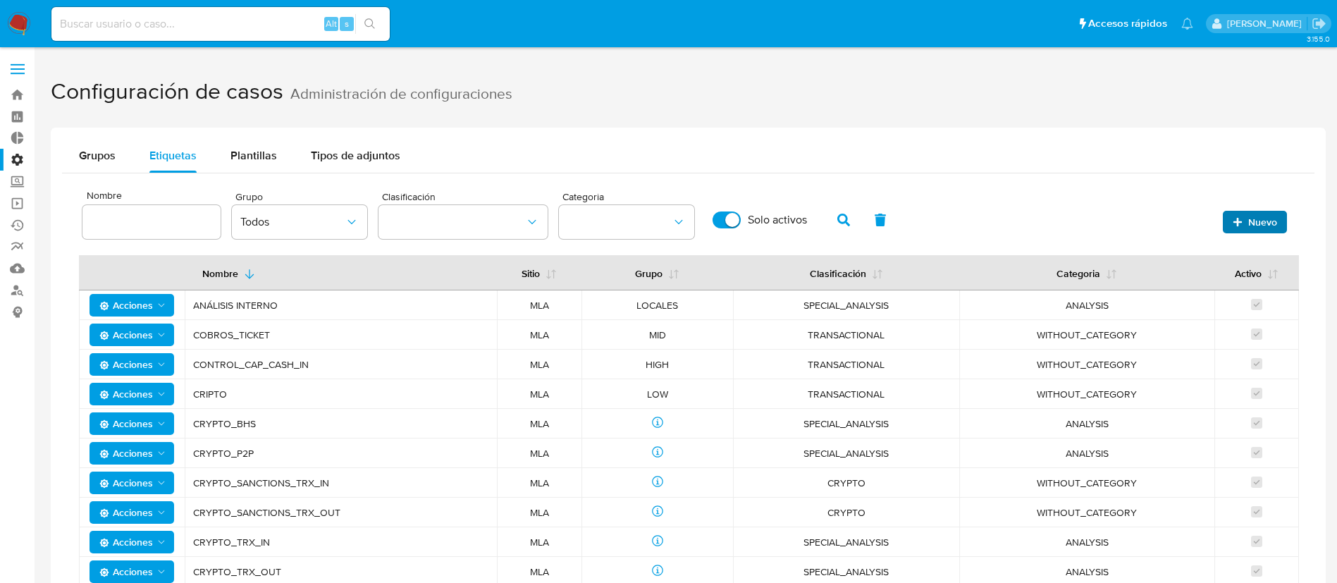
click at [1254, 221] on span "Nuevo" at bounding box center [1262, 222] width 29 height 23
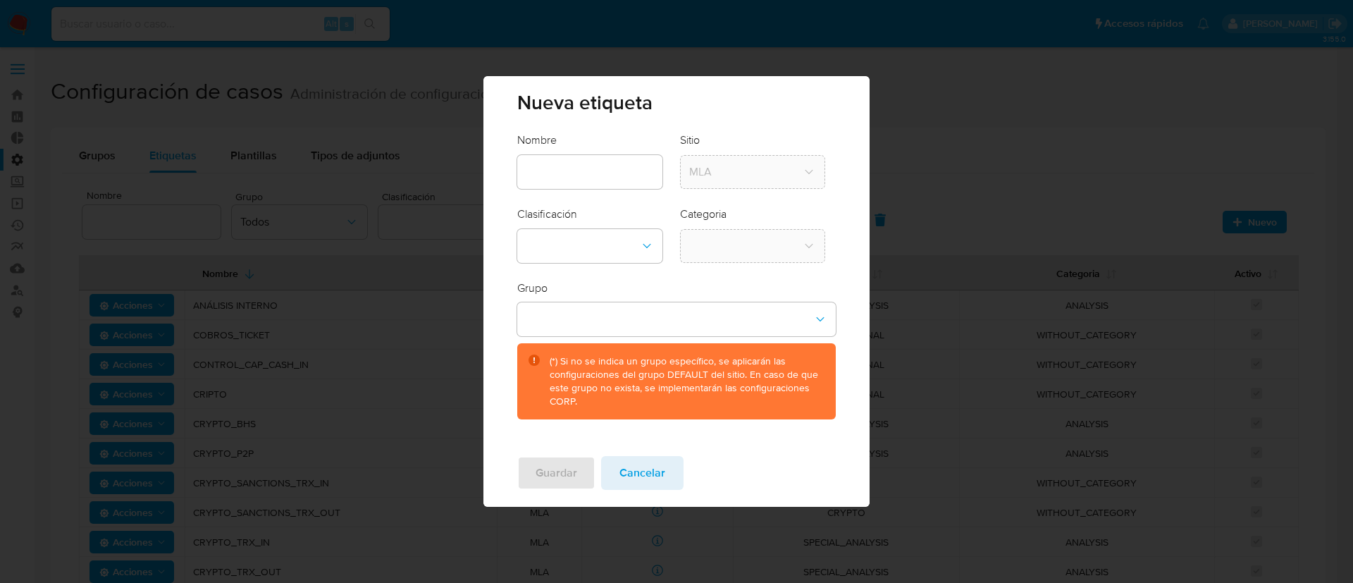
click at [628, 169] on input "text" at bounding box center [589, 172] width 145 height 18
type input "MLA HR"
click at [641, 255] on button "classification-dropdown" at bounding box center [589, 246] width 145 height 34
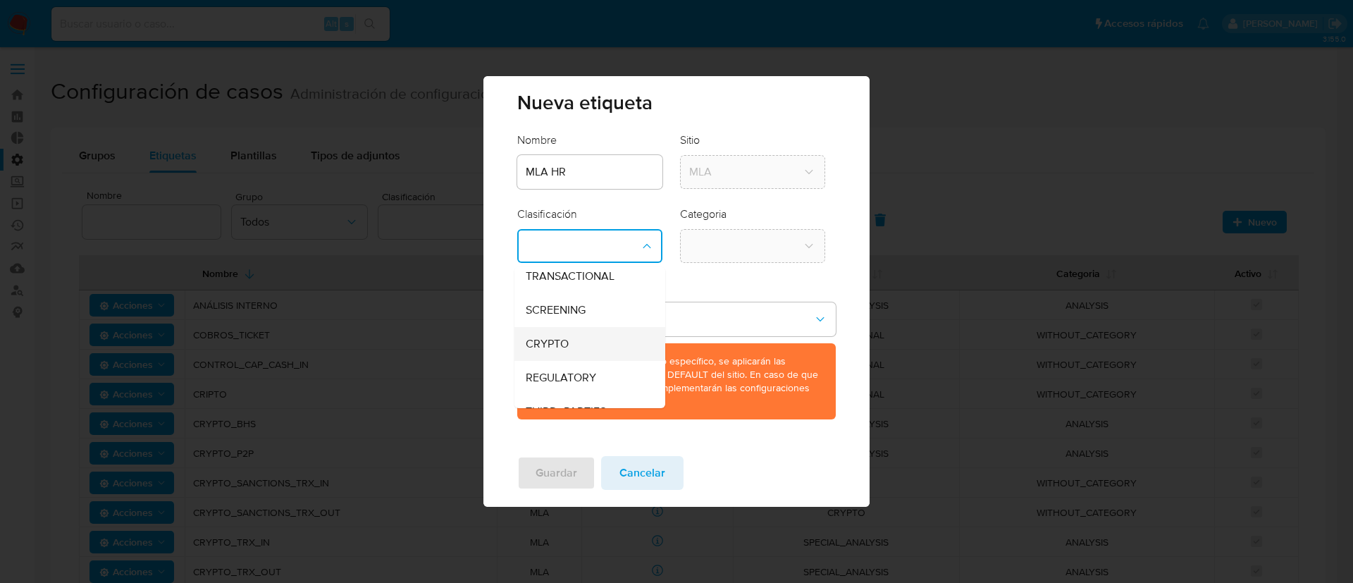
scroll to position [62, 0]
click at [566, 359] on span "REGULATORY" at bounding box center [561, 357] width 70 height 14
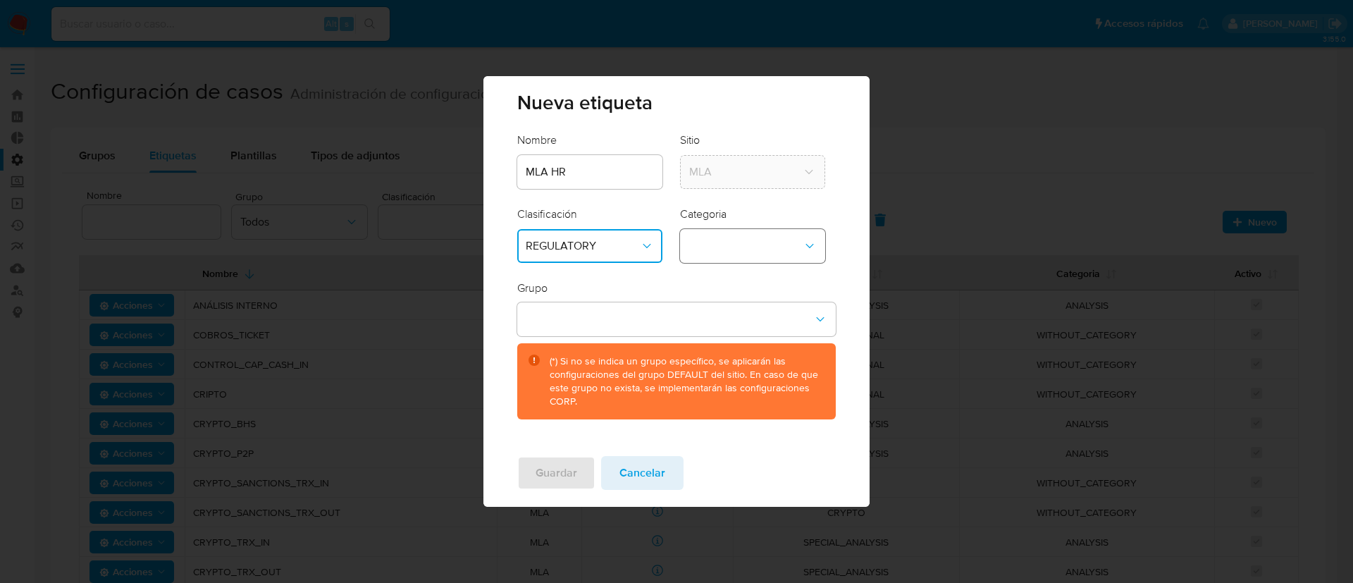
click at [719, 245] on button "category-dropdown" at bounding box center [752, 246] width 145 height 34
click at [750, 285] on span "WITHOUT_CATEGORY" at bounding box center [744, 284] width 113 height 14
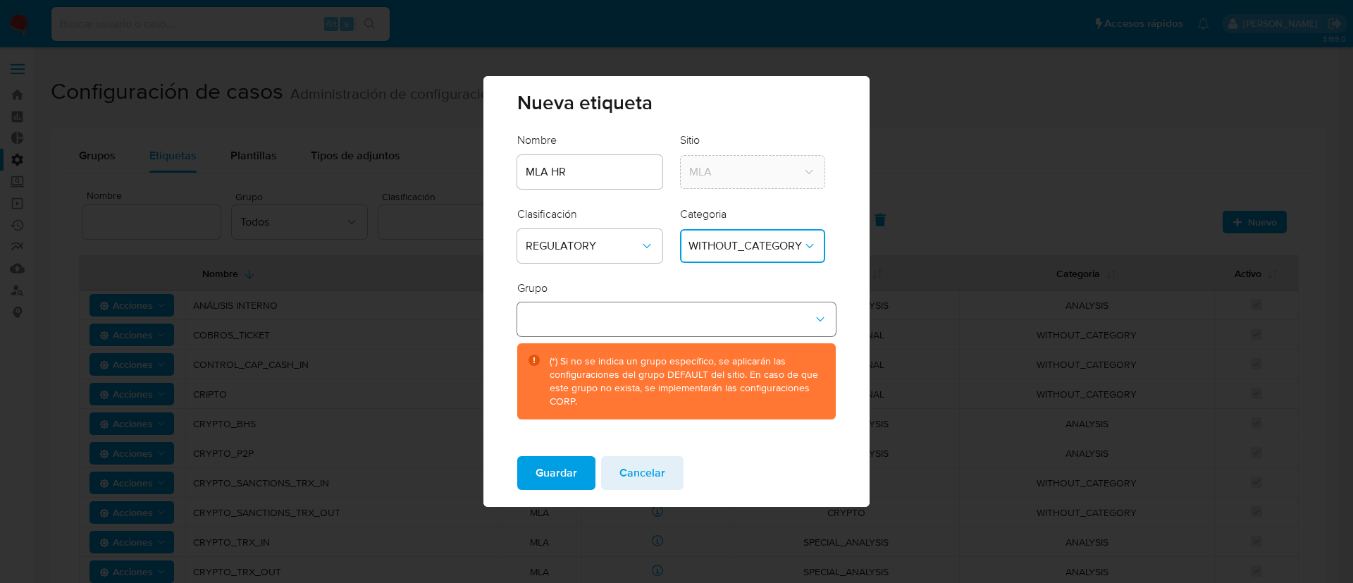
click at [639, 320] on button "group-dropdown" at bounding box center [676, 319] width 318 height 34
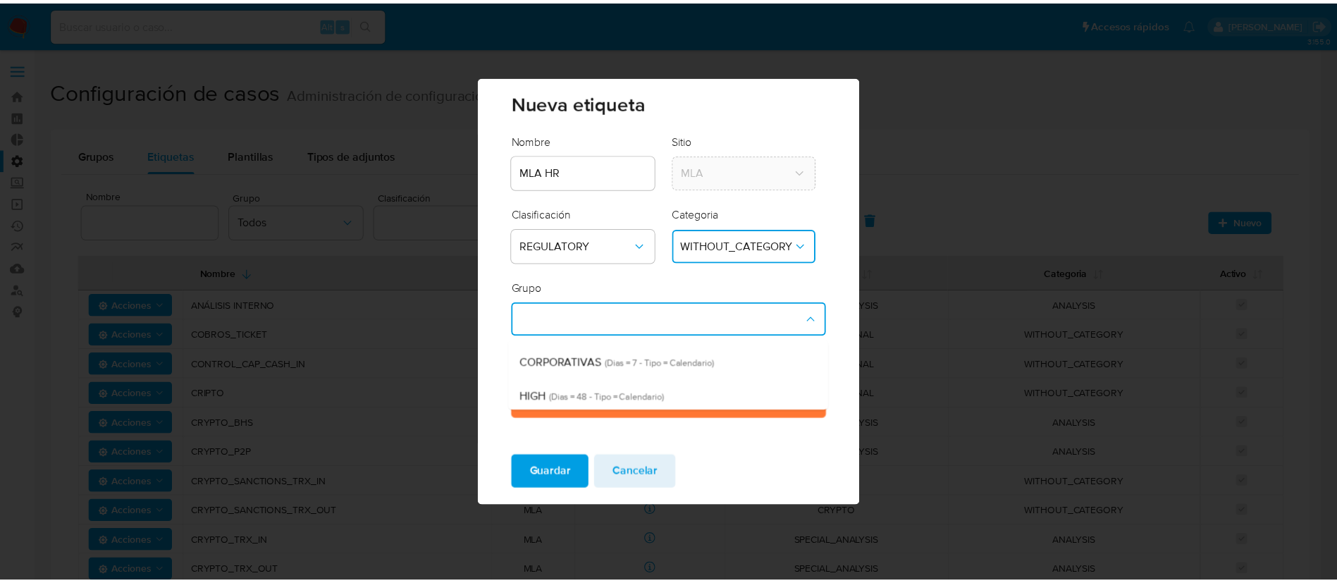
scroll to position [0, 0]
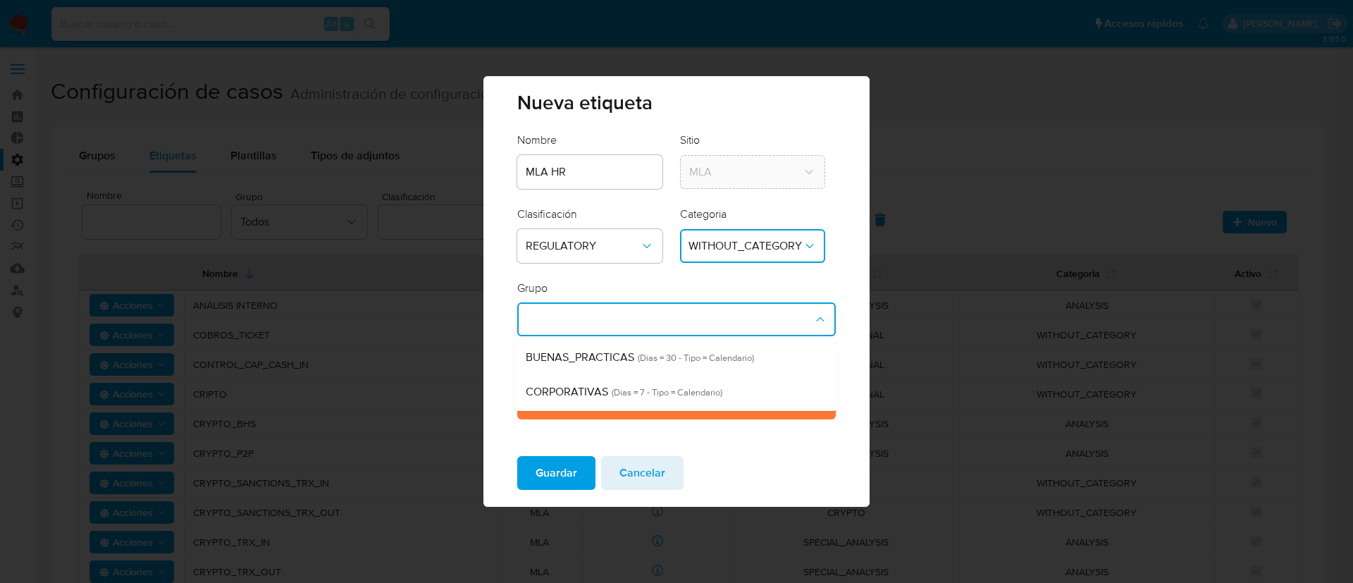
click at [746, 471] on div "Guardar Cancelar" at bounding box center [675, 476] width 385 height 62
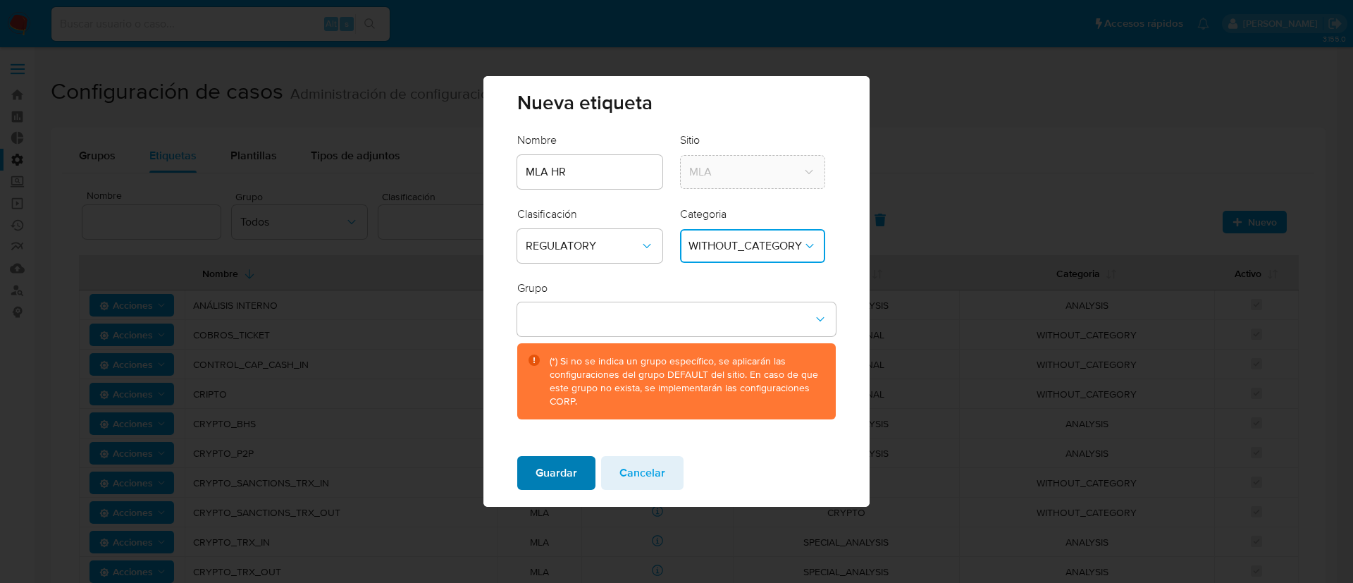
click at [566, 467] on span "Guardar" at bounding box center [556, 472] width 42 height 31
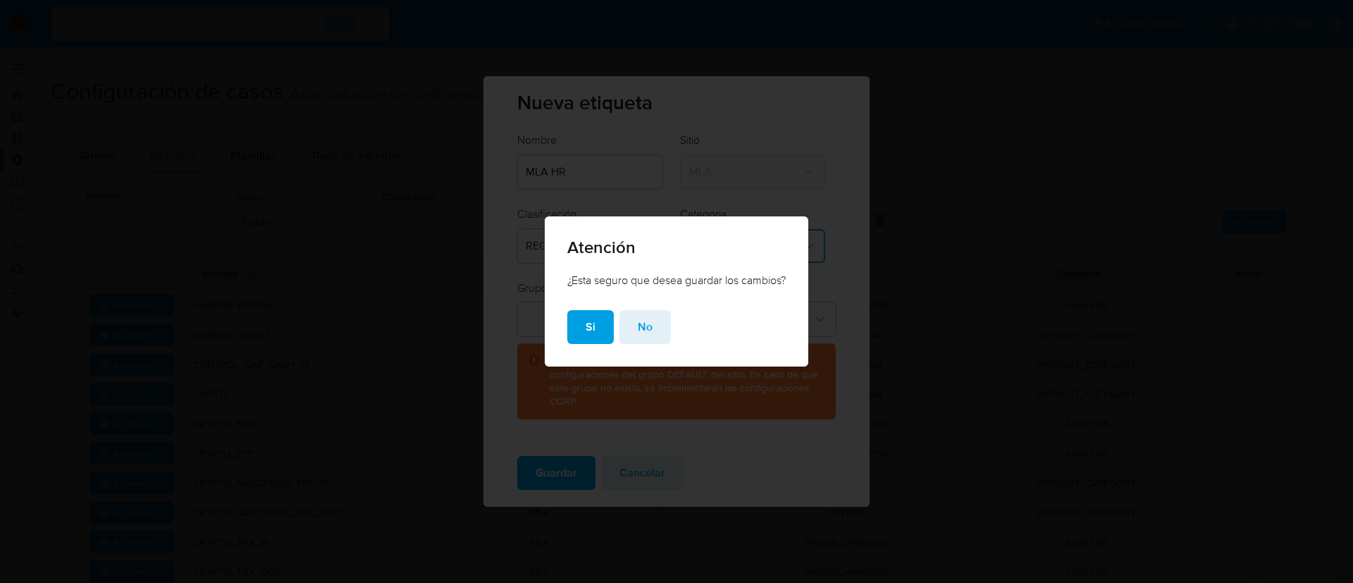
click at [640, 325] on span "No" at bounding box center [645, 326] width 15 height 31
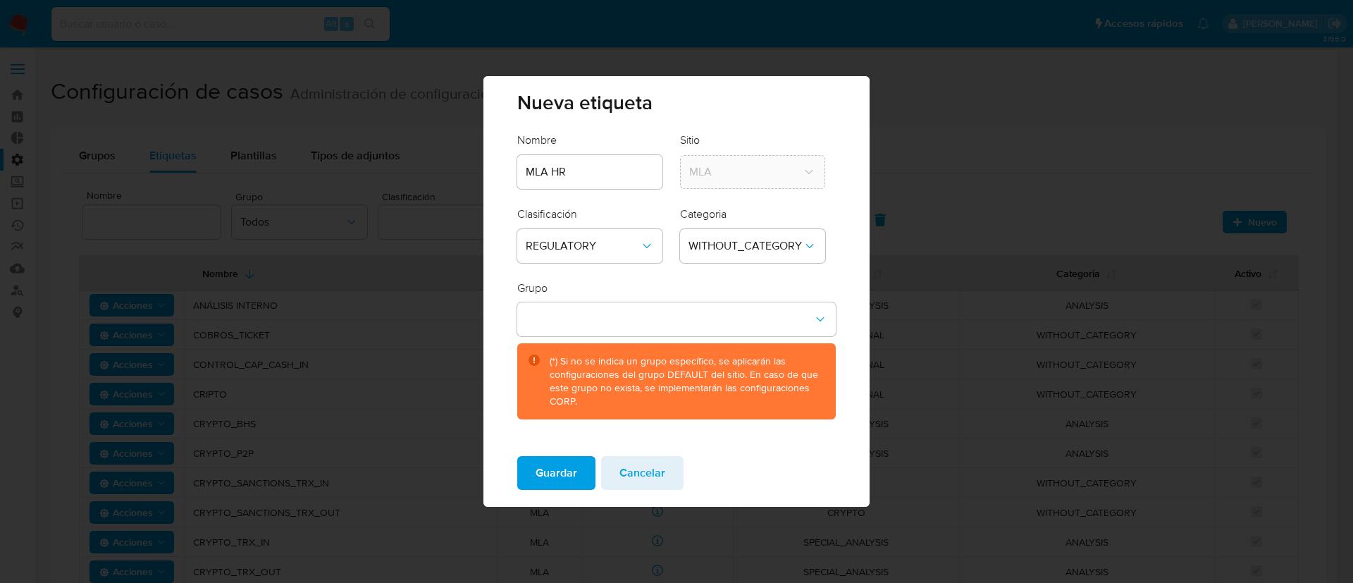
click at [564, 466] on span "Guardar" at bounding box center [556, 472] width 42 height 31
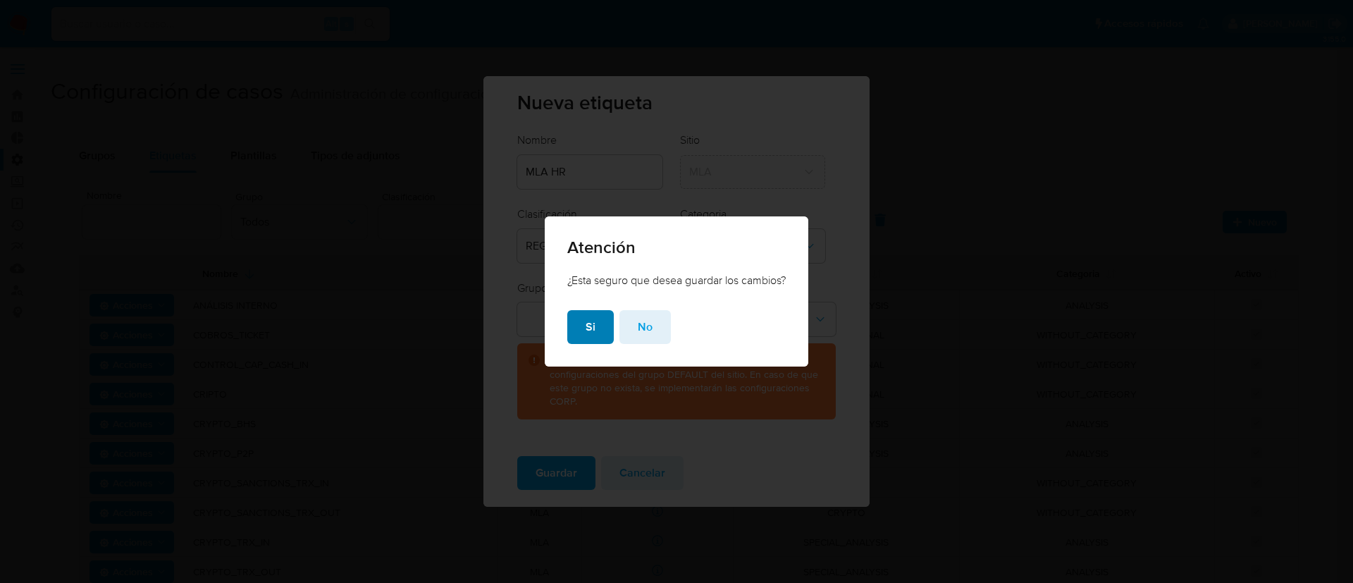
click at [597, 316] on button "Si" at bounding box center [590, 327] width 47 height 34
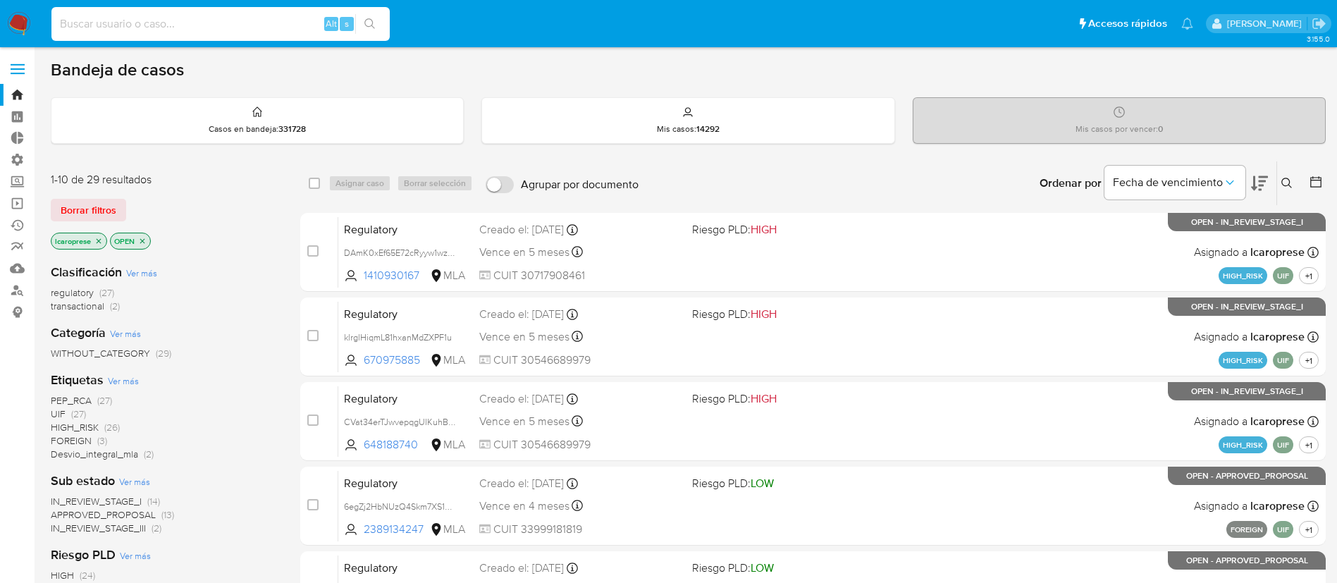
click at [285, 18] on input at bounding box center [220, 24] width 338 height 18
paste input "617570244"
type input "617570244"
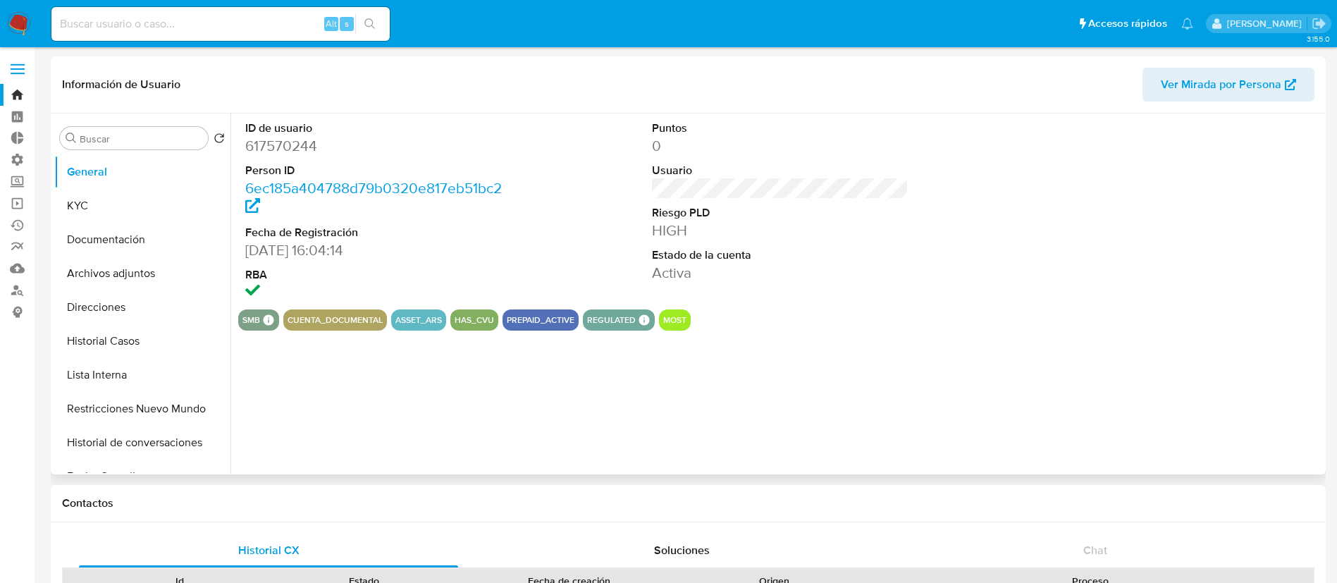
select select "10"
click at [129, 349] on button "Historial Casos" at bounding box center [136, 341] width 165 height 34
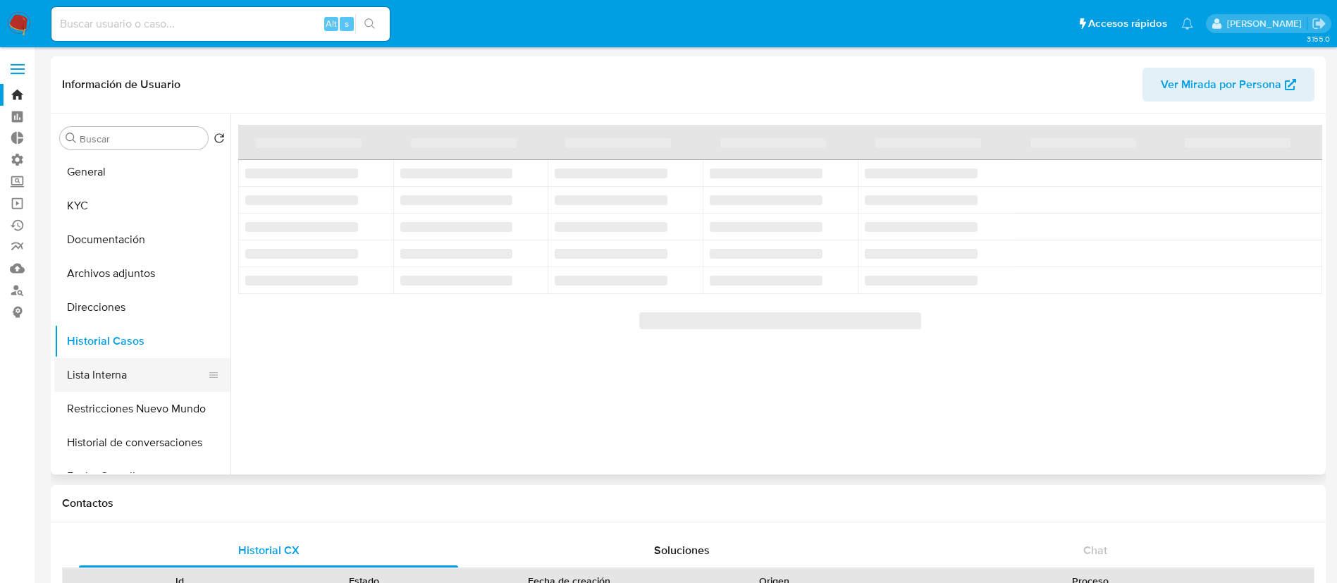
click at [147, 371] on button "Lista Interna" at bounding box center [136, 375] width 165 height 34
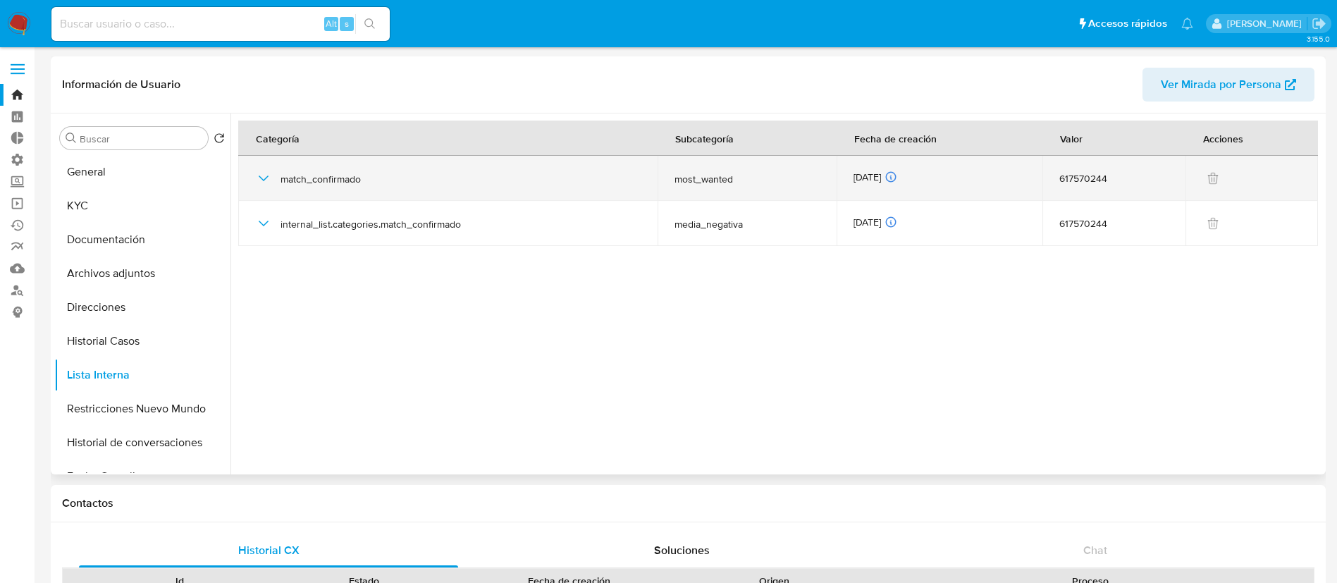
click at [265, 169] on div "match_confirmado" at bounding box center [447, 178] width 385 height 45
click at [264, 181] on icon "button" at bounding box center [263, 178] width 17 height 17
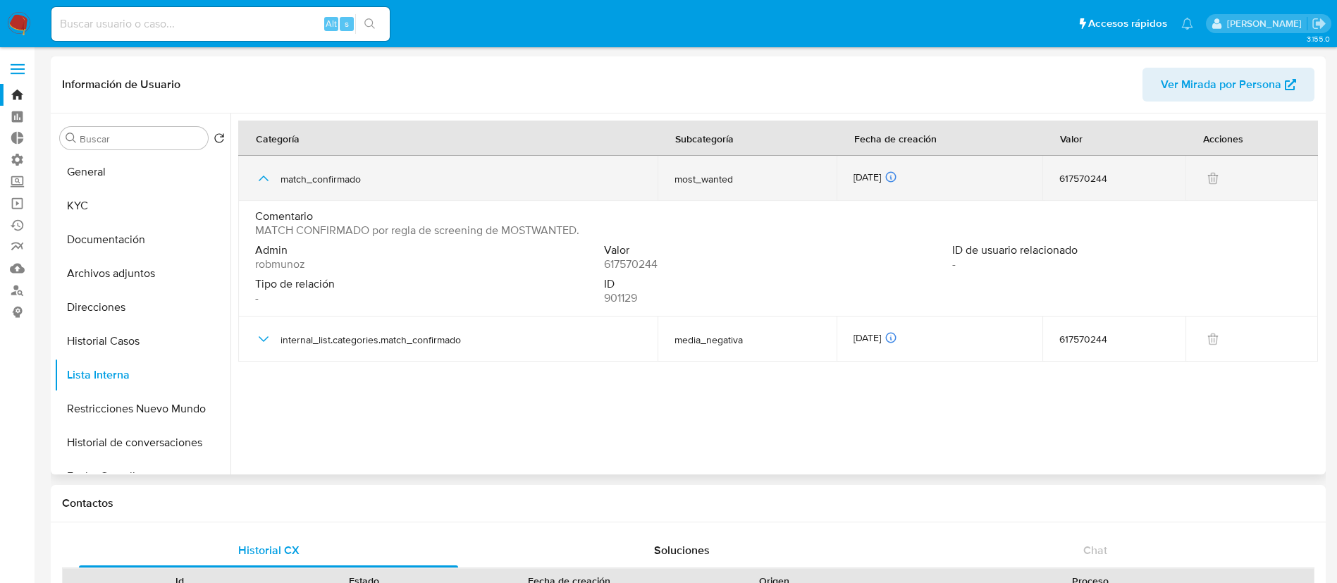
click at [264, 181] on icon "button" at bounding box center [263, 178] width 17 height 17
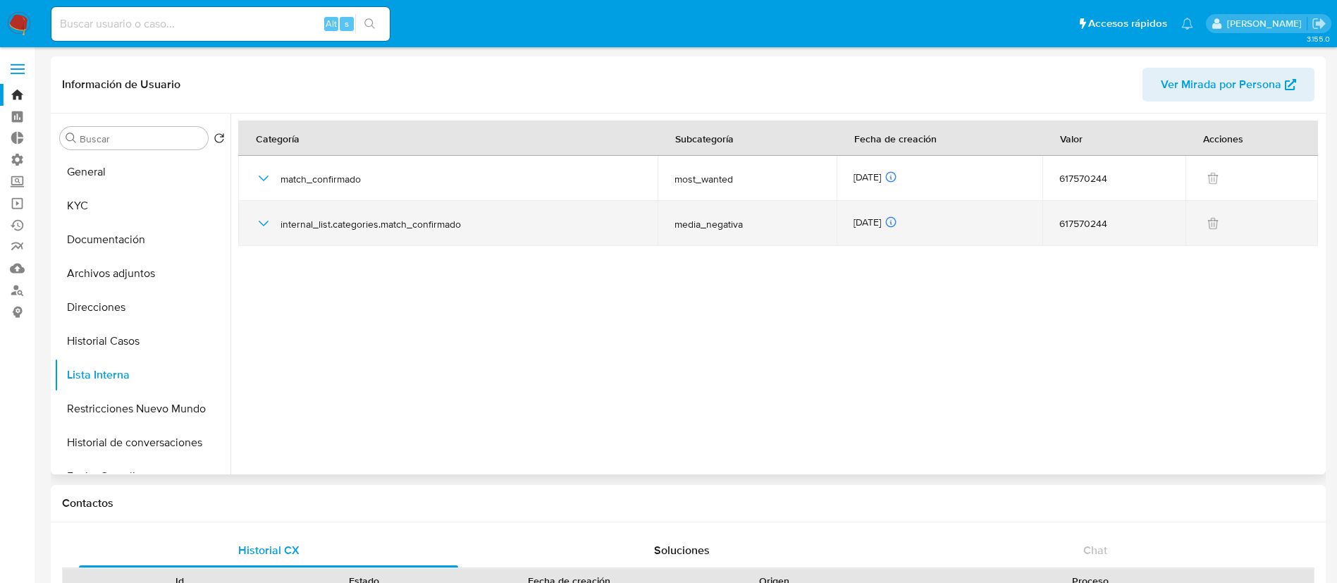
click at [255, 230] on td "internal_list.categories.match_confirmado" at bounding box center [447, 223] width 419 height 45
click at [264, 222] on icon "button" at bounding box center [263, 223] width 17 height 17
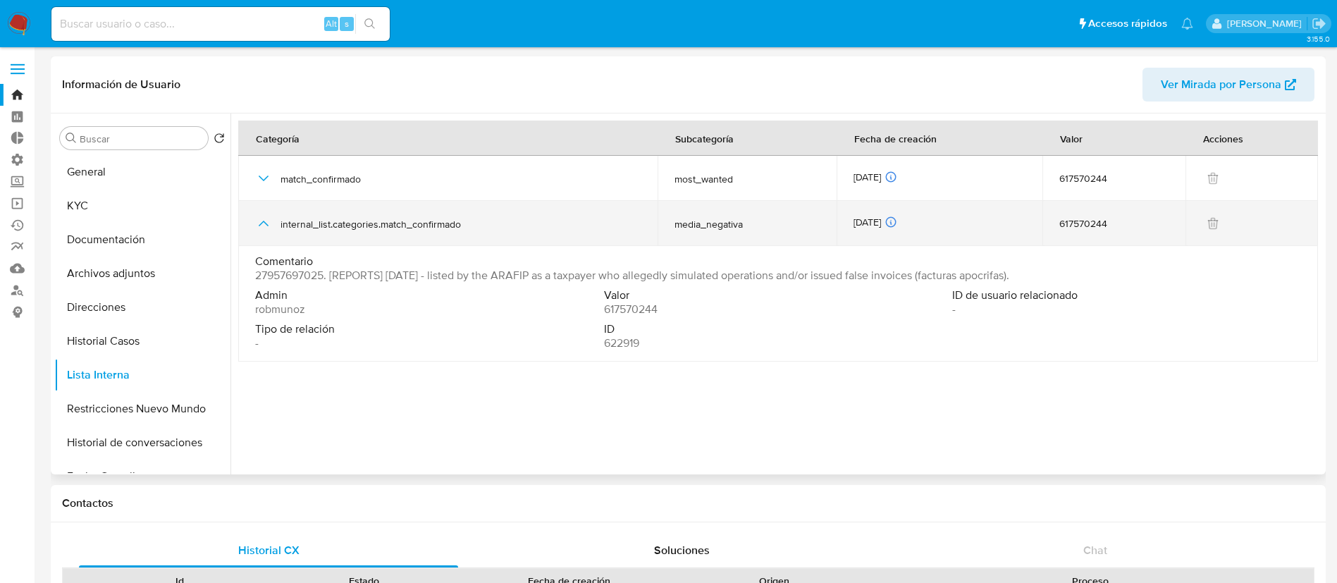
click at [264, 222] on icon "button" at bounding box center [264, 224] width 10 height 6
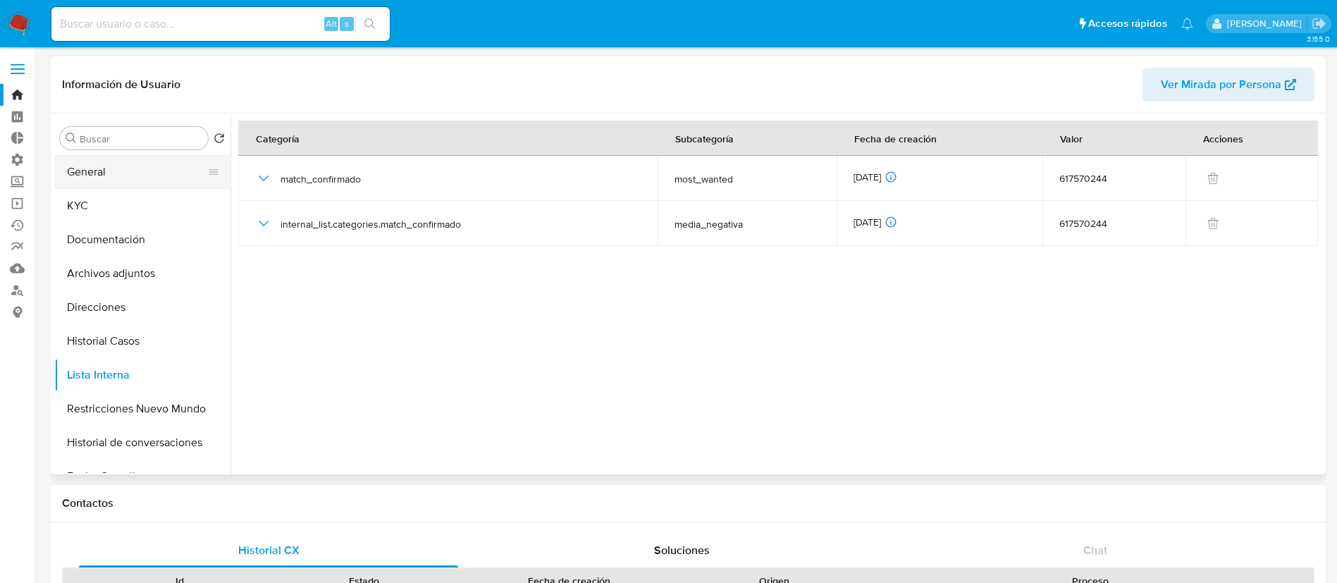
click at [171, 171] on button "General" at bounding box center [136, 172] width 165 height 34
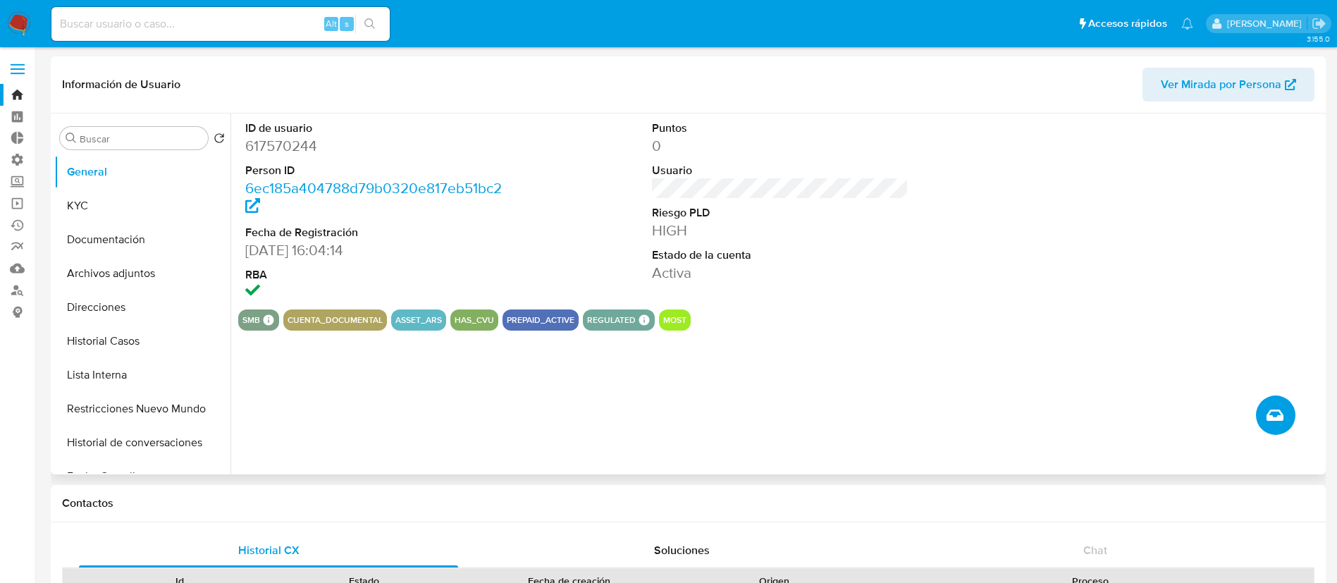
click at [1284, 406] on button "Crear caso manual" at bounding box center [1275, 414] width 39 height 39
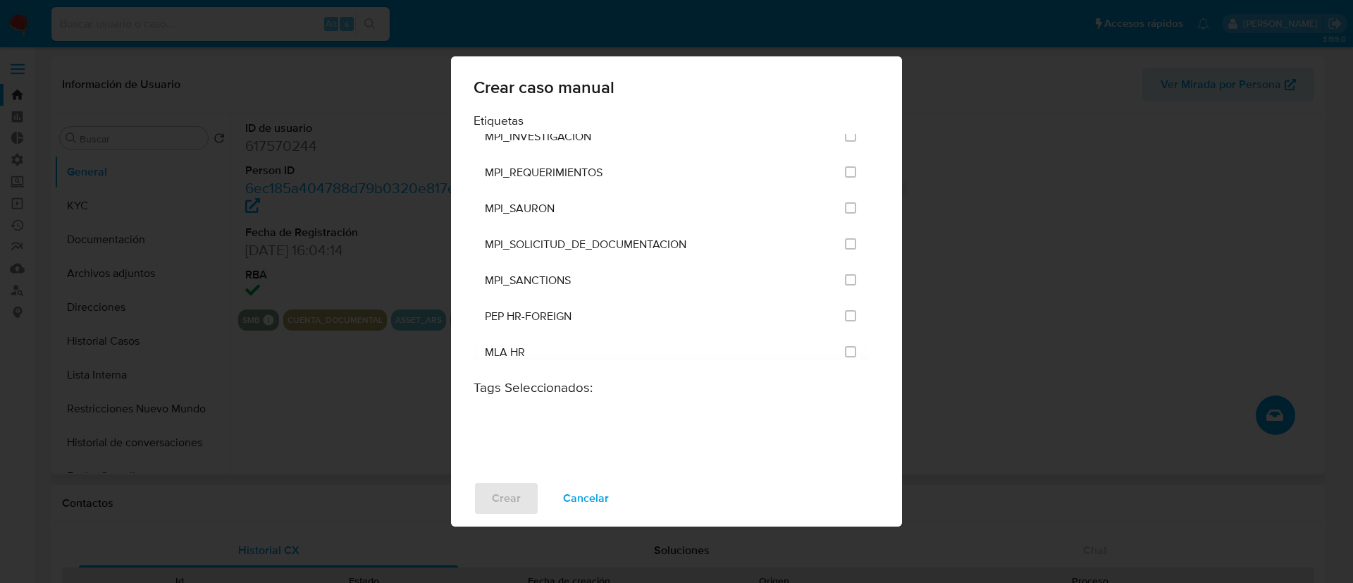
scroll to position [3404, 0]
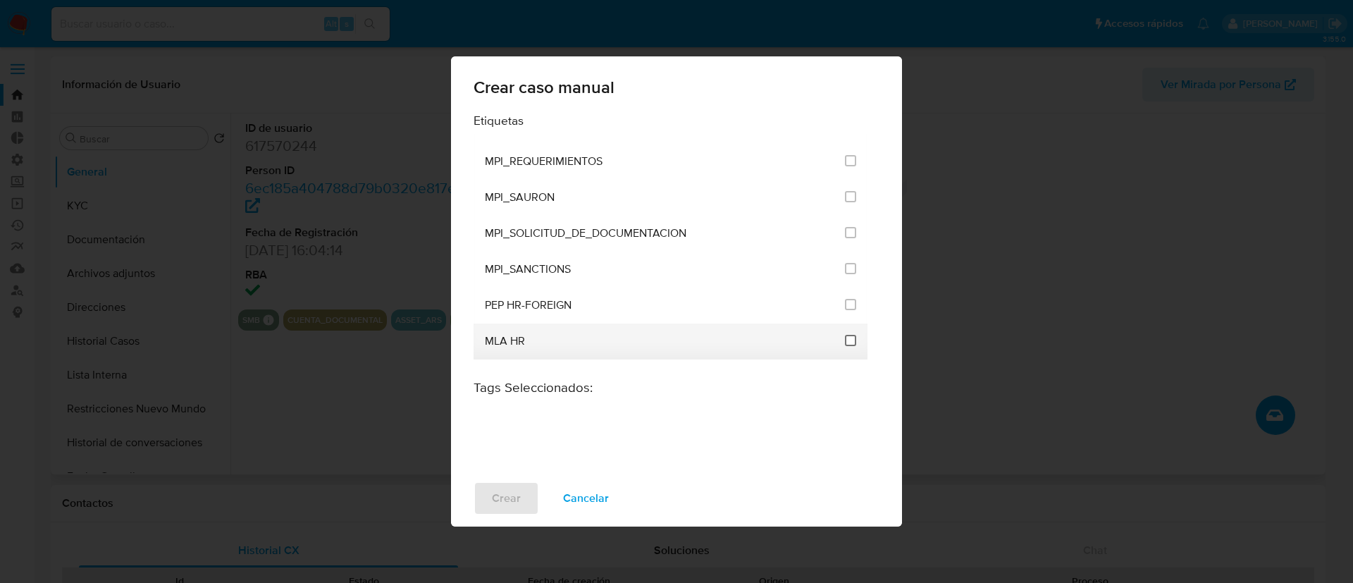
click at [845, 342] on input "3308" at bounding box center [850, 340] width 11 height 11
checkbox input "true"
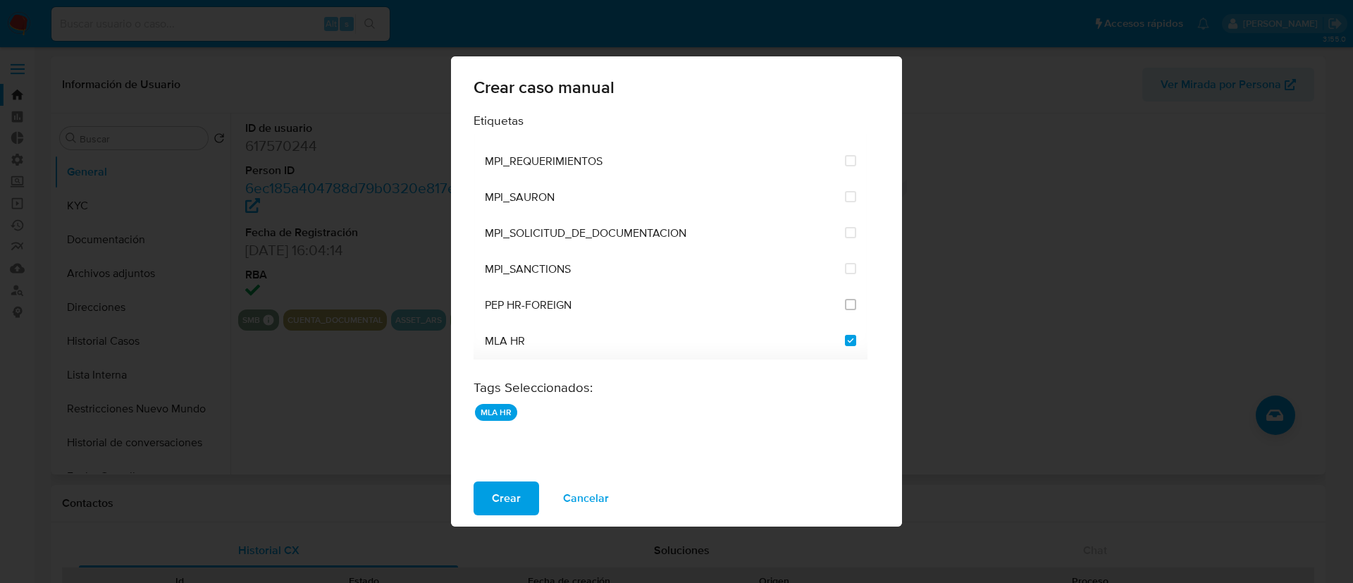
click at [500, 497] on span "Crear" at bounding box center [506, 498] width 29 height 31
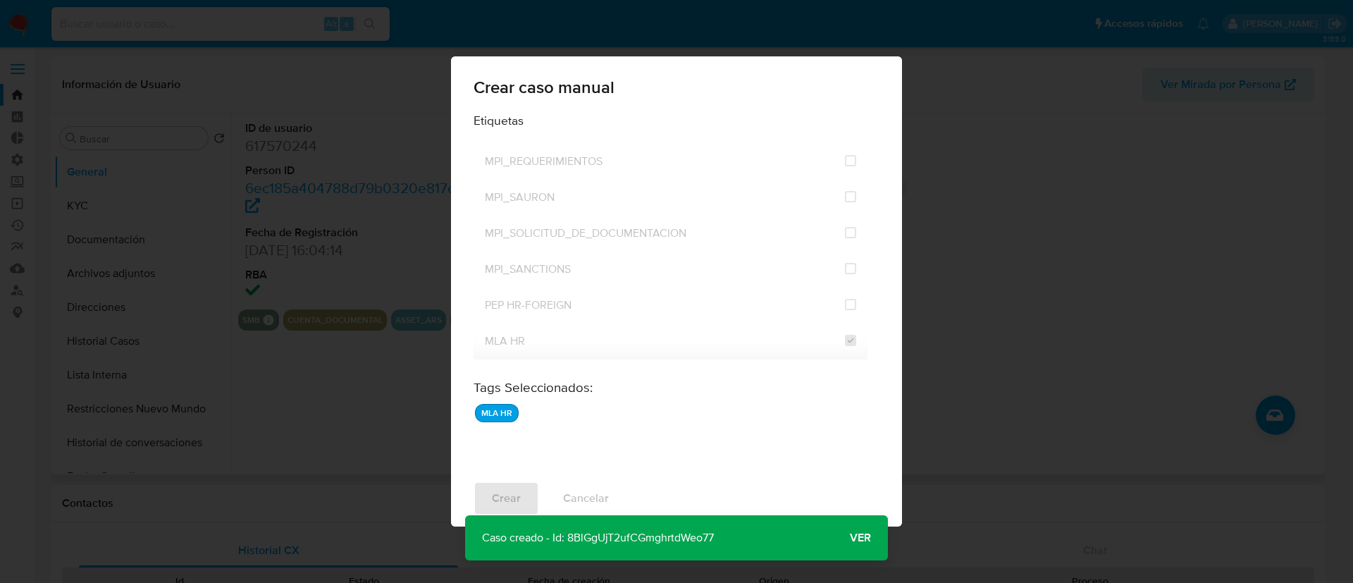
click at [857, 538] on span "Ver" at bounding box center [860, 538] width 21 height 0
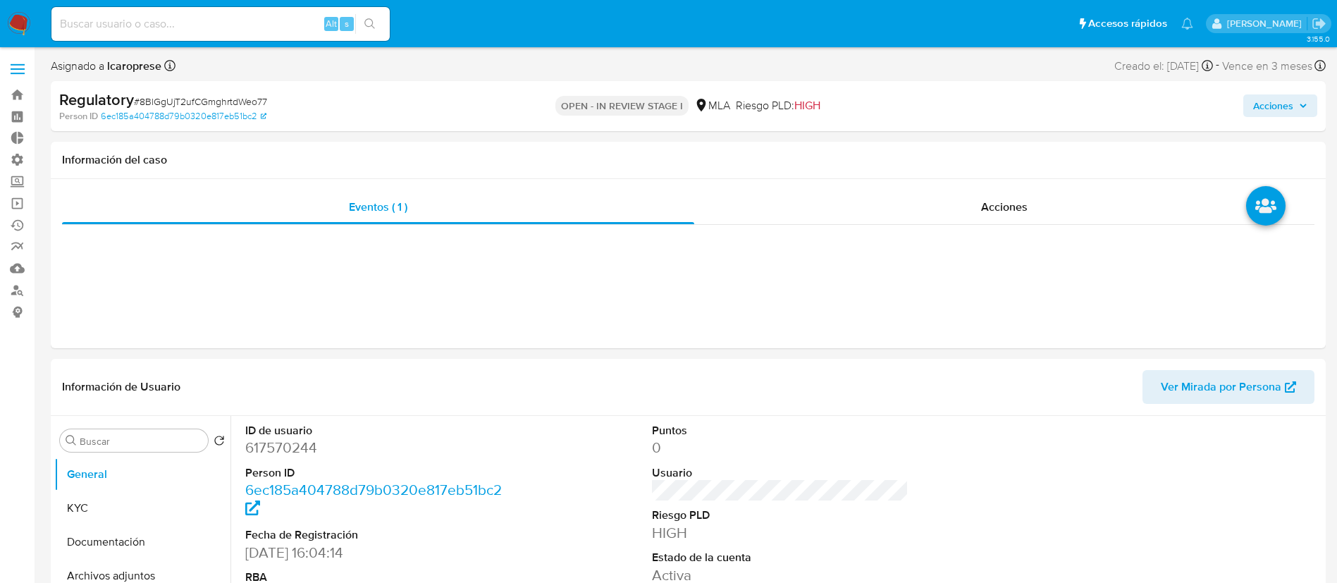
select select "10"
click at [1264, 110] on span "Acciones" at bounding box center [1273, 105] width 40 height 23
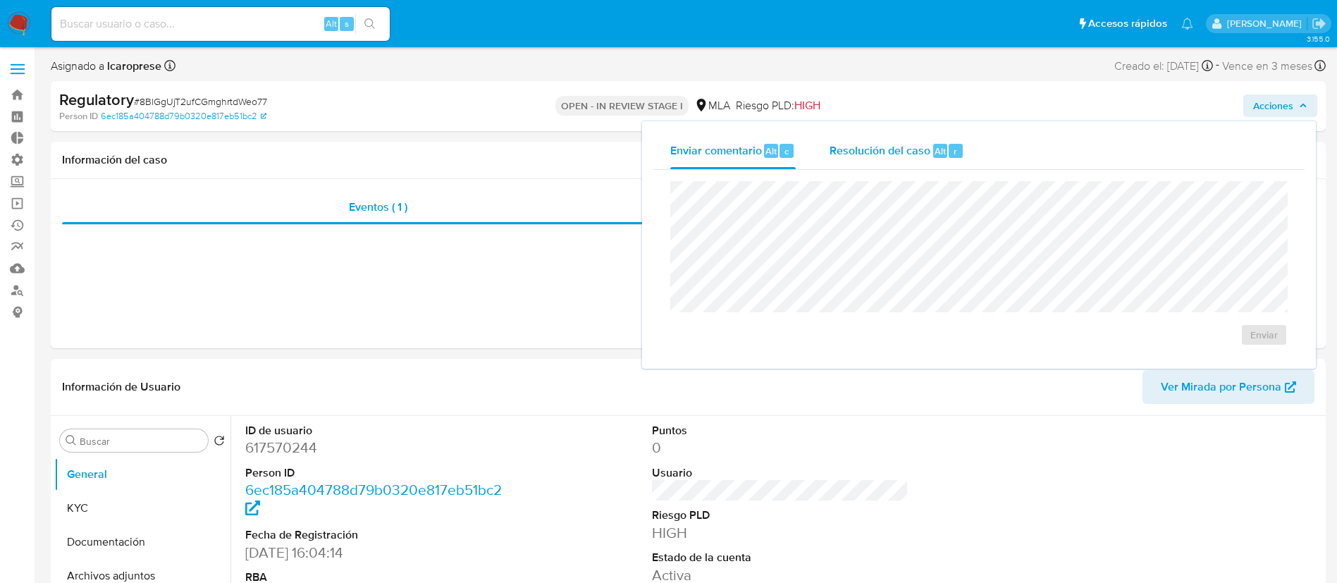
click at [893, 154] on span "Resolución del caso" at bounding box center [879, 150] width 101 height 16
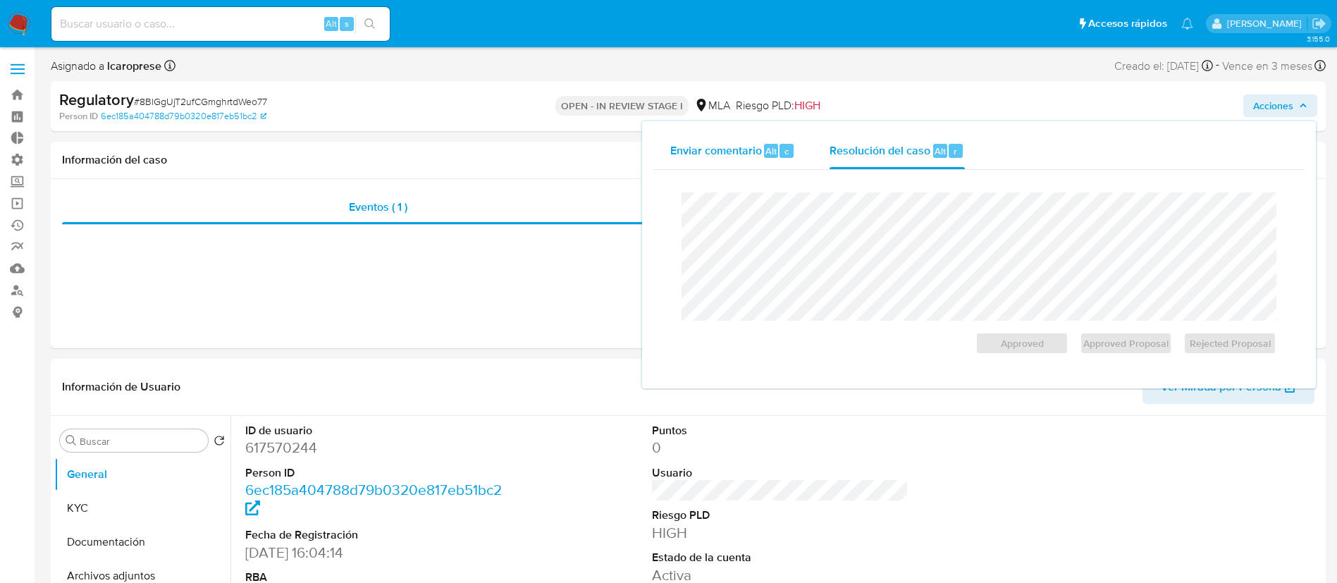
click at [714, 146] on span "Enviar comentario" at bounding box center [716, 150] width 92 height 16
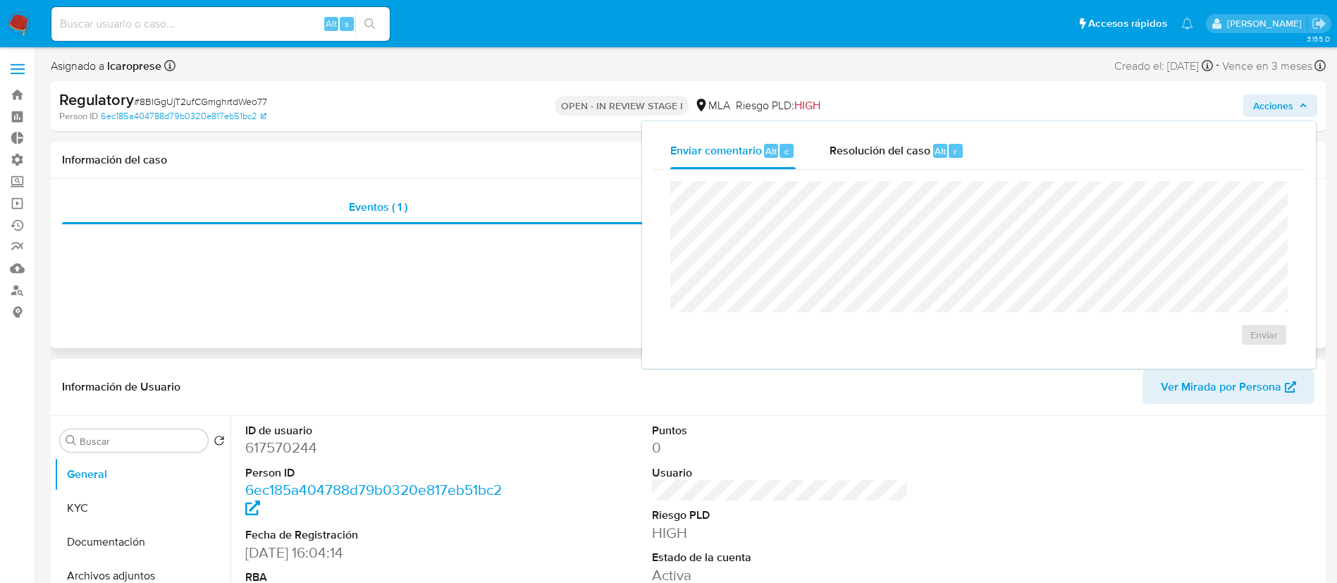
click at [561, 302] on div "Eventos ( 1 ) Acciones" at bounding box center [688, 263] width 1275 height 169
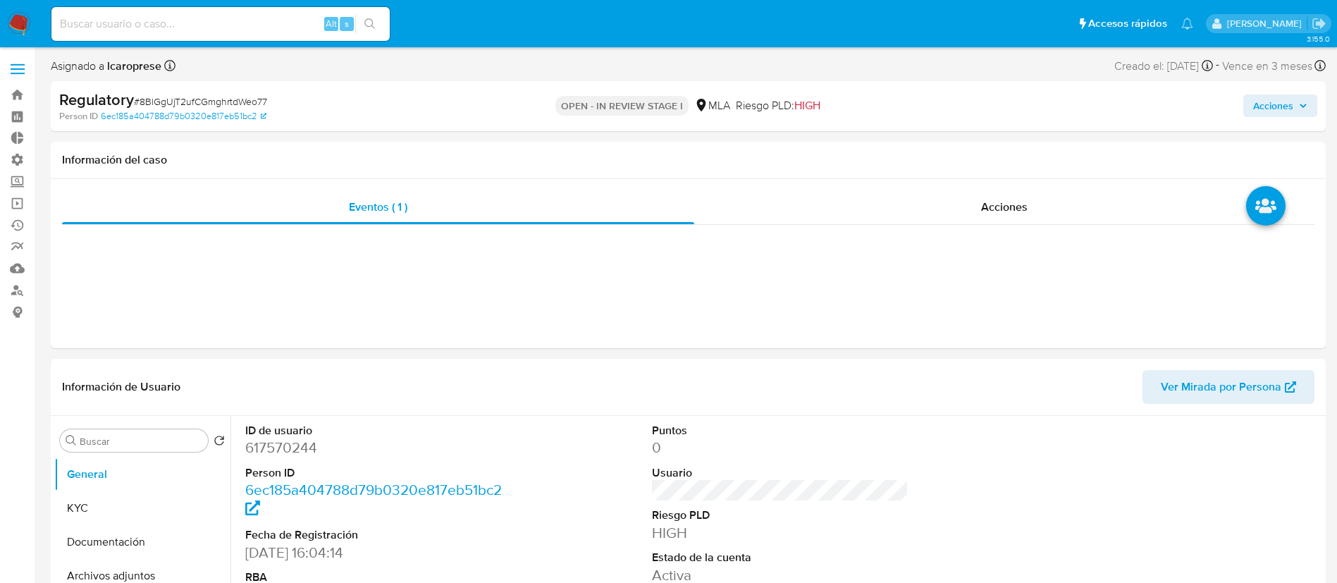
click at [206, 94] on span "# 8BlGgUjT2ufCGmghrtdWeo77" at bounding box center [200, 101] width 133 height 14
copy span "8BlGgUjT2ufCGmghrtdWeo77"
click at [432, 200] on div "Eventos ( 1 )" at bounding box center [378, 207] width 632 height 34
click at [412, 246] on div at bounding box center [688, 236] width 1252 height 23
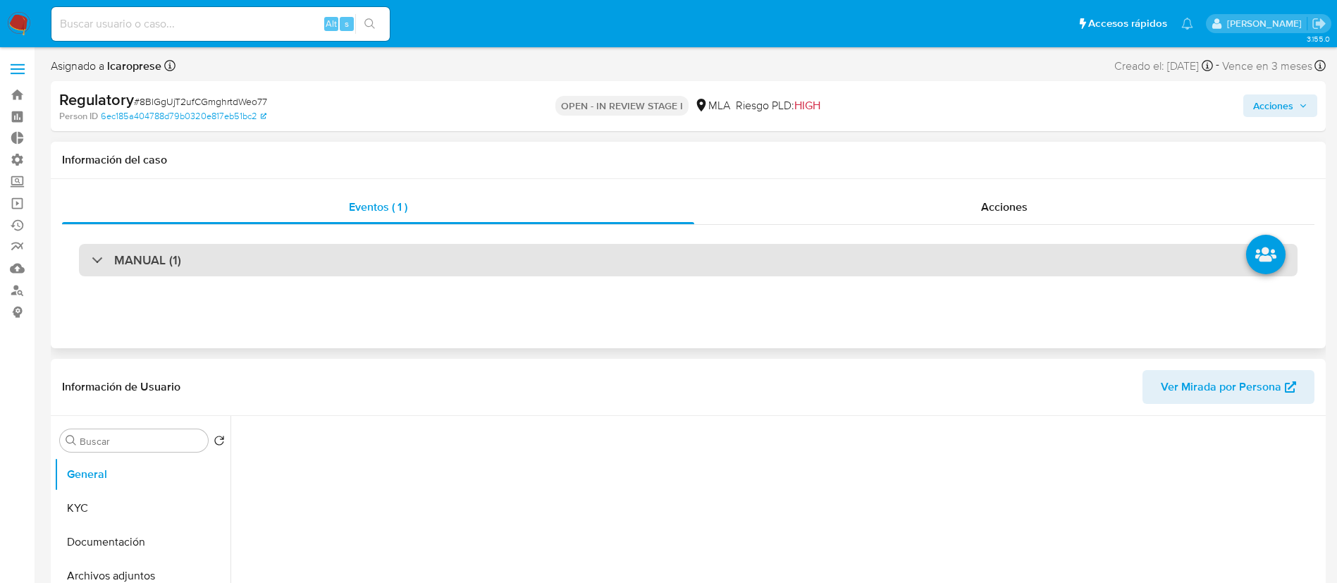
click at [378, 264] on div "MANUAL (1)" at bounding box center [688, 260] width 1218 height 32
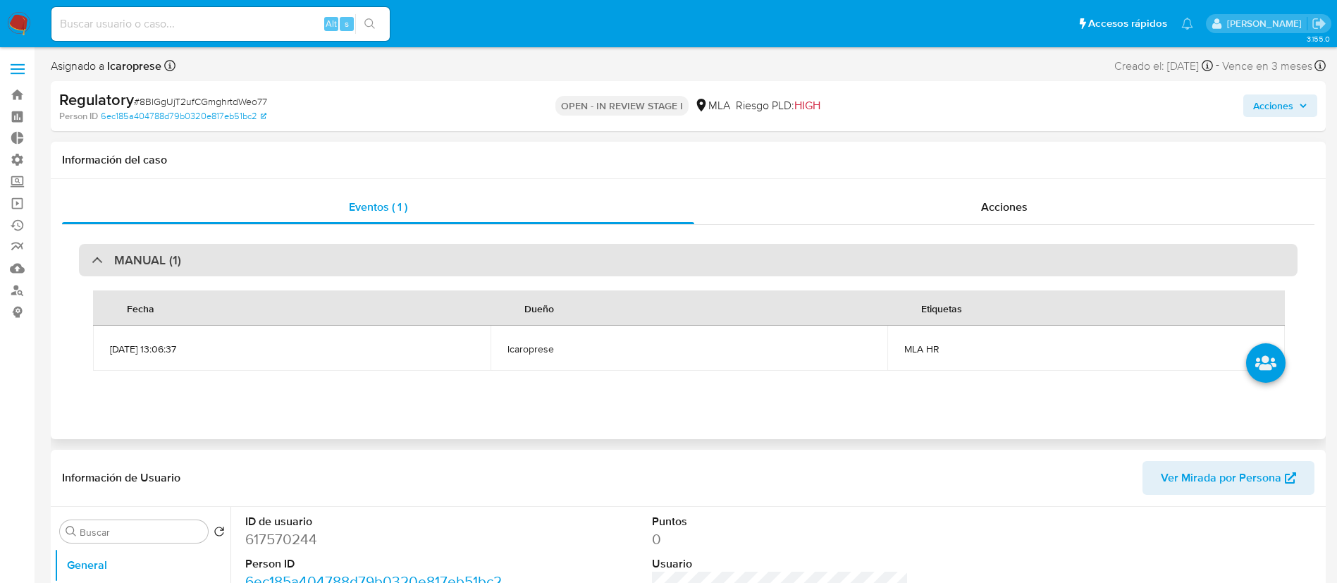
select select "10"
click at [371, 255] on div "MANUAL (1)" at bounding box center [688, 260] width 1218 height 32
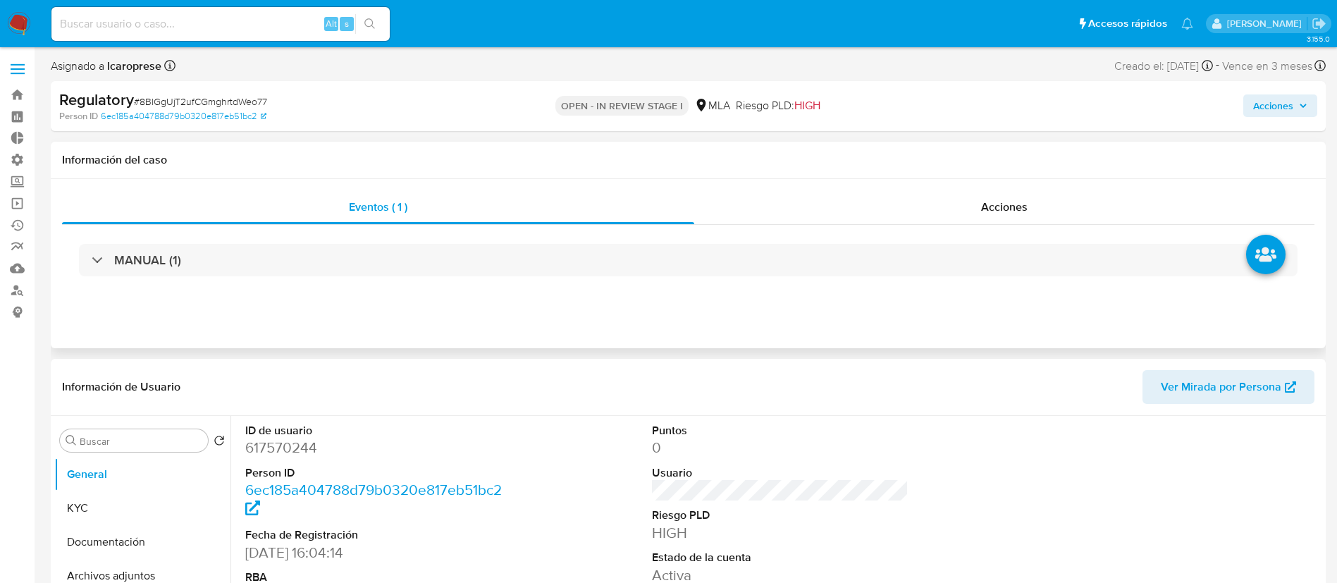
click at [478, 237] on div "MANUAL (1)" at bounding box center [688, 260] width 1252 height 70
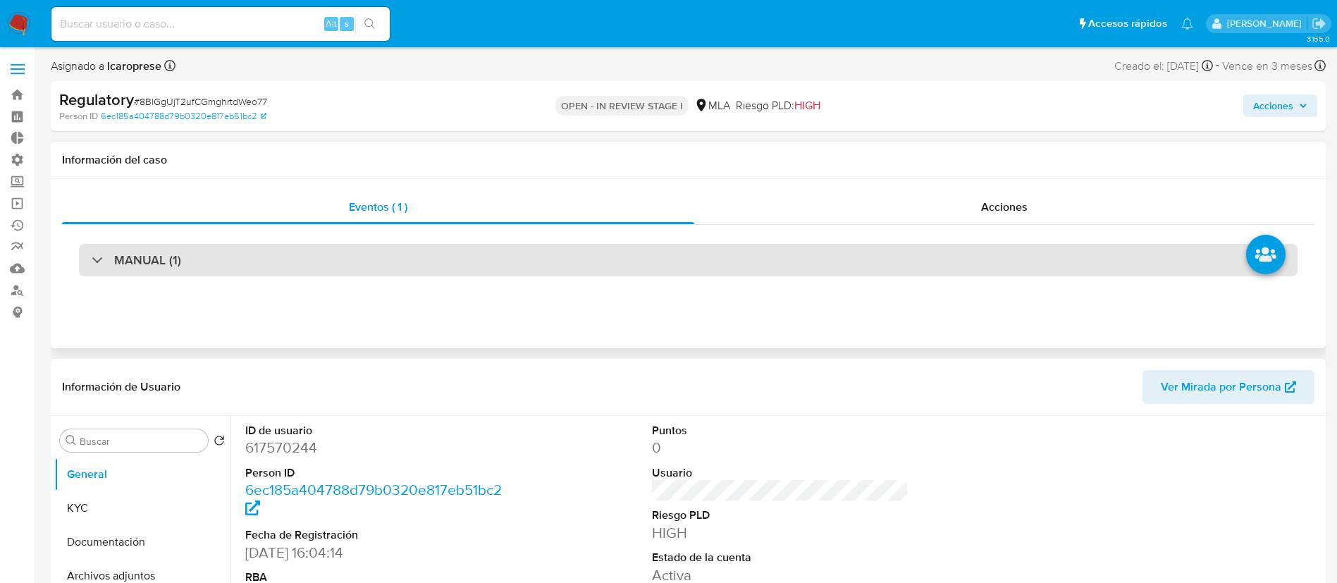
click at [576, 261] on div "MANUAL (1)" at bounding box center [688, 260] width 1218 height 32
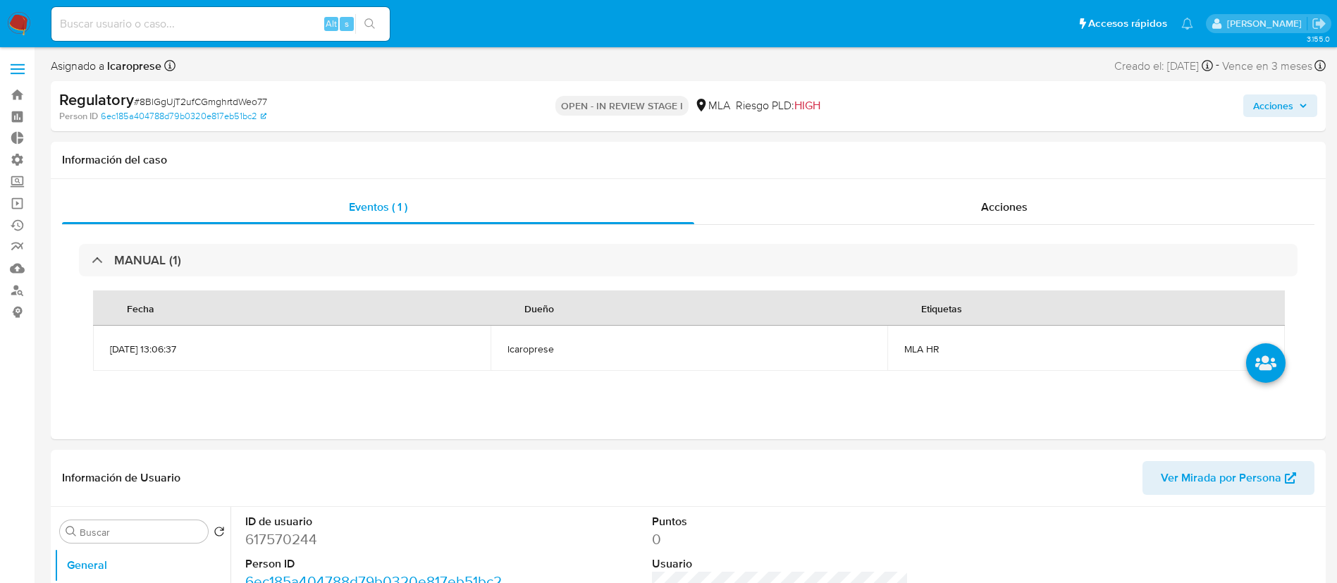
click at [1282, 99] on span "Acciones" at bounding box center [1273, 105] width 40 height 23
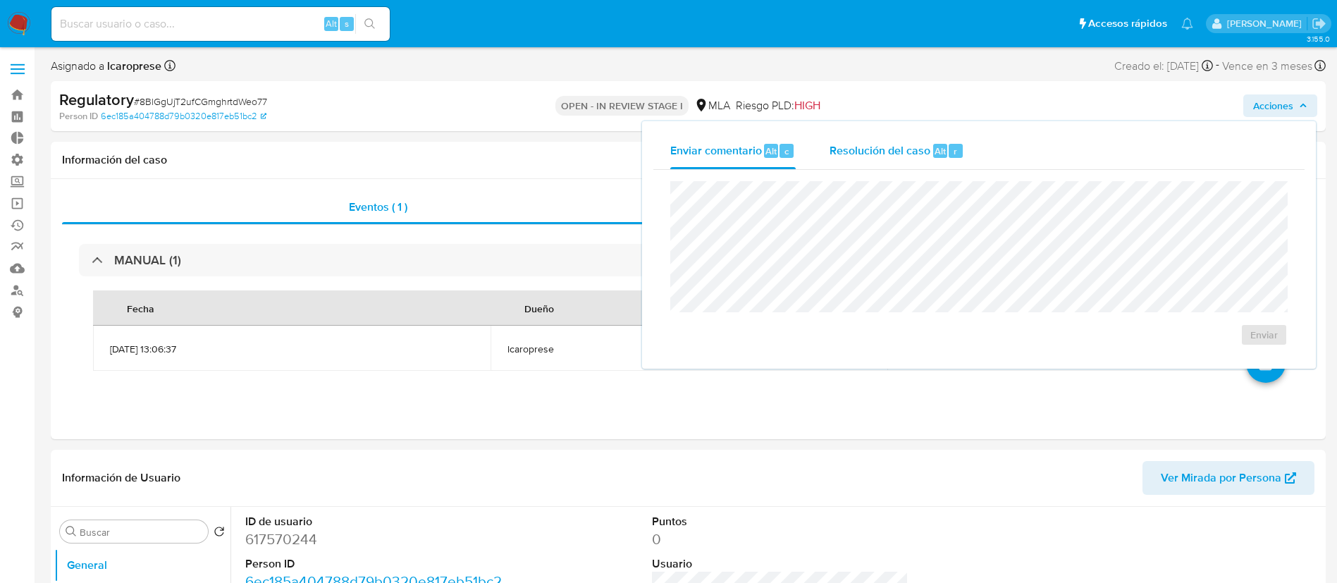
click at [897, 148] on span "Resolución del caso" at bounding box center [879, 150] width 101 height 16
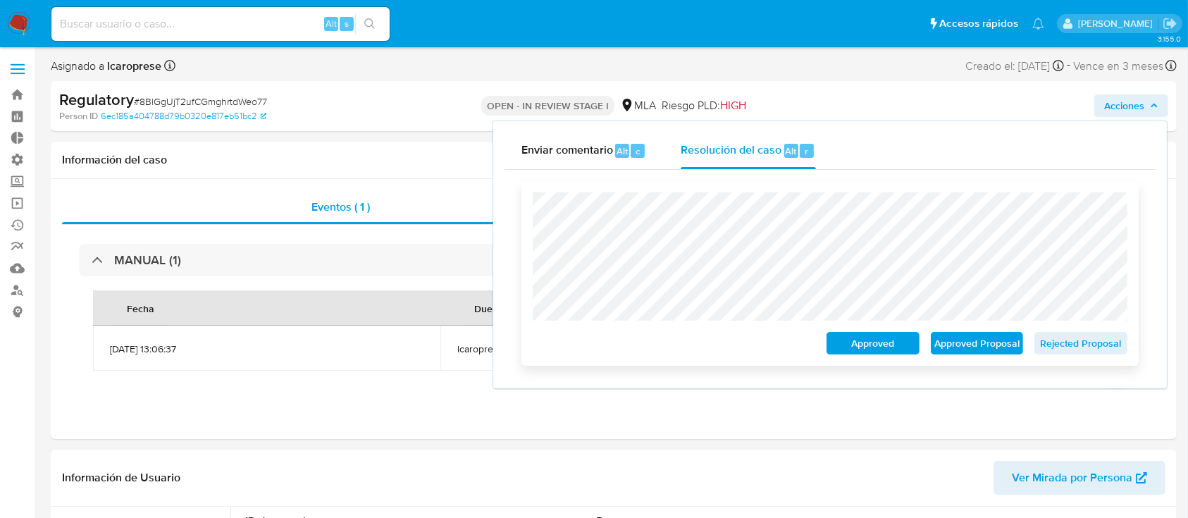
click at [523, 215] on div "Approved Approved Proposal Rejected Proposal" at bounding box center [829, 273] width 617 height 185
click at [773, 438] on div "Eventos ( 1 ) Acciones MANUAL (1) Fecha Dueño Etiquetas [DATE] 13:06:37 lcaropr…" at bounding box center [614, 309] width 1126 height 260
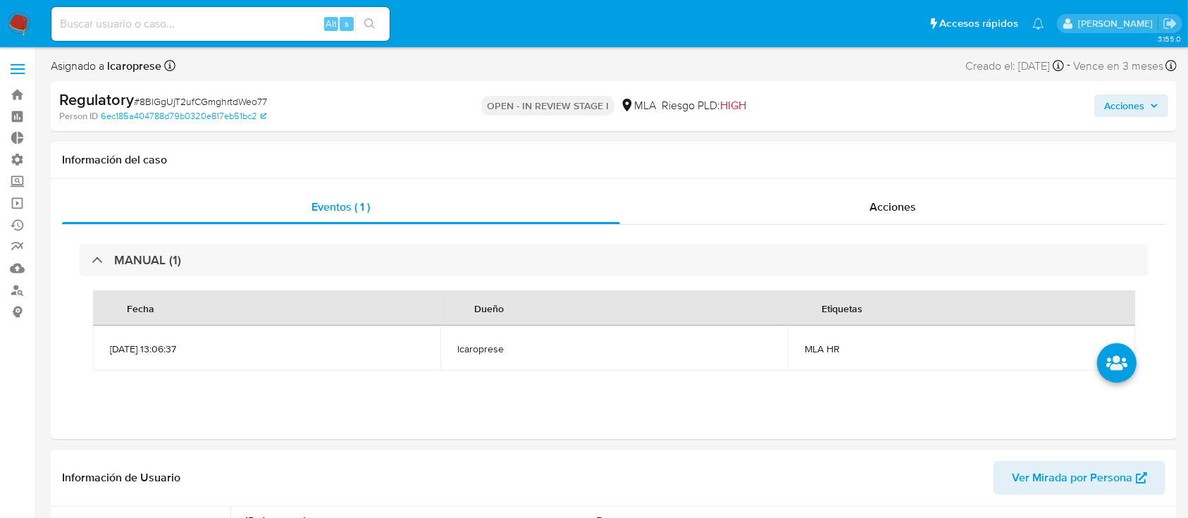
click at [1137, 104] on span "Acciones" at bounding box center [1124, 105] width 40 height 23
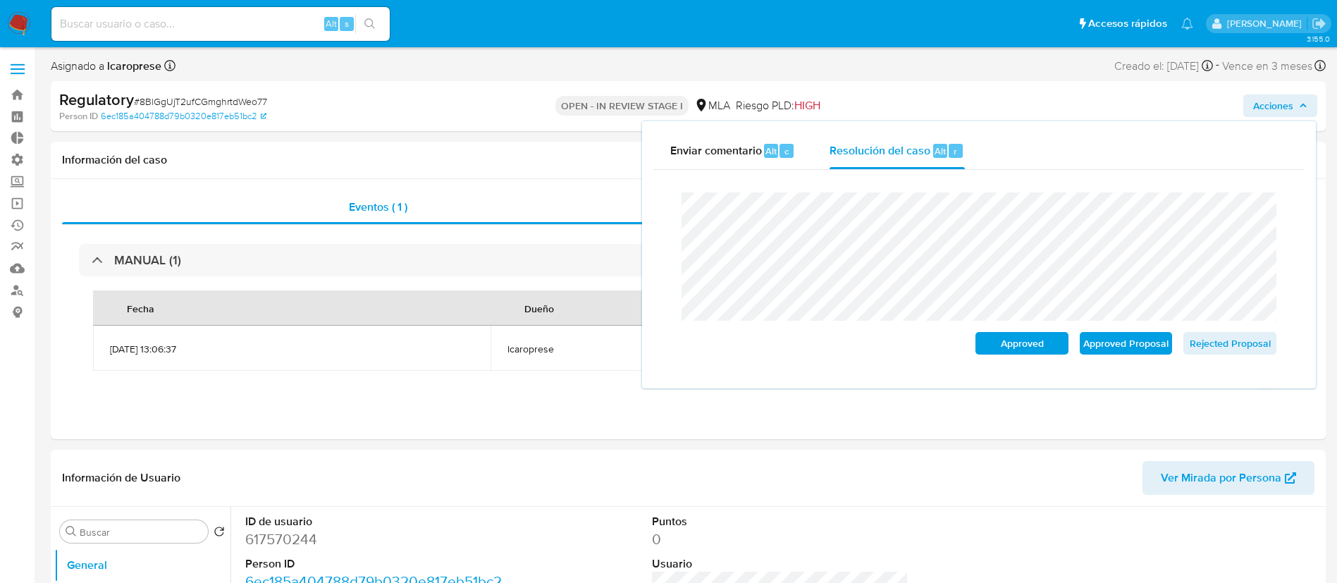
click at [666, 209] on div "Cierre de caso Approved Approved Proposal Rejected Proposal" at bounding box center [978, 273] width 651 height 207
click at [748, 476] on header "Información de Usuario Ver Mirada por Persona" at bounding box center [688, 478] width 1252 height 34
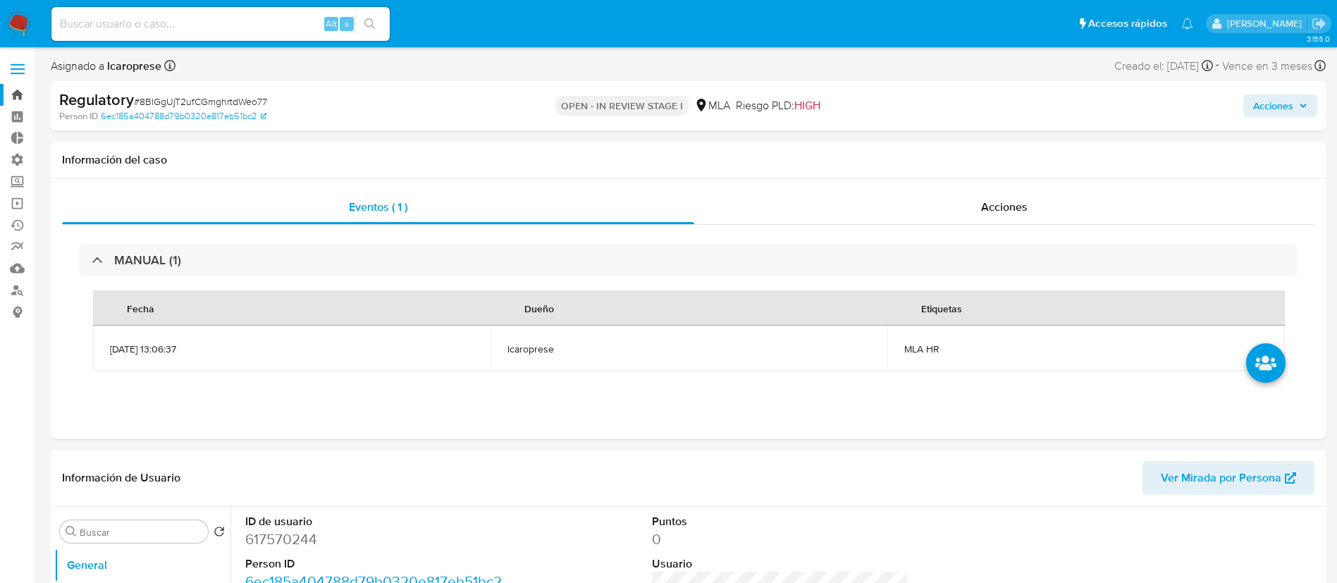
click at [13, 89] on link "Bandeja" at bounding box center [84, 95] width 168 height 22
